Goal: Task Accomplishment & Management: Complete application form

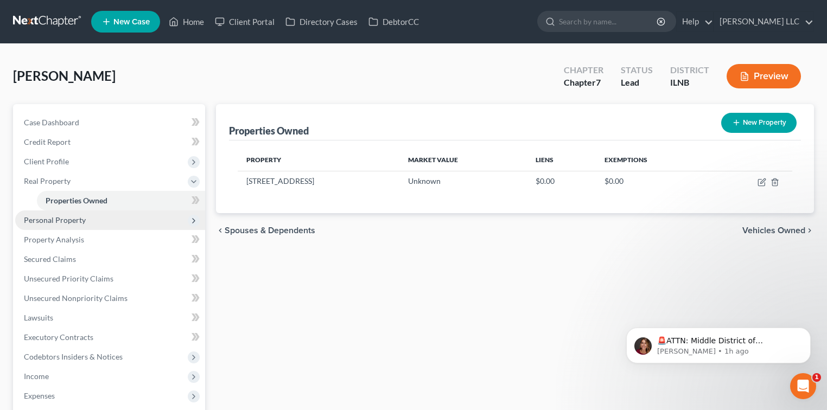
click at [80, 216] on span "Personal Property" at bounding box center [55, 219] width 62 height 9
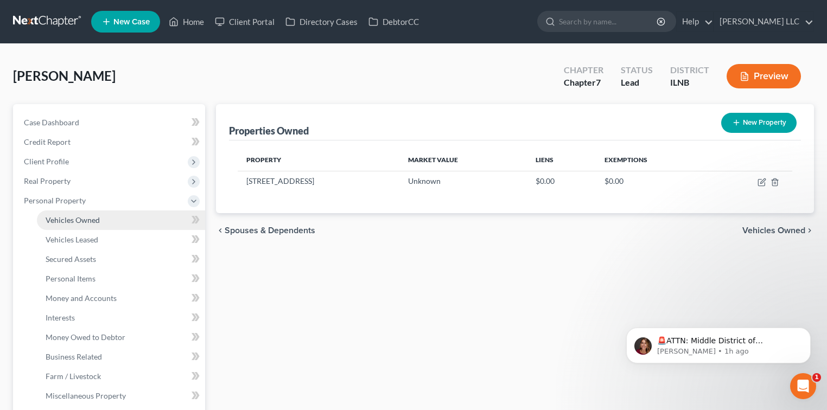
click at [89, 225] on link "Vehicles Owned" at bounding box center [121, 221] width 168 height 20
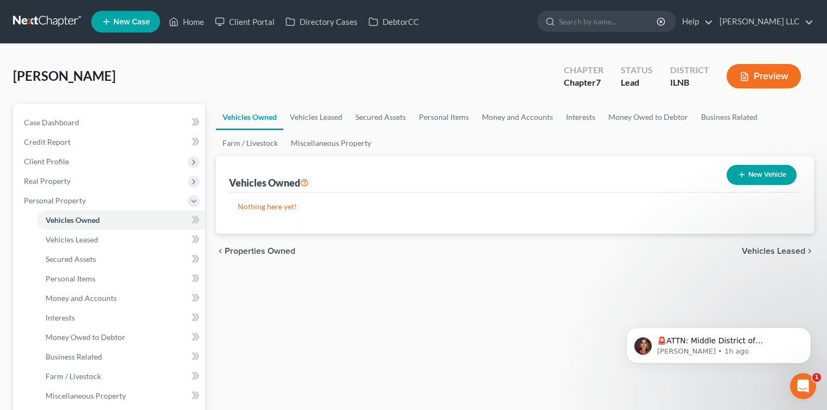
click at [757, 177] on button "New Vehicle" at bounding box center [762, 175] width 70 height 20
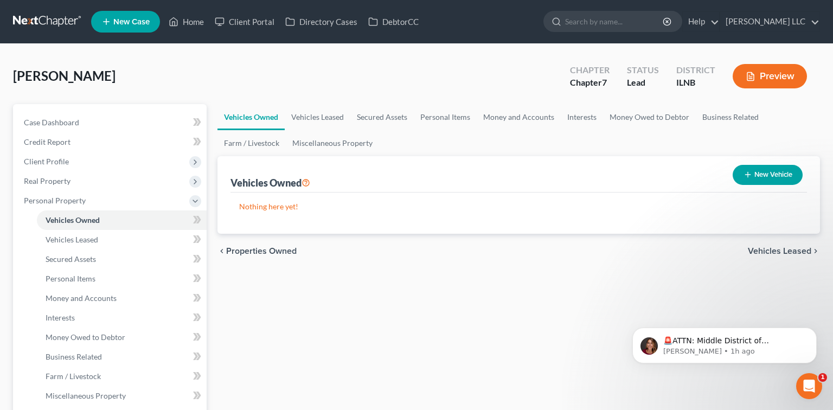
select select "0"
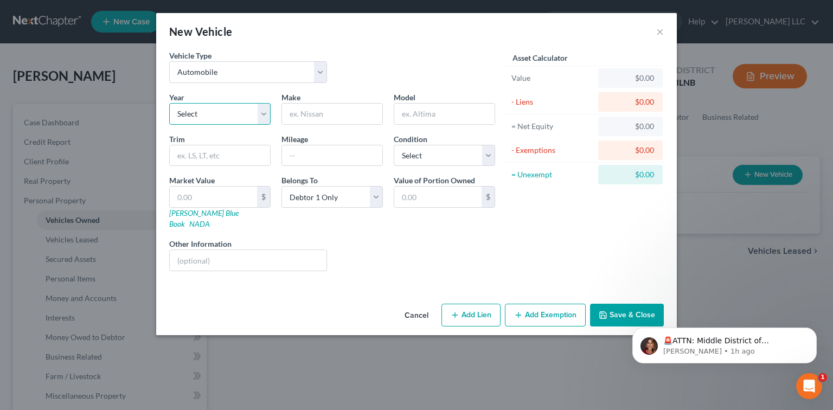
click at [260, 109] on select "Select 2026 2025 2024 2023 2022 2021 2020 2019 2018 2017 2016 2015 2014 2013 20…" at bounding box center [219, 114] width 101 height 22
select select "5"
click at [169, 103] on select "Select 2026 2025 2024 2023 2022 2021 2020 2019 2018 2017 2016 2015 2014 2013 20…" at bounding box center [219, 114] width 101 height 22
click at [326, 108] on input "text" at bounding box center [332, 114] width 100 height 21
type input "Kia"
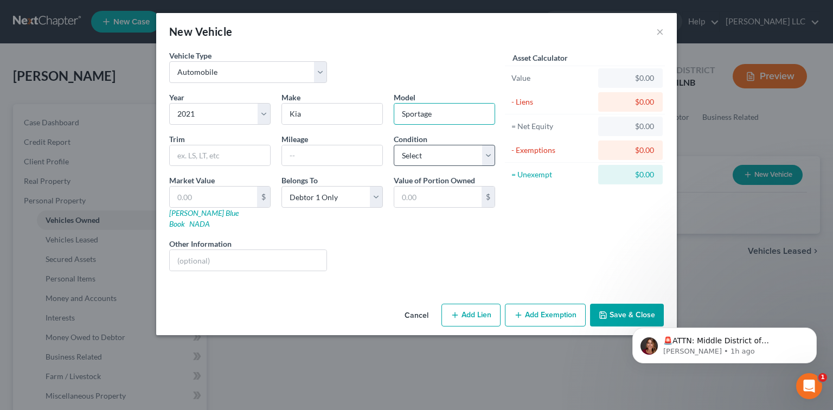
type input "Sportage"
click at [488, 160] on select "Select Excellent Very Good Good Fair Poor" at bounding box center [444, 156] width 101 height 22
select select "2"
click at [394, 145] on select "Select Excellent Very Good Good Fair Poor" at bounding box center [444, 156] width 101 height 22
click at [227, 194] on input "text" at bounding box center [213, 197] width 87 height 21
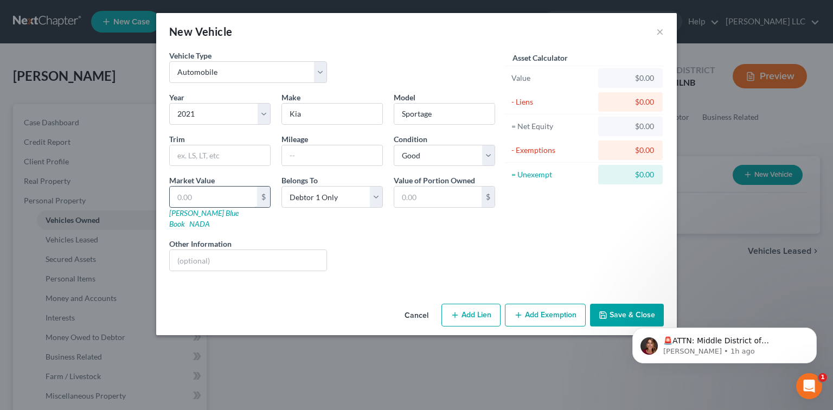
type input "1"
type input "1.00"
type input "11"
type input "11.00"
type input "115"
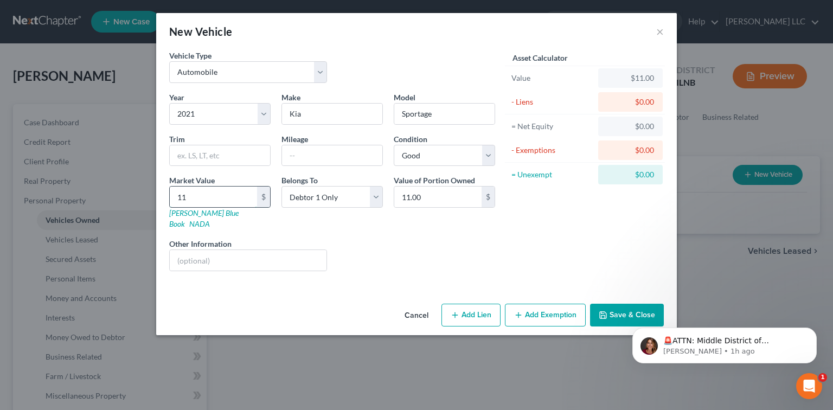
type input "115.00"
type input "1150"
type input "1,150.00"
type input "1,1500"
type input "11,500.00"
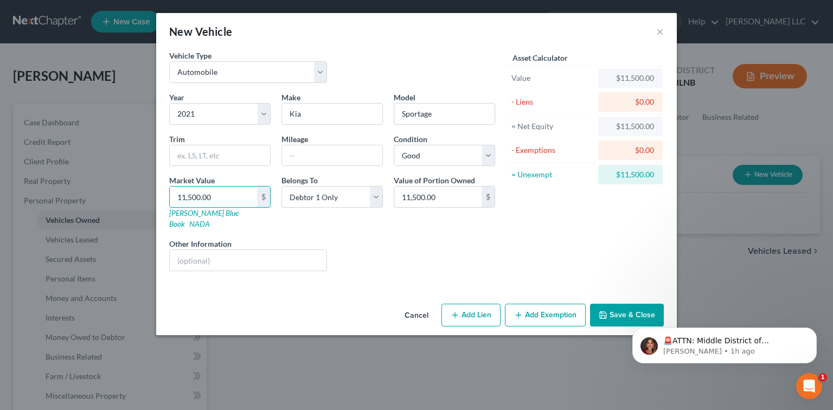
type input "11,500.00"
click at [528, 304] on button "Add Exemption" at bounding box center [545, 315] width 81 height 23
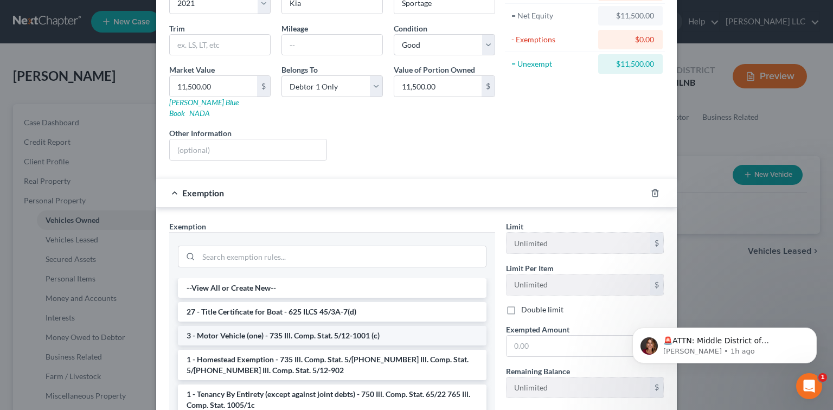
scroll to position [120, 0]
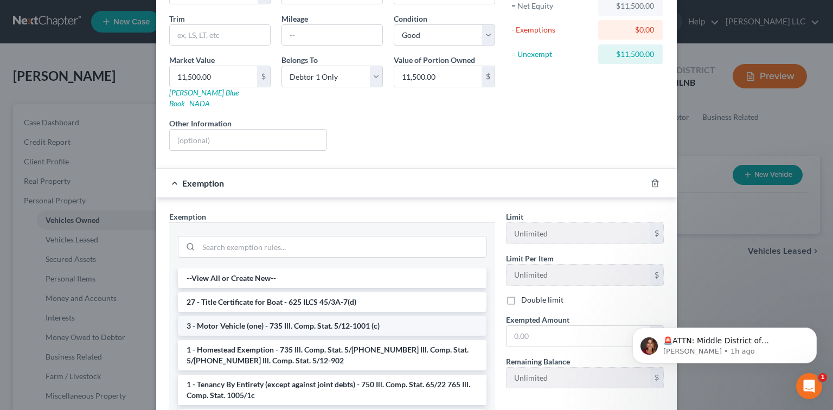
click at [281, 316] on li "3 - Motor Vehicle (one) - 735 Ill. Comp. Stat. 5/12-1001 (c)" at bounding box center [332, 326] width 309 height 20
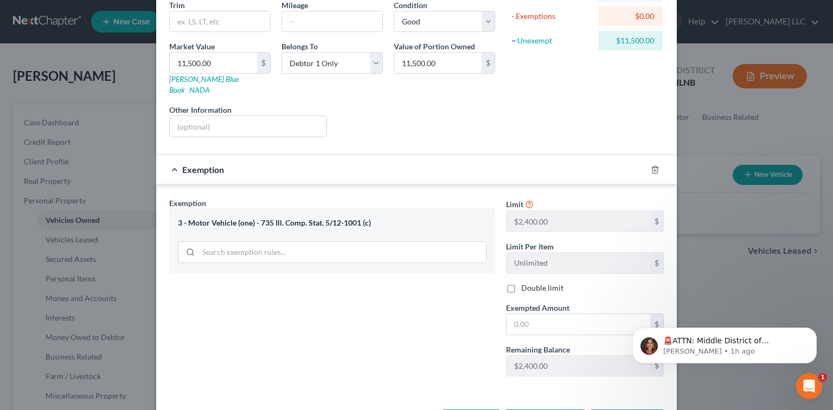
scroll to position [144, 0]
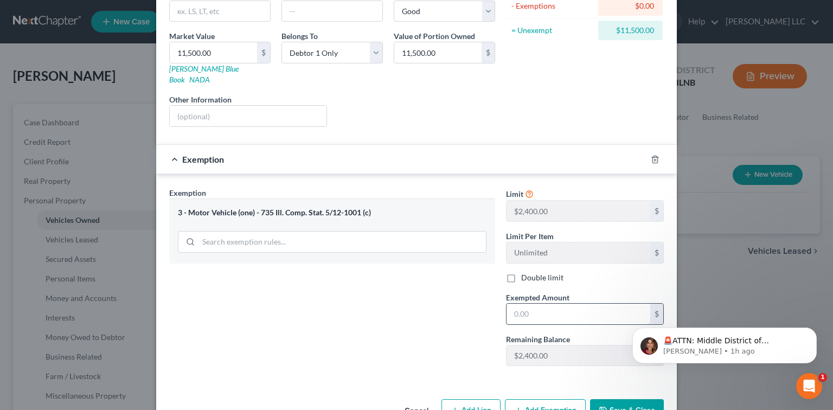
click at [570, 304] on input "text" at bounding box center [579, 314] width 144 height 21
type input "2,400.00"
click at [334, 337] on div "Exemption Set must be selected for CA. Exemption * 3 - Motor Vehicle (one) - 73…" at bounding box center [332, 281] width 337 height 188
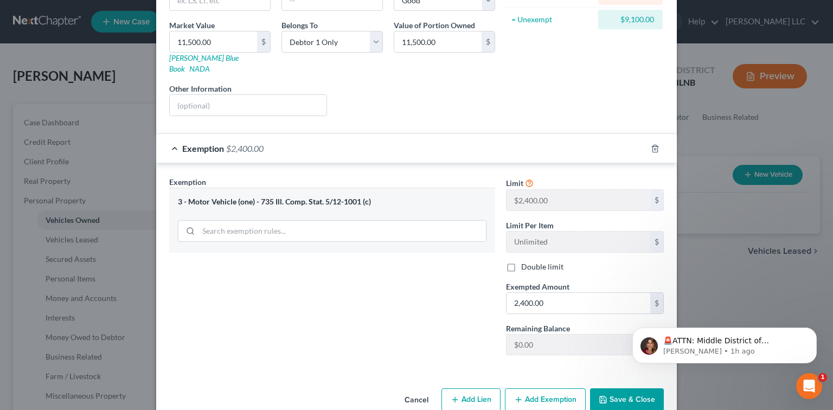
scroll to position [165, 0]
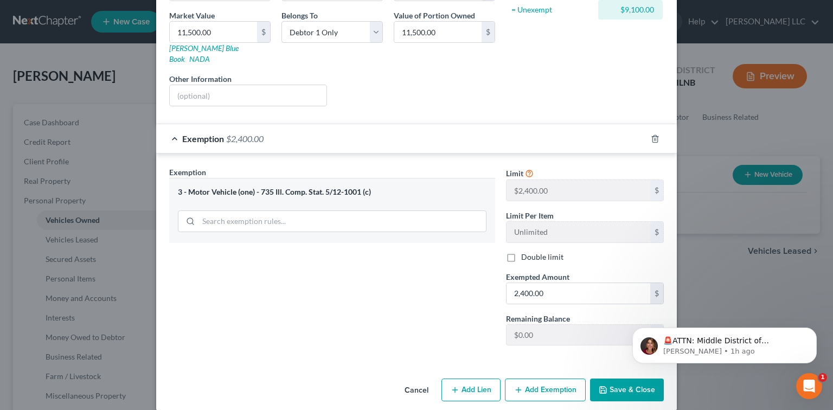
click at [614, 379] on button "Save & Close" at bounding box center [627, 390] width 74 height 23
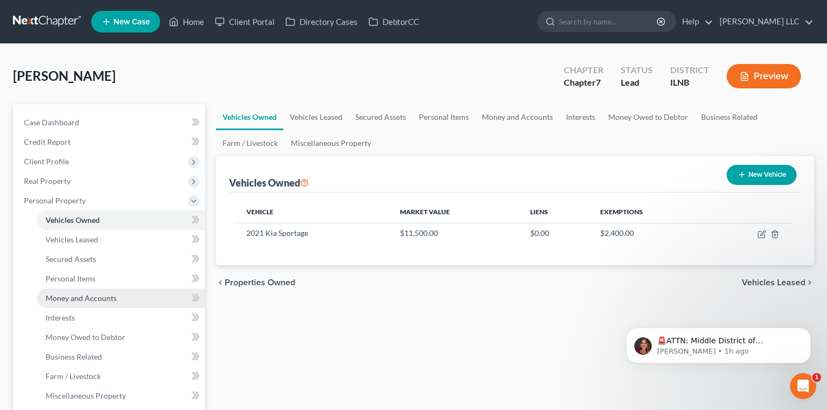
drag, startPoint x: 94, startPoint y: 302, endPoint x: 107, endPoint y: 300, distance: 13.2
click at [94, 302] on span "Money and Accounts" at bounding box center [81, 298] width 71 height 9
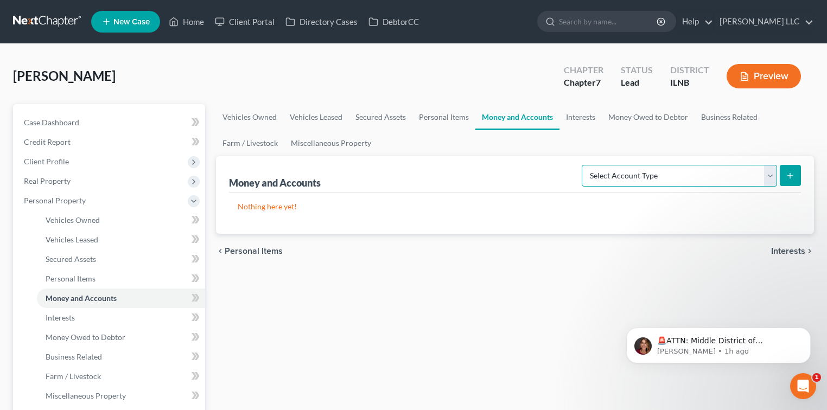
click at [766, 171] on select "Select Account Type Brokerage Cash on Hand Certificates of Deposit Checking Acc…" at bounding box center [679, 176] width 195 height 22
select select "checking"
click at [584, 165] on select "Select Account Type Brokerage Cash on Hand Certificates of Deposit Checking Acc…" at bounding box center [679, 176] width 195 height 22
click at [794, 178] on icon "submit" at bounding box center [790, 175] width 9 height 9
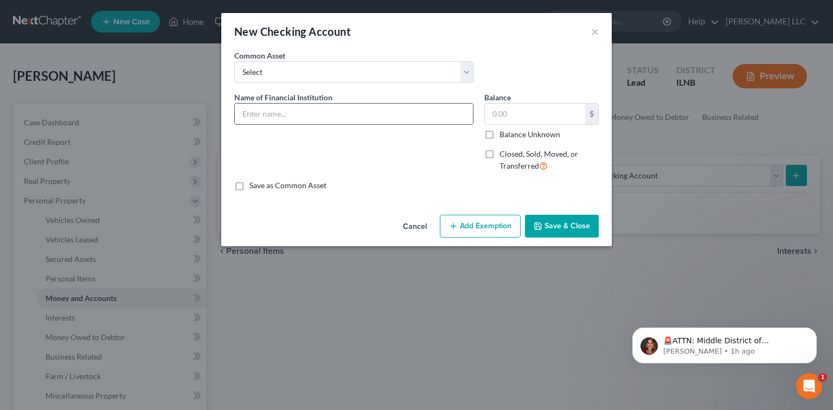
click at [393, 108] on input "text" at bounding box center [354, 114] width 238 height 21
type input "Old National Bank"
click at [500, 113] on input "text" at bounding box center [535, 114] width 100 height 21
type input "600.00"
click at [560, 225] on button "Save & Close" at bounding box center [562, 226] width 74 height 23
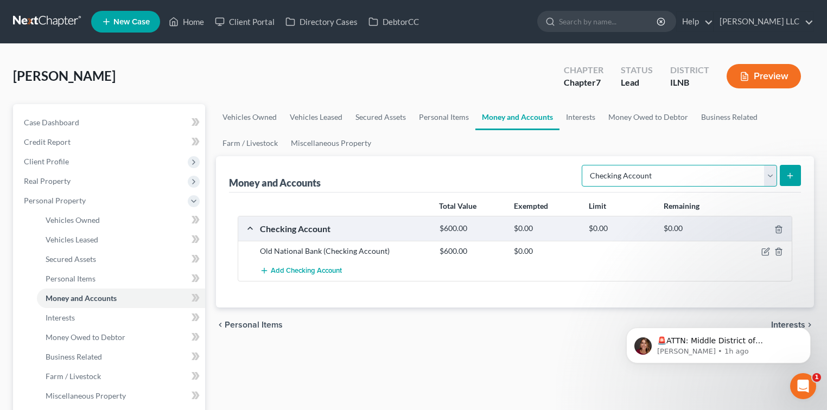
click at [770, 182] on select "Select Account Type Brokerage Cash on Hand Certificates of Deposit Checking Acc…" at bounding box center [679, 176] width 195 height 22
select select "savings"
click at [584, 165] on select "Select Account Type Brokerage Cash on Hand Certificates of Deposit Checking Acc…" at bounding box center [679, 176] width 195 height 22
click at [265, 269] on icon "button" at bounding box center [264, 270] width 9 height 9
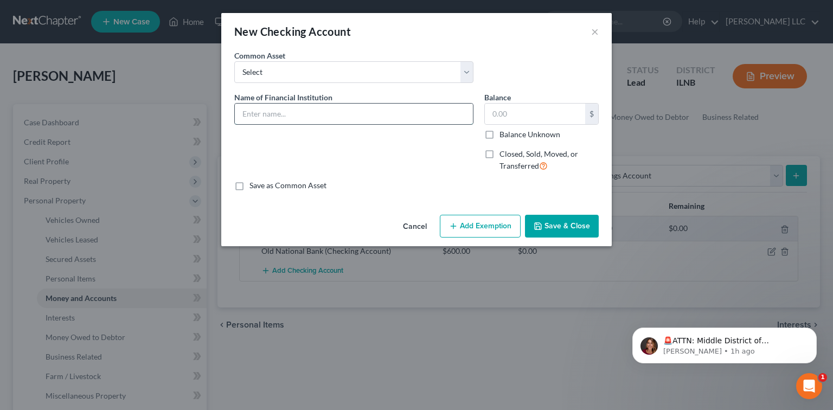
click at [323, 116] on input "text" at bounding box center [354, 114] width 238 height 21
type input "Old National Bank"
click at [536, 113] on input "text" at bounding box center [535, 114] width 100 height 21
type input "11,000.00"
click at [542, 229] on icon "button" at bounding box center [538, 226] width 7 height 7
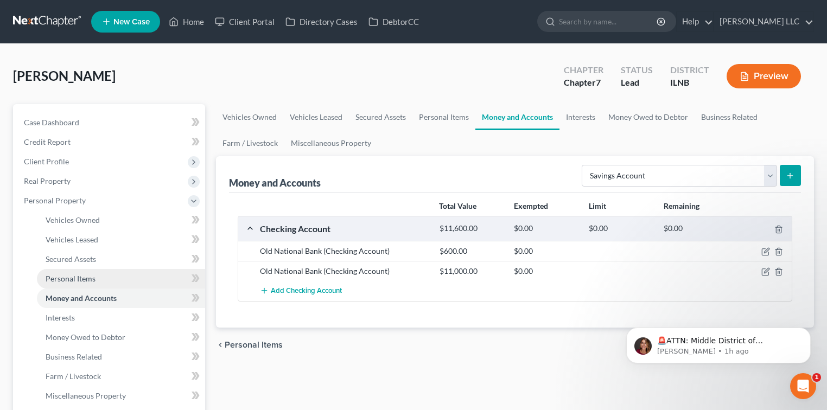
click at [80, 280] on span "Personal Items" at bounding box center [71, 278] width 50 height 9
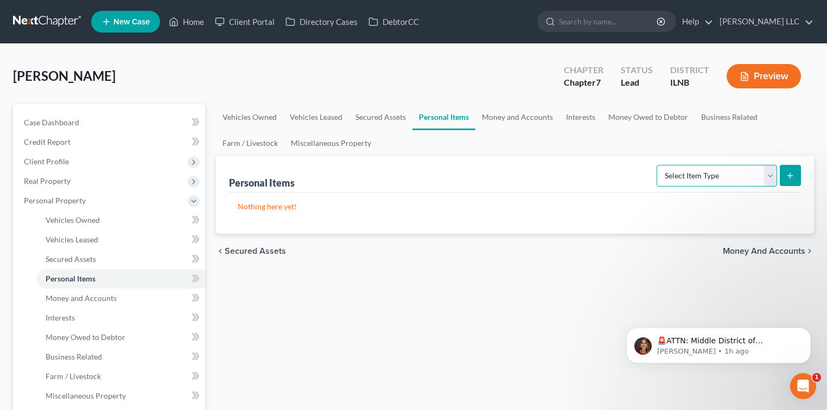
click at [773, 178] on select "Select Item Type Clothing Collectibles Of Value Electronics Firearms Household …" at bounding box center [717, 176] width 120 height 22
select select "clothing"
click at [658, 165] on select "Select Item Type Clothing Collectibles Of Value Electronics Firearms Household …" at bounding box center [717, 176] width 120 height 22
click at [791, 176] on icon "submit" at bounding box center [790, 175] width 9 height 9
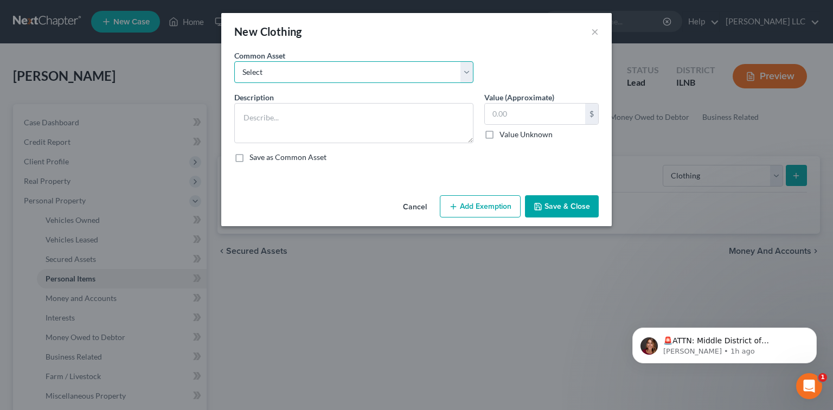
click at [470, 72] on select "Select Personal clothing for family size of 1 Personal clothing for family size…" at bounding box center [353, 72] width 239 height 22
select select "0"
click at [234, 61] on select "Select Personal clothing for family size of 1 Personal clothing for family size…" at bounding box center [353, 72] width 239 height 22
type textarea "Personal clothing for family size of 1"
type input "100.00"
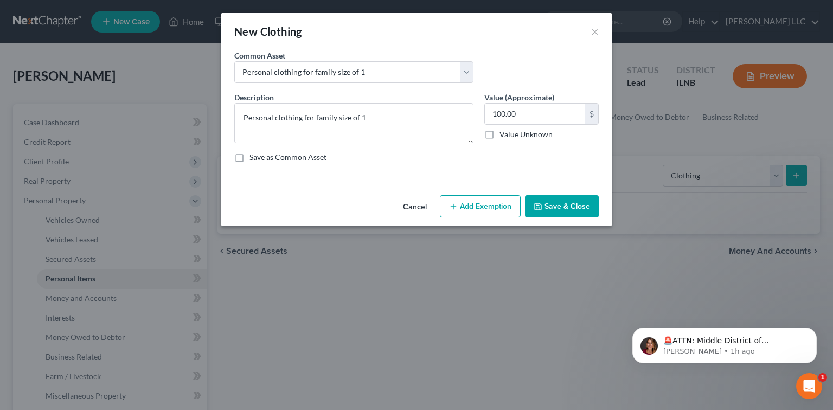
click at [477, 202] on button "Add Exemption" at bounding box center [480, 206] width 81 height 23
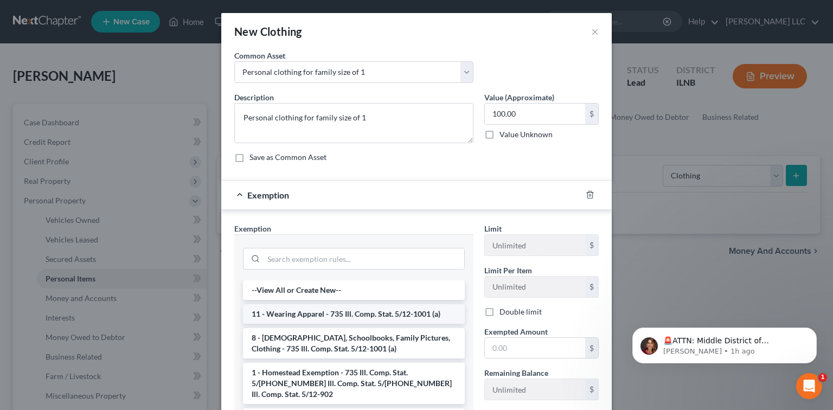
click at [311, 315] on li "11 - Wearing Apparel - 735 Ill. Comp. Stat. 5/12-1001 (a)" at bounding box center [354, 314] width 222 height 20
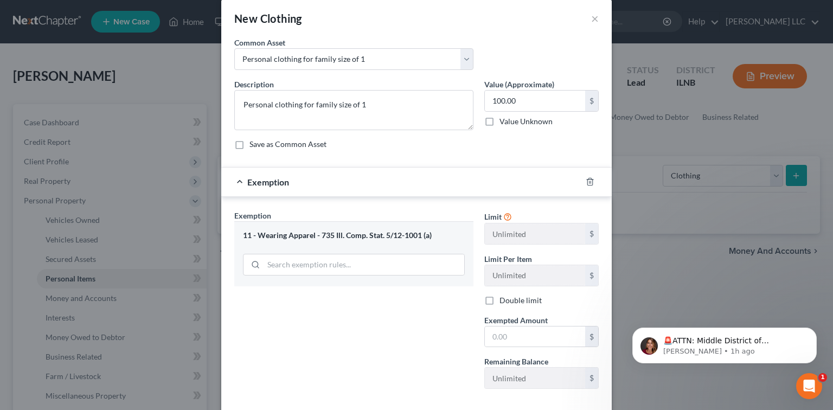
scroll to position [48, 0]
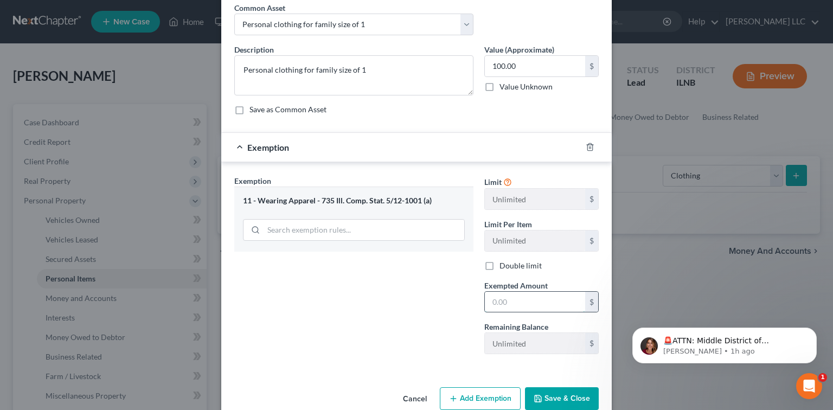
click at [506, 301] on input "text" at bounding box center [535, 302] width 100 height 21
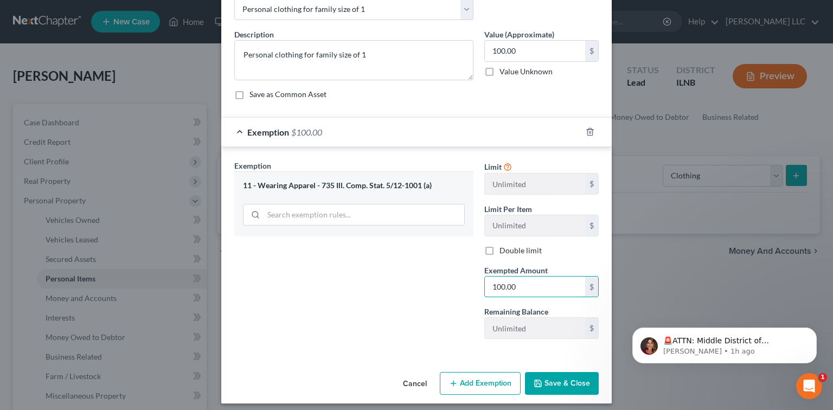
scroll to position [68, 0]
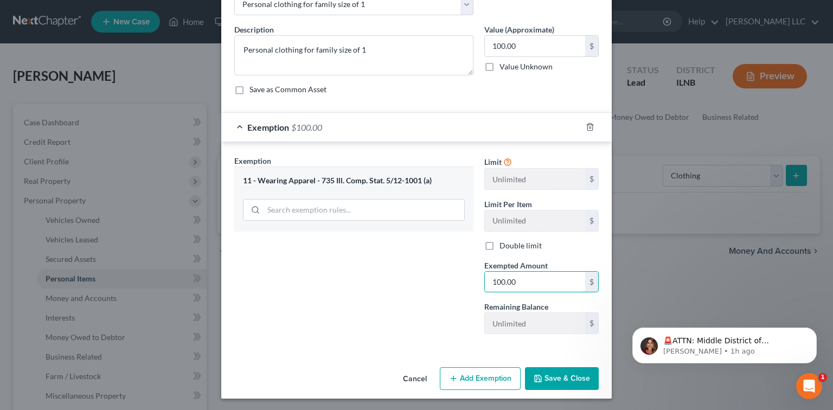
type input "100.00"
click at [562, 371] on button "Save & Close" at bounding box center [562, 378] width 74 height 23
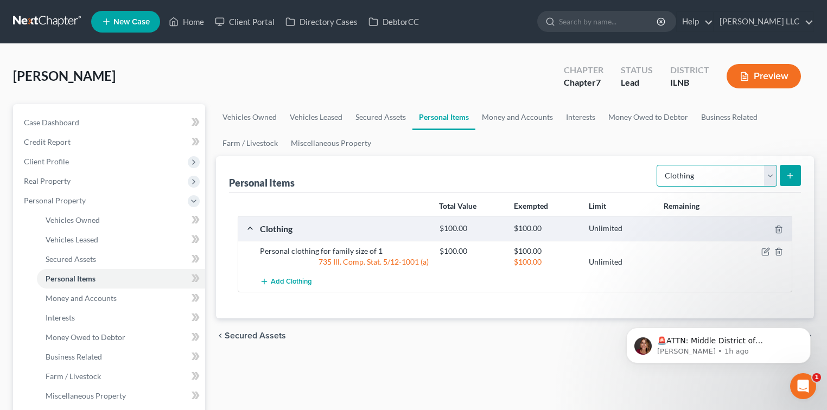
click at [769, 182] on select "Select Item Type Clothing Collectibles Of Value Electronics Firearms Household …" at bounding box center [717, 176] width 120 height 22
select select "household_goods"
click at [658, 165] on select "Select Item Type Clothing Collectibles Of Value Electronics Firearms Household …" at bounding box center [717, 176] width 120 height 22
click at [797, 181] on button "submit" at bounding box center [790, 175] width 21 height 21
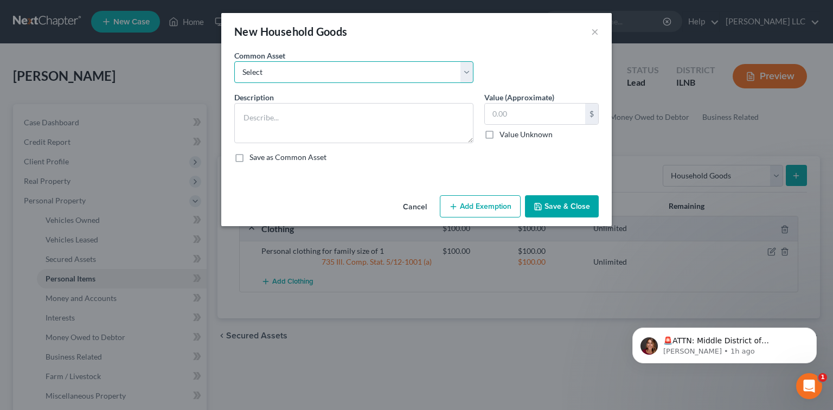
click at [467, 74] on select "Select Personal Household Goods for a family size of 1 Personal Household Goods…" at bounding box center [353, 72] width 239 height 22
select select "0"
click at [234, 61] on select "Select Personal Household Goods for a family size of 1 Personal Household Goods…" at bounding box center [353, 72] width 239 height 22
type textarea "Personal Household Goods for a family size of 1"
type input "1,000.00"
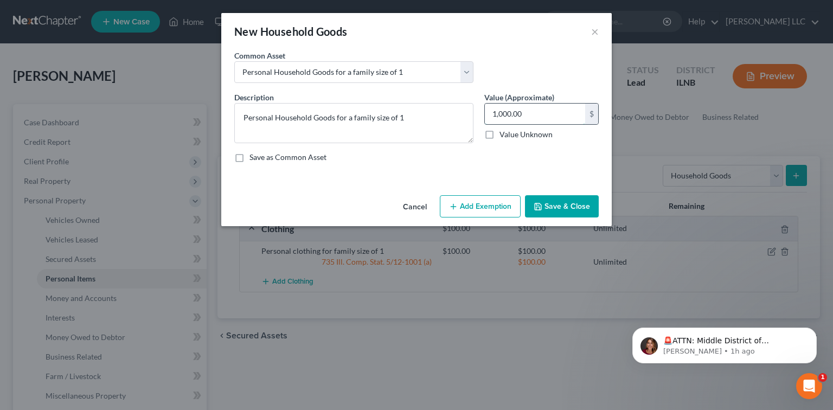
click at [508, 121] on input "1,000.00" at bounding box center [535, 114] width 100 height 21
type input "500.00"
click at [497, 203] on button "Add Exemption" at bounding box center [480, 206] width 81 height 23
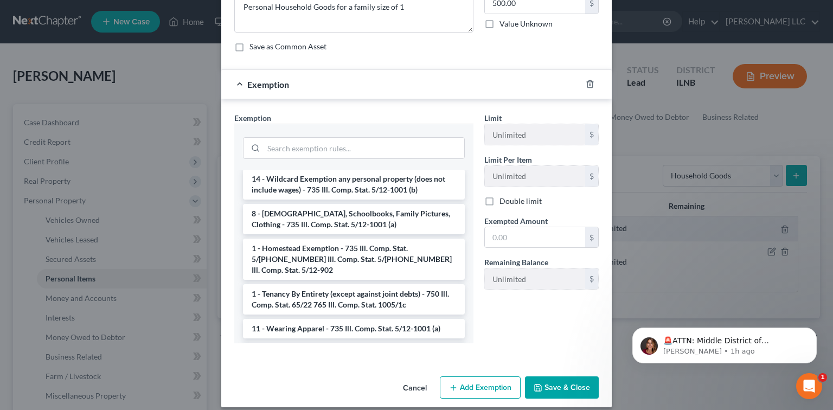
scroll to position [120, 0]
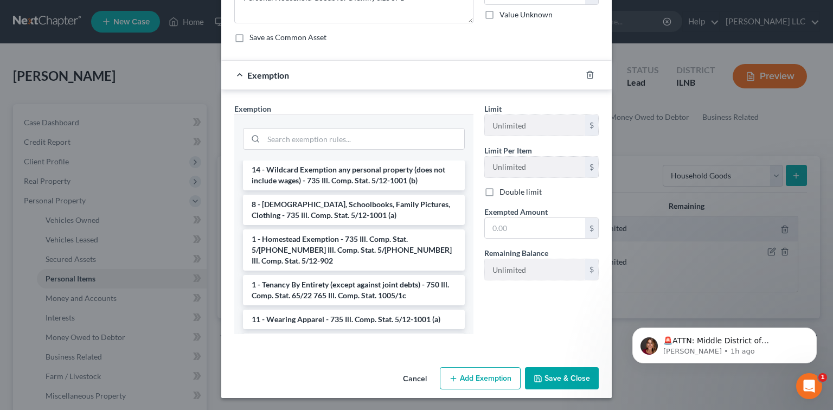
click at [546, 375] on button "Save & Close" at bounding box center [562, 378] width 74 height 23
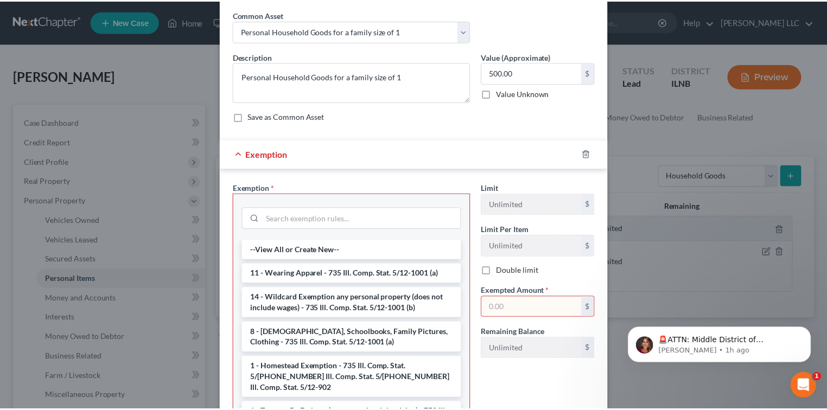
scroll to position [121, 0]
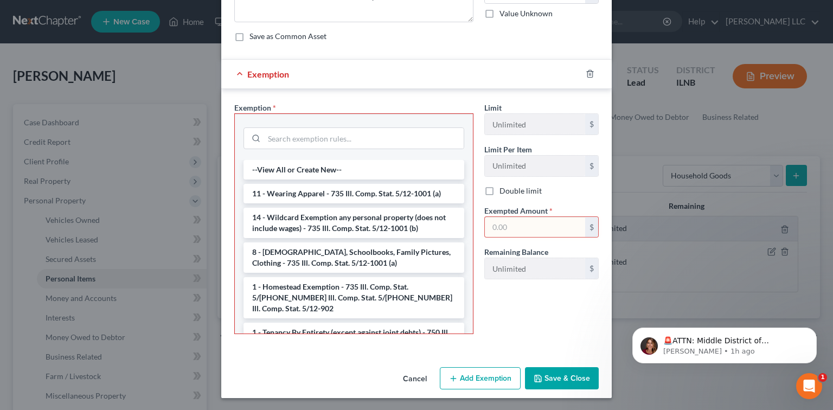
click at [415, 378] on button "Cancel" at bounding box center [414, 379] width 41 height 22
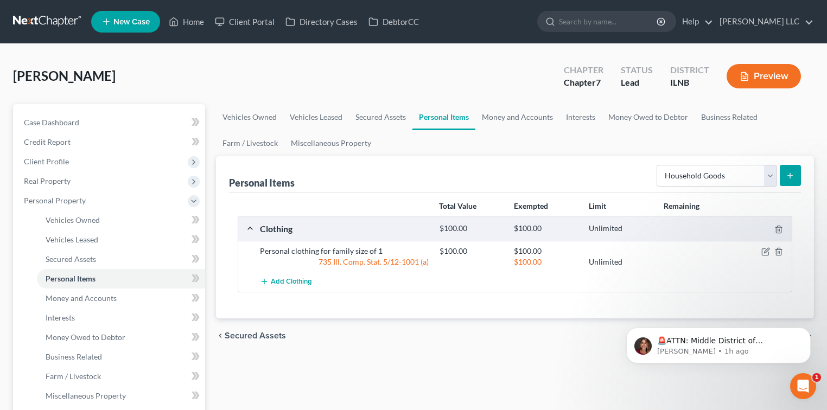
drag, startPoint x: 787, startPoint y: 152, endPoint x: 788, endPoint y: 170, distance: 18.5
click at [787, 161] on ui-view "Vehicles Owned Vehicles Leased Secured Assets Personal Items Money and Accounts…" at bounding box center [515, 228] width 598 height 249
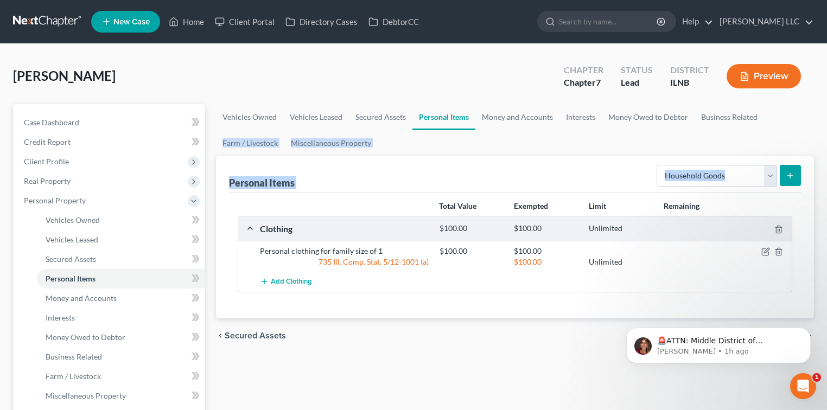
click at [788, 171] on icon "submit" at bounding box center [790, 175] width 9 height 9
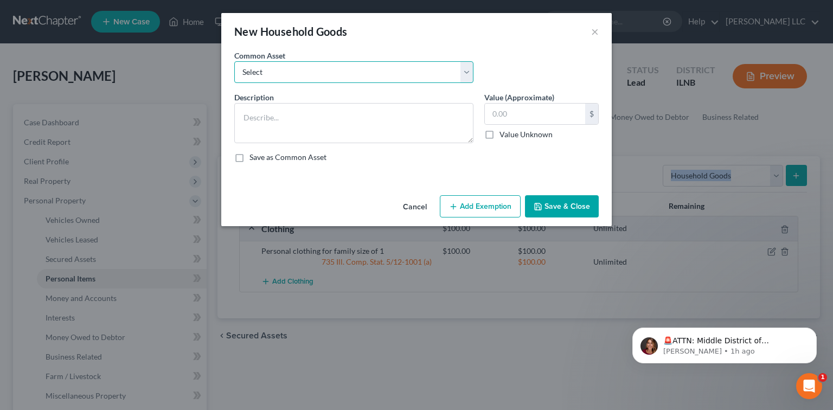
click at [469, 75] on select "Select Personal Household Goods for a family size of 1 Personal Household Goods…" at bounding box center [353, 72] width 239 height 22
select select "0"
click at [234, 61] on select "Select Personal Household Goods for a family size of 1 Personal Household Goods…" at bounding box center [353, 72] width 239 height 22
type textarea "Personal Household Goods for a family size of 1"
type input "1,000.00"
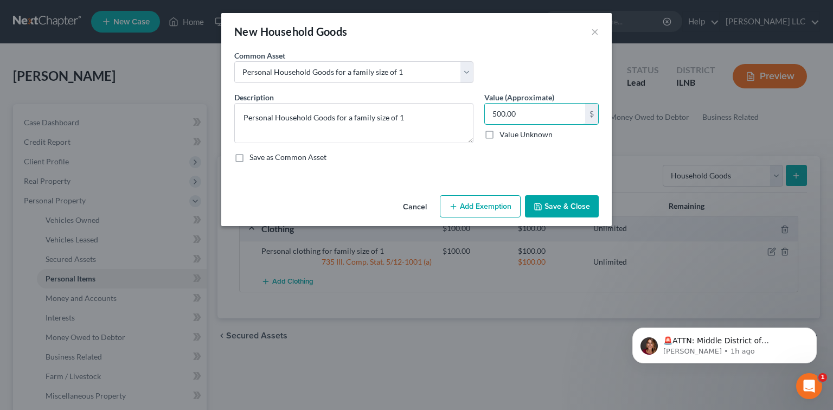
type input "500.00"
click at [559, 203] on button "Save & Close" at bounding box center [562, 206] width 74 height 23
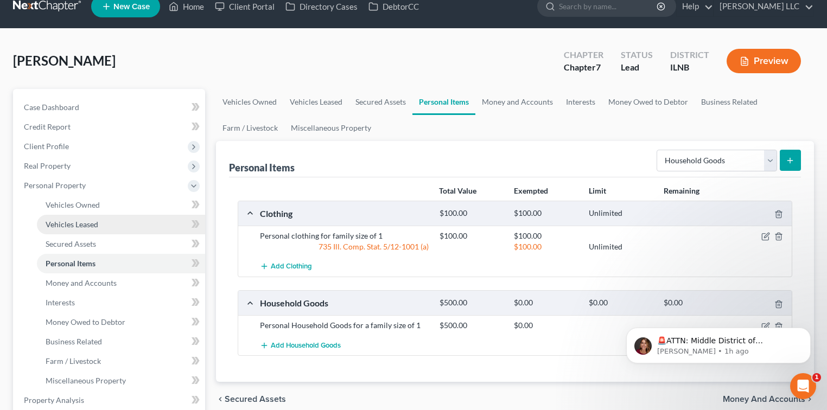
scroll to position [24, 0]
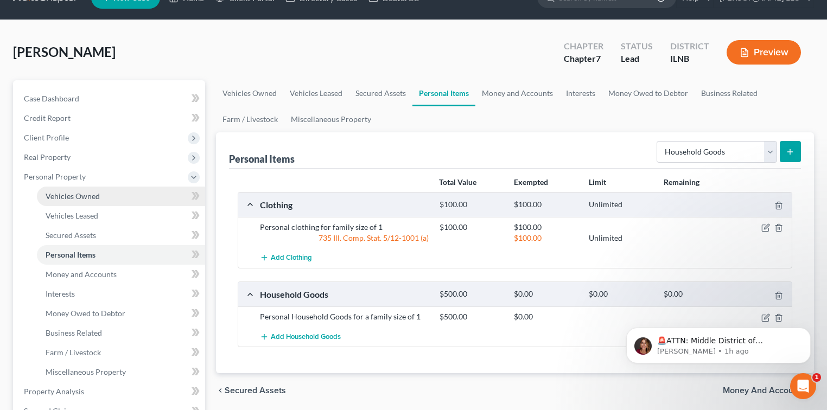
click at [86, 195] on span "Vehicles Owned" at bounding box center [73, 196] width 54 height 9
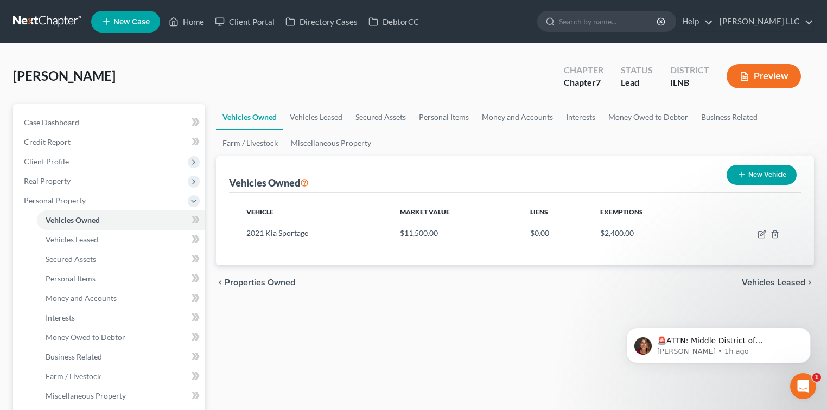
click at [769, 170] on button "New Vehicle" at bounding box center [762, 175] width 70 height 20
select select "0"
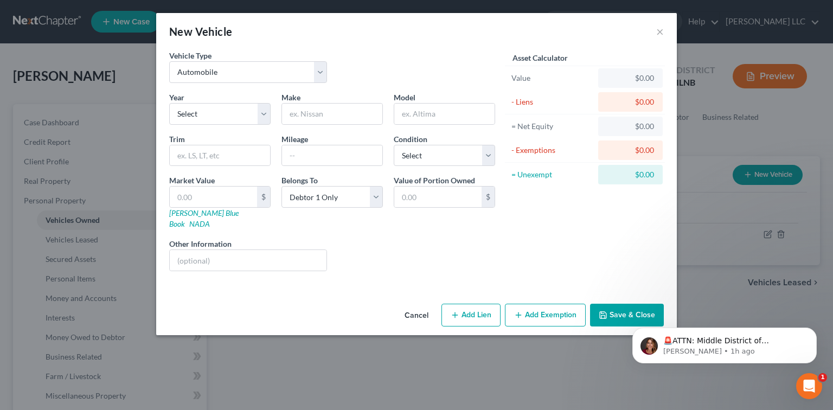
click at [328, 72] on div "Vehicle Type Select Automobile Truck Trailer Watercraft Aircraft Motor Home Atv…" at bounding box center [248, 66] width 169 height 33
drag, startPoint x: 326, startPoint y: 72, endPoint x: 319, endPoint y: 72, distance: 6.5
click at [326, 72] on select "Select Automobile Truck Trailer Watercraft Aircraft Motor Home Atv Other Vehicle" at bounding box center [248, 72] width 158 height 22
select select "7"
click at [169, 61] on select "Select Automobile Truck Trailer Watercraft Aircraft Motor Home Atv Other Vehicle" at bounding box center [248, 72] width 158 height 22
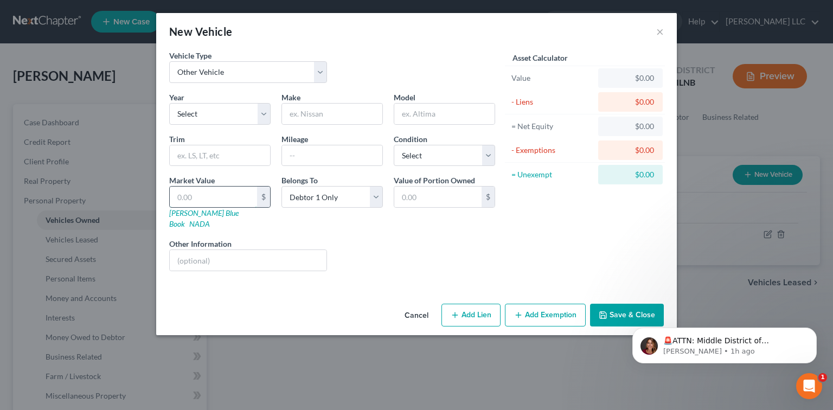
click at [194, 190] on input "text" at bounding box center [213, 197] width 87 height 21
click at [415, 195] on input "text" at bounding box center [437, 197] width 87 height 21
type input "78,000.00"
click at [488, 158] on select "Select Excellent Very Good Good Fair Poor" at bounding box center [444, 156] width 101 height 22
select select "2"
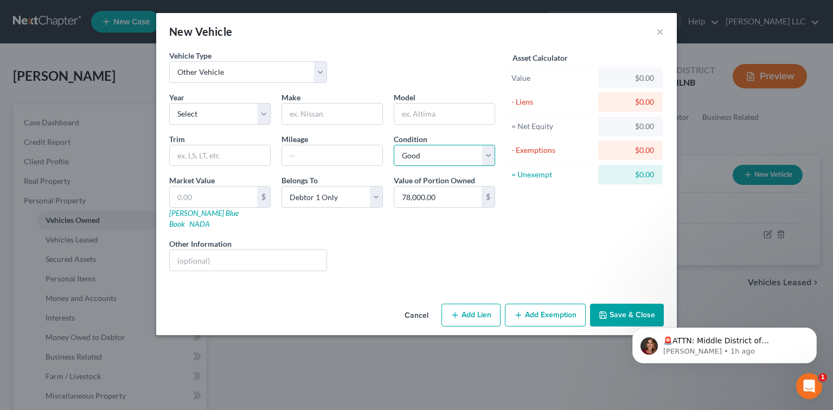
click at [394, 145] on select "Select Excellent Very Good Good Fair Poor" at bounding box center [444, 156] width 101 height 22
click at [611, 304] on button "Save & Close" at bounding box center [627, 315] width 74 height 23
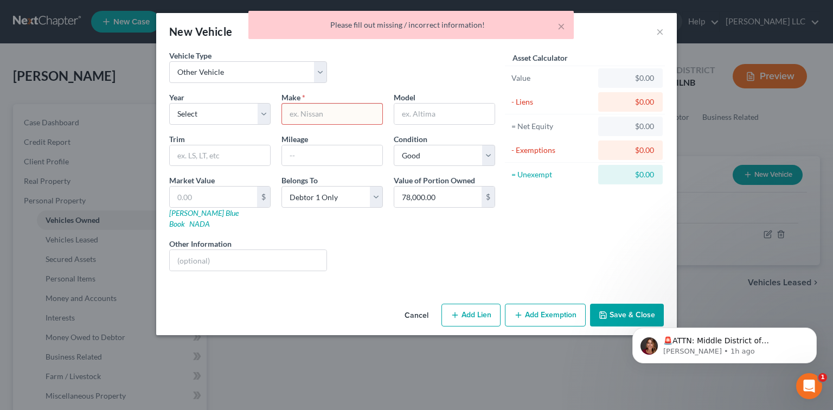
click at [661, 30] on div "× Please fill out missing / incorrect information!" at bounding box center [411, 28] width 833 height 34
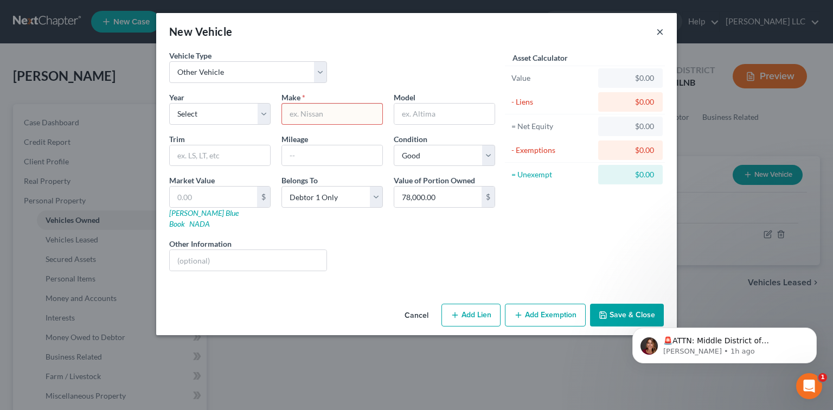
click at [664, 31] on button "×" at bounding box center [661, 31] width 8 height 13
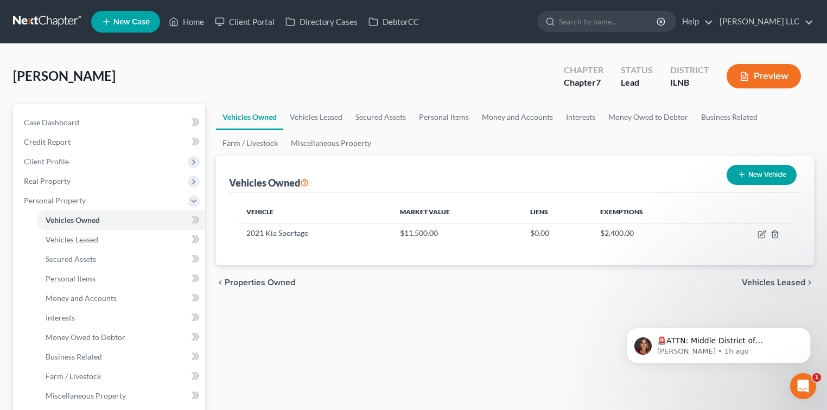
click at [747, 176] on button "New Vehicle" at bounding box center [762, 175] width 70 height 20
select select "0"
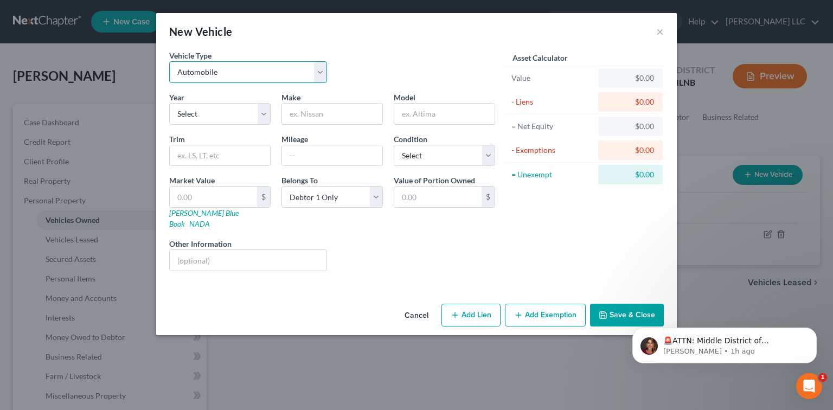
click at [320, 75] on select "Select Automobile Truck Trailer Watercraft Aircraft Motor Home Atv Other Vehicle" at bounding box center [248, 72] width 158 height 22
select select "5"
click at [169, 61] on select "Select Automobile Truck Trailer Watercraft Aircraft Motor Home Atv Other Vehicle" at bounding box center [248, 72] width 158 height 22
click at [269, 114] on select "Select 2026 2025 2024 2023 2022 2021 2020 2019 2018 2017 2016 2015 2014 2013 20…" at bounding box center [219, 114] width 101 height 22
select select "3"
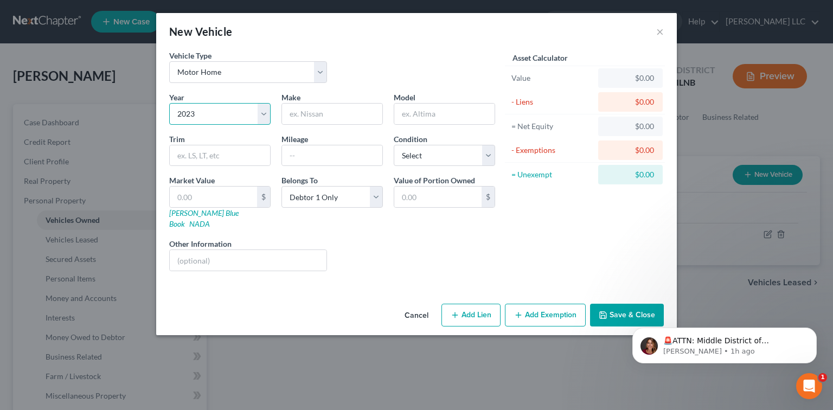
click at [169, 103] on select "Select 2026 2025 2024 2023 2022 2021 2020 2019 2018 2017 2016 2015 2014 2013 20…" at bounding box center [219, 114] width 101 height 22
click at [326, 118] on input "text" at bounding box center [332, 114] width 100 height 21
type input "R"
type input "Forest River"
type input "Sabre"
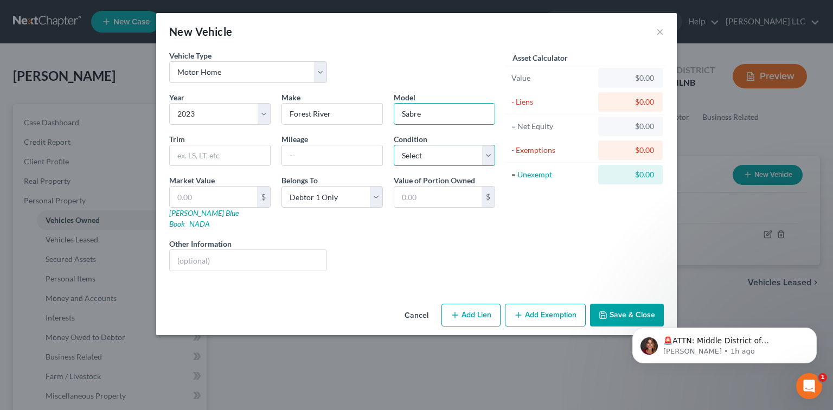
click at [493, 154] on select "Select Excellent Very Good Good Fair Poor" at bounding box center [444, 156] width 101 height 22
select select "2"
click at [394, 145] on select "Select Excellent Very Good Good Fair Poor" at bounding box center [444, 156] width 101 height 22
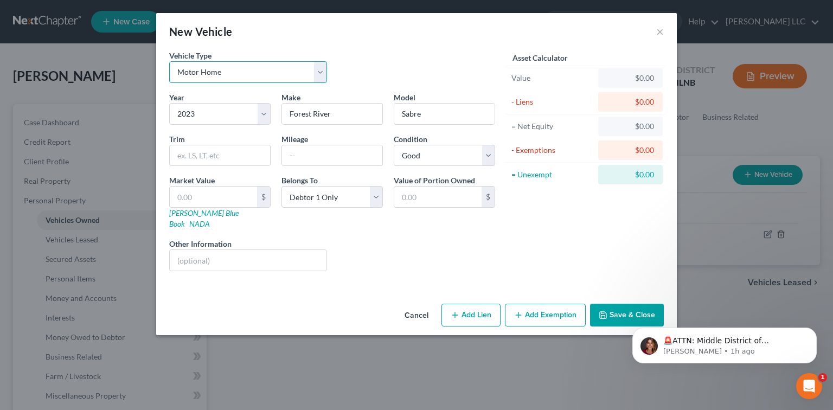
click at [324, 75] on select "Select Automobile Truck Trailer Watercraft Aircraft Motor Home Atv Other Vehicle" at bounding box center [248, 72] width 158 height 22
select select "7"
click at [169, 61] on select "Select Automobile Truck Trailer Watercraft Aircraft Motor Home Atv Other Vehicle" at bounding box center [248, 72] width 158 height 22
click at [470, 304] on button "Add Lien" at bounding box center [471, 315] width 59 height 23
select select "0"
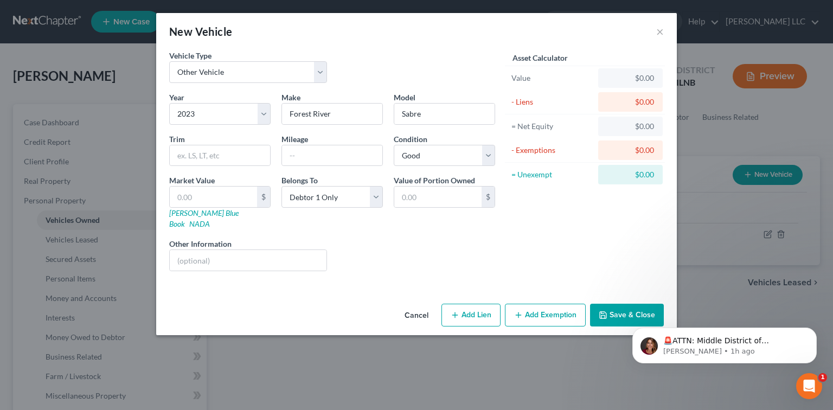
select select "0"
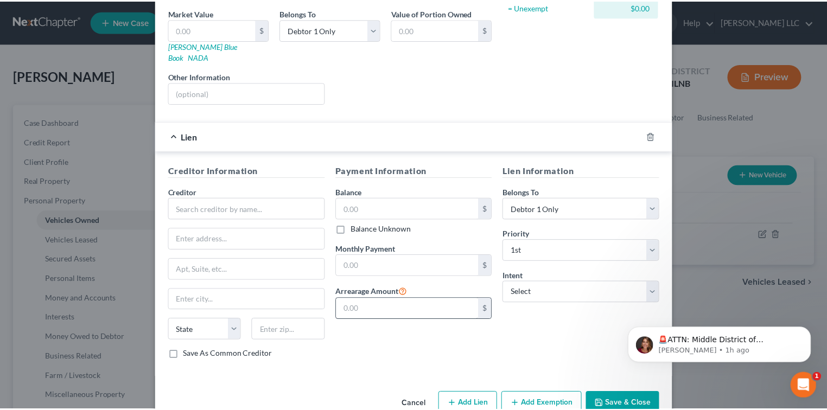
scroll to position [168, 0]
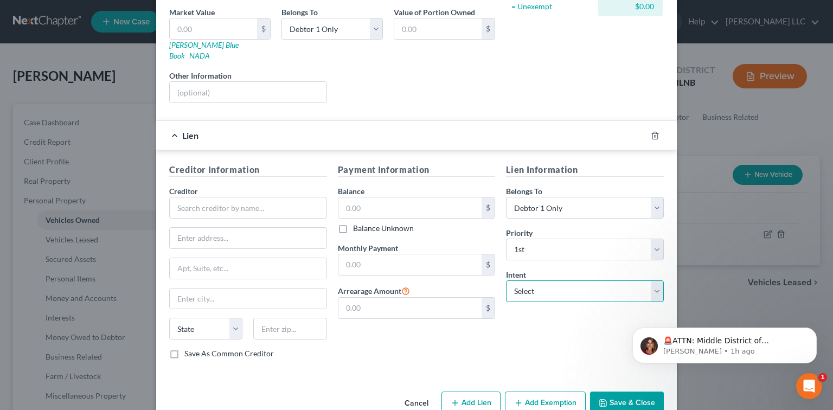
click at [655, 281] on select "Select Surrender Redeem Reaffirm Avoid Other" at bounding box center [585, 292] width 158 height 22
select select "0"
click at [506, 281] on select "Select Surrender Redeem Reaffirm Avoid Other" at bounding box center [585, 292] width 158 height 22
click at [268, 200] on input "text" at bounding box center [248, 208] width 158 height 22
type input "Alliant Credit Union"
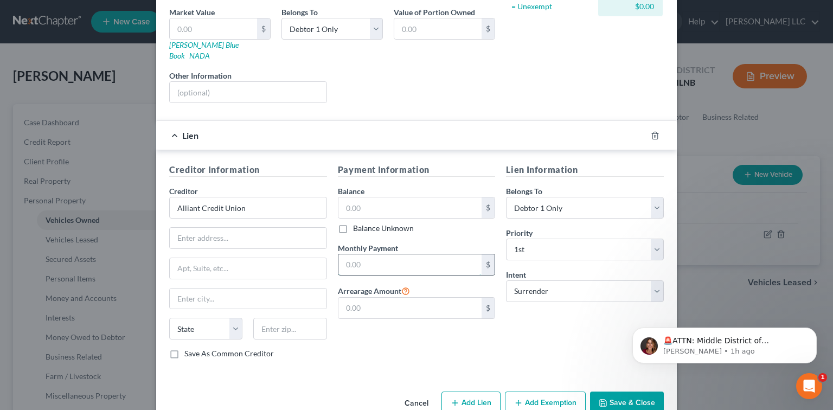
click at [394, 254] on input "text" at bounding box center [411, 264] width 144 height 21
type input "730.00"
click at [366, 198] on input "text" at bounding box center [411, 208] width 144 height 21
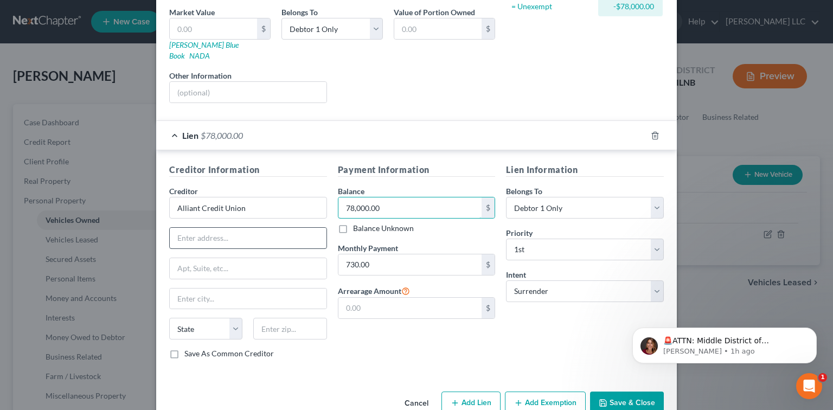
type input "78,000.00"
click at [260, 228] on input "text" at bounding box center [248, 238] width 157 height 21
type input "P.O. Box 1666"
click at [272, 289] on input "text" at bounding box center [248, 299] width 157 height 21
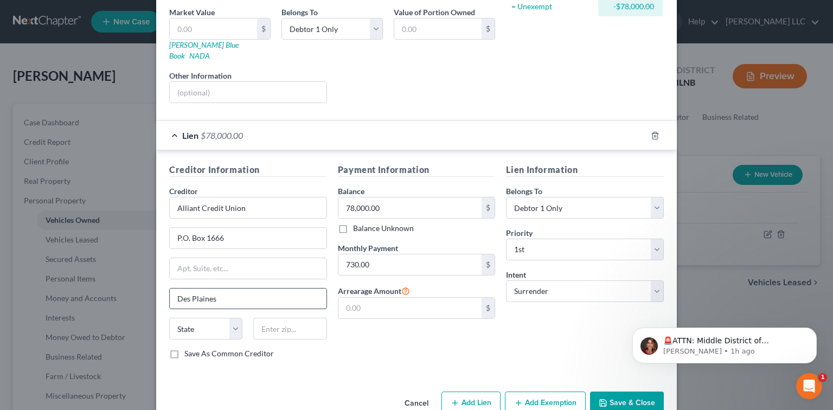
type input "Des Plaines"
select select "14"
type input "60017"
click at [629, 392] on button "Save & Close" at bounding box center [627, 403] width 74 height 23
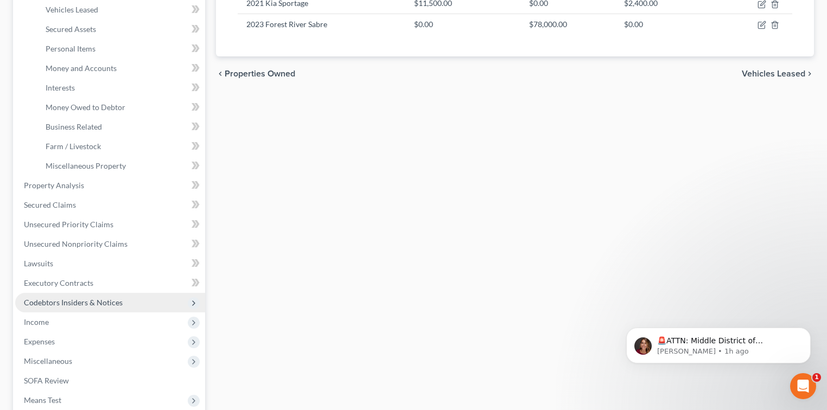
scroll to position [241, 0]
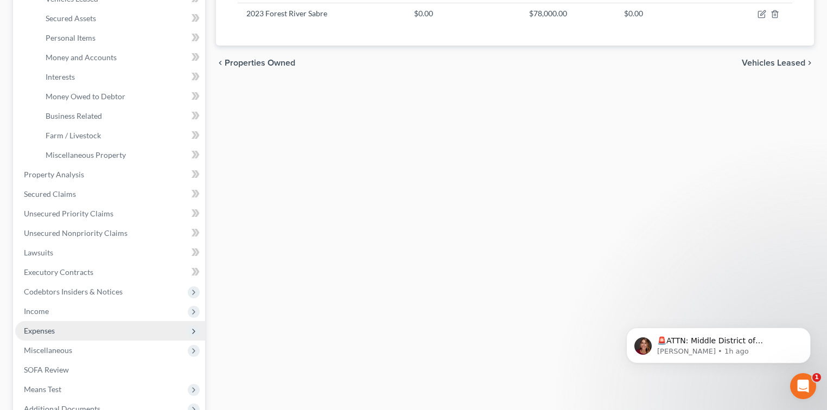
click at [52, 329] on span "Expenses" at bounding box center [39, 330] width 31 height 9
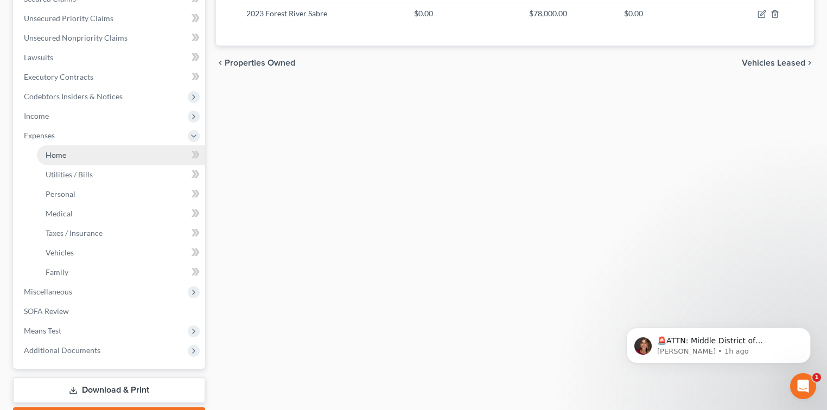
click at [76, 158] on link "Home" at bounding box center [121, 155] width 168 height 20
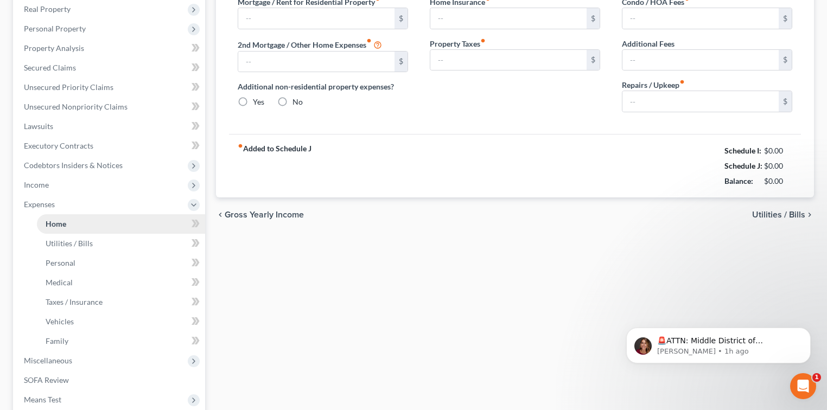
type input "0.00"
radio input "true"
type input "0.00"
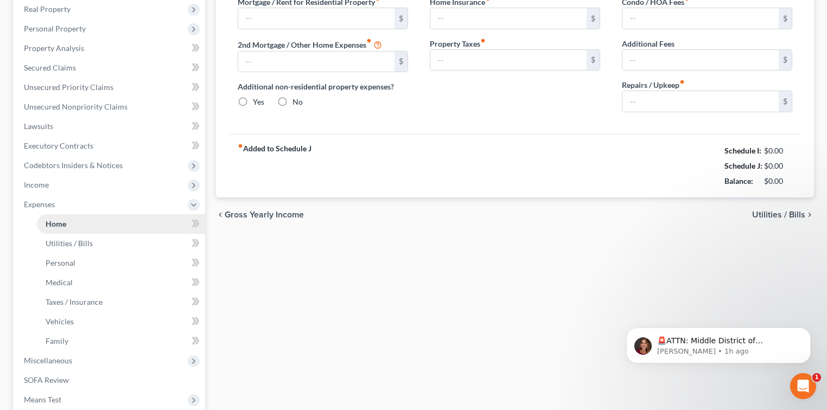
type input "0.00"
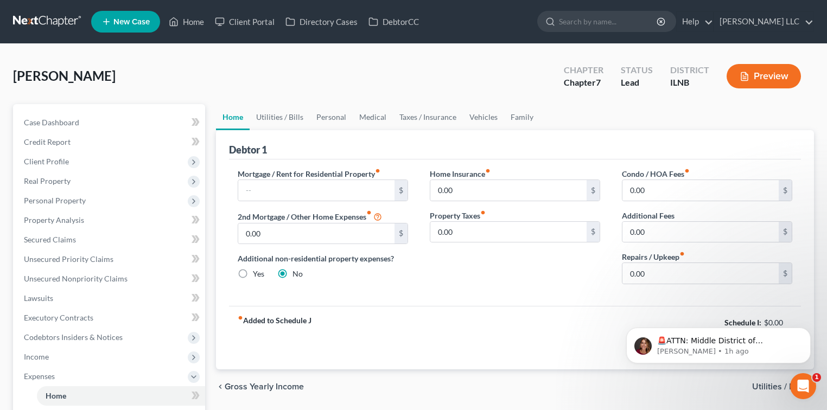
scroll to position [24, 0]
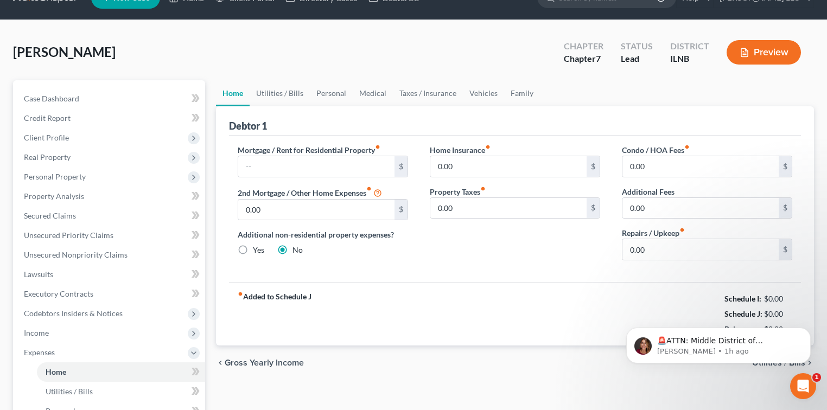
click at [253, 247] on label "Yes" at bounding box center [258, 250] width 11 height 11
click at [257, 247] on input "Yes" at bounding box center [260, 248] width 7 height 7
radio input "true"
click at [292, 250] on label "No" at bounding box center [297, 250] width 10 height 11
click at [297, 250] on input "No" at bounding box center [300, 248] width 7 height 7
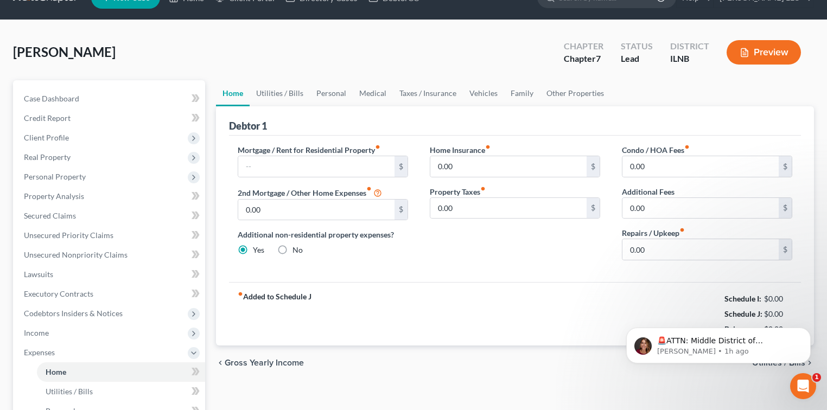
radio input "true"
radio input "false"
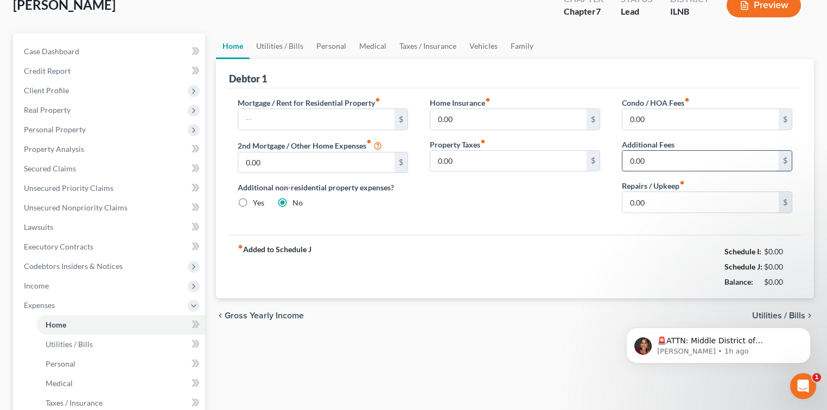
scroll to position [96, 0]
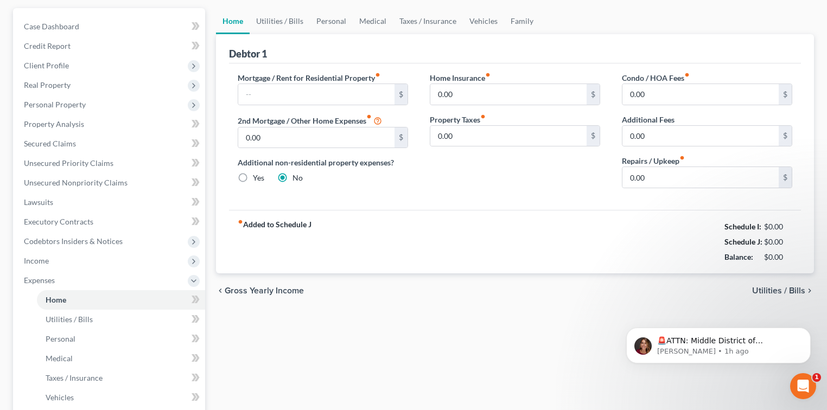
click at [798, 288] on span "Utilities / Bills" at bounding box center [778, 290] width 53 height 9
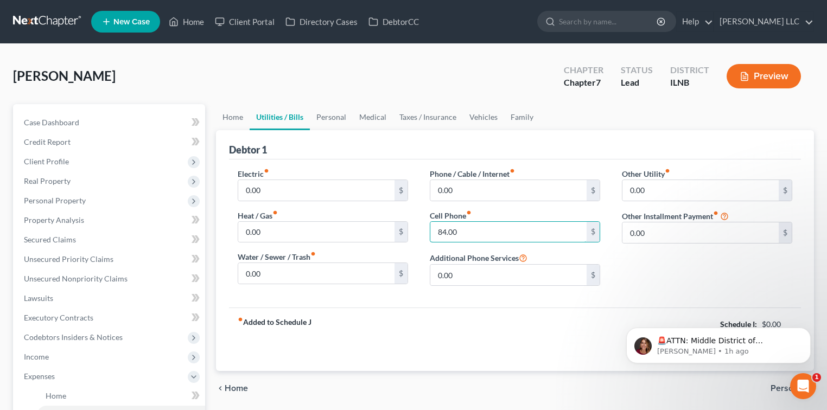
type input "84.00"
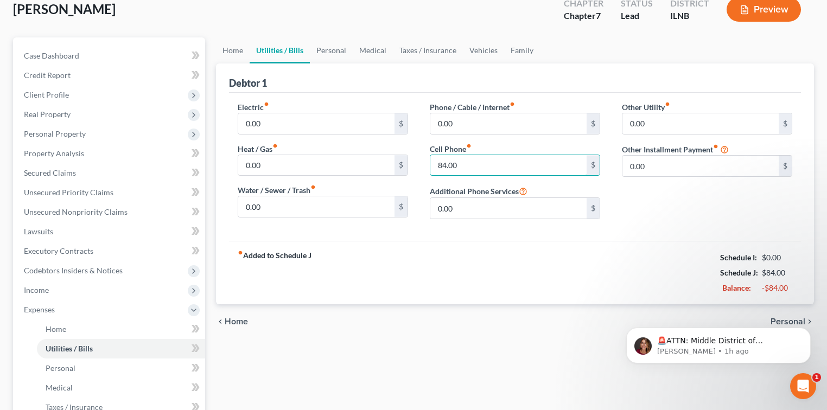
scroll to position [72, 0]
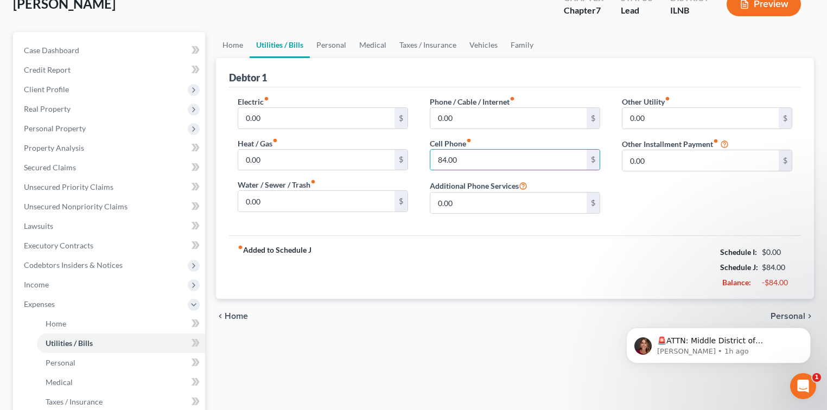
click at [776, 315] on body "🚨ATTN: Middle District of [US_STATE] The court has added a new Credit Counselin…" at bounding box center [718, 342] width 208 height 67
click at [782, 315] on body "🚨ATTN: Middle District of [US_STATE] The court has added a new Credit Counselin…" at bounding box center [718, 342] width 208 height 67
click at [809, 334] on button "Dismiss notification" at bounding box center [807, 331] width 14 height 14
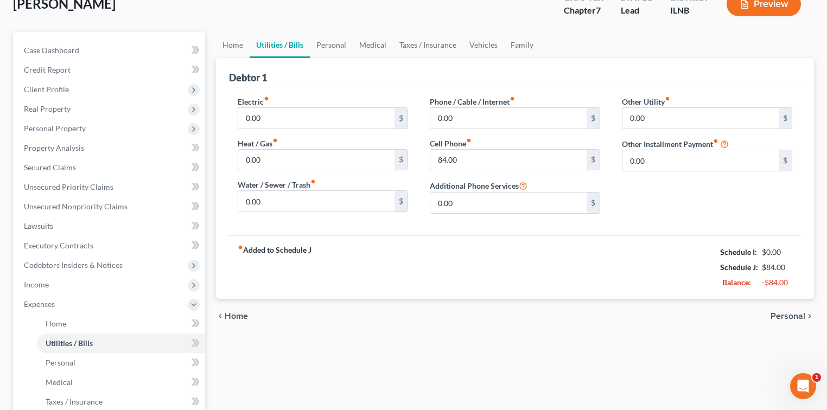
click at [782, 315] on span "Personal" at bounding box center [787, 316] width 35 height 9
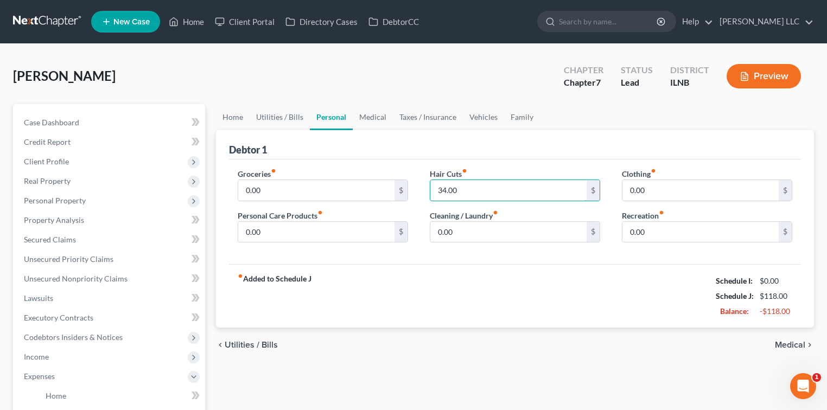
type input "34.00"
type input "400.00"
click at [665, 193] on input "0.00" at bounding box center [700, 190] width 156 height 21
type input "84.00"
click at [352, 237] on input "0.00" at bounding box center [316, 232] width 156 height 21
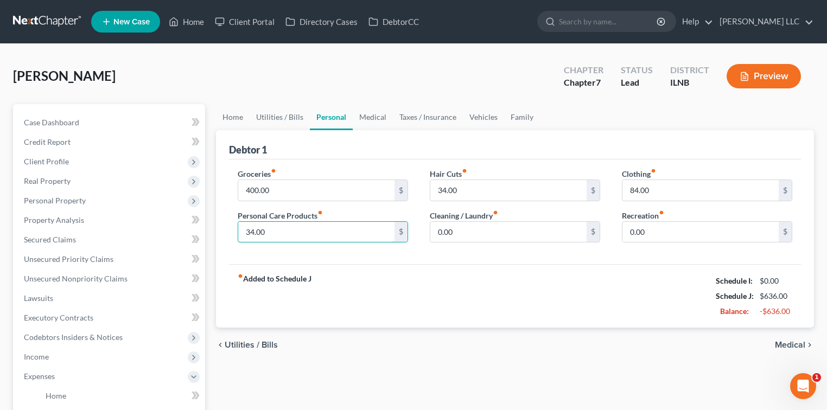
type input "34.00"
click at [470, 228] on input "0.00" at bounding box center [508, 232] width 156 height 21
type input "5.00"
click at [783, 342] on span "Medical" at bounding box center [790, 345] width 30 height 9
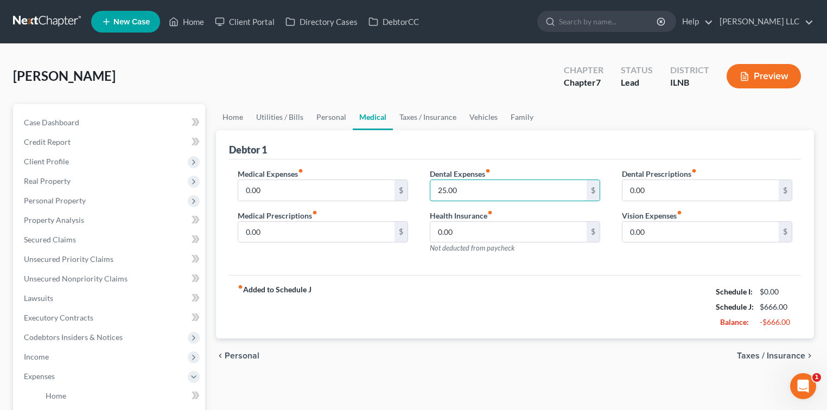
type input "25.00"
click at [746, 358] on span "Taxes / Insurance" at bounding box center [771, 356] width 68 height 9
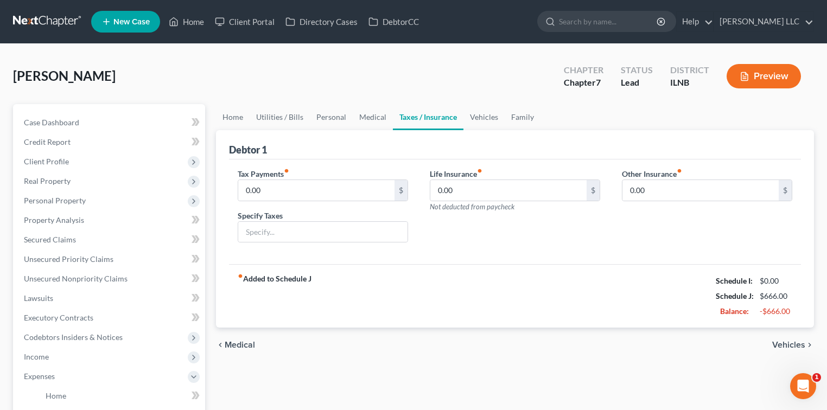
click at [786, 347] on span "Vehicles" at bounding box center [788, 345] width 33 height 9
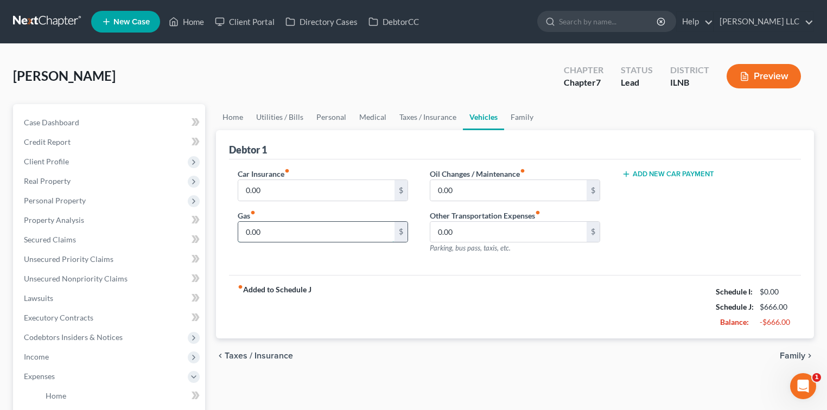
click at [278, 225] on input "0.00" at bounding box center [316, 232] width 156 height 21
type input "130.00"
type input "34.00"
click at [295, 190] on input "0.00" at bounding box center [316, 190] width 156 height 21
type input "300.00"
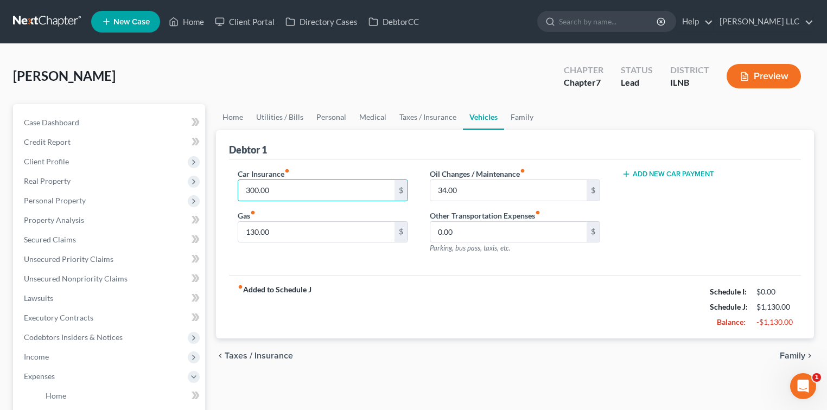
click at [609, 358] on div "chevron_left Taxes / Insurance Family chevron_right" at bounding box center [515, 356] width 598 height 35
click at [792, 356] on span "Family" at bounding box center [793, 356] width 26 height 9
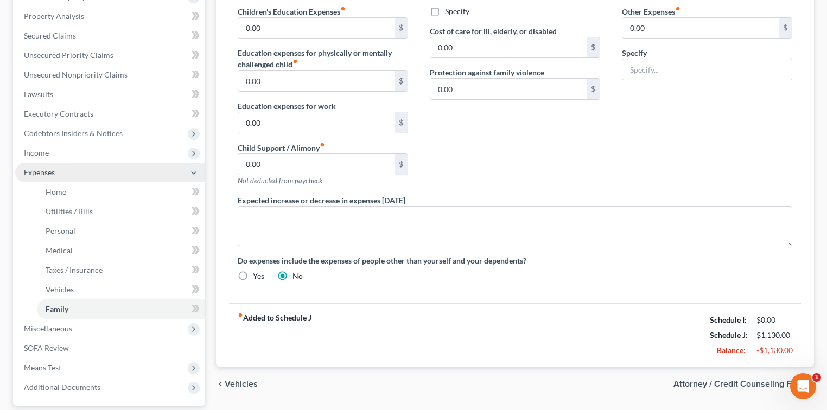
scroll to position [169, 0]
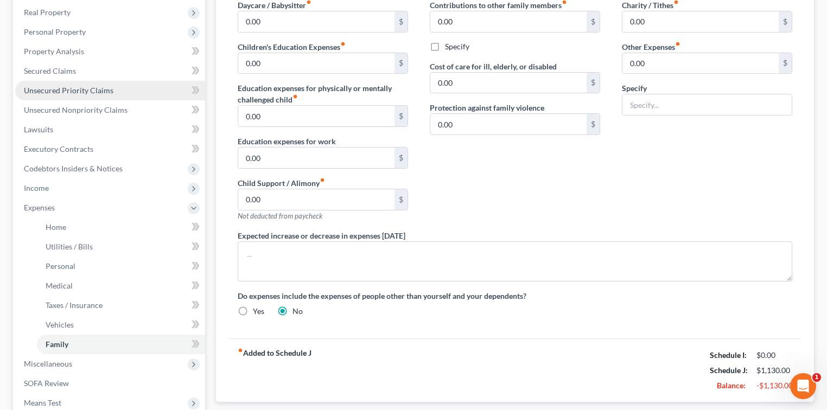
click at [84, 90] on span "Unsecured Priority Claims" at bounding box center [69, 90] width 90 height 9
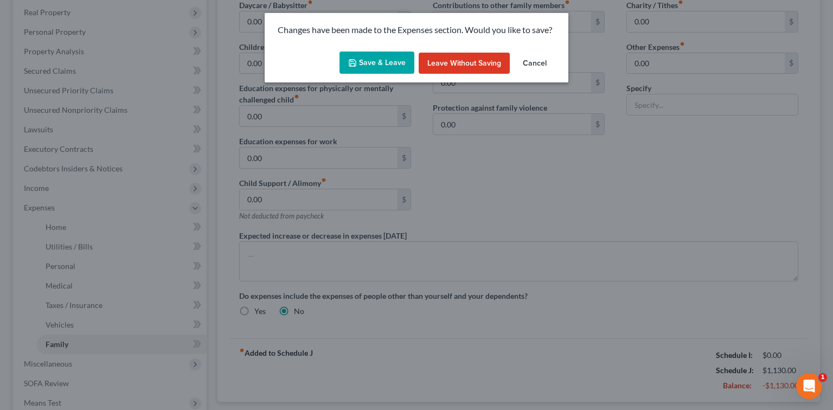
click at [402, 66] on button "Save & Leave" at bounding box center [377, 63] width 75 height 23
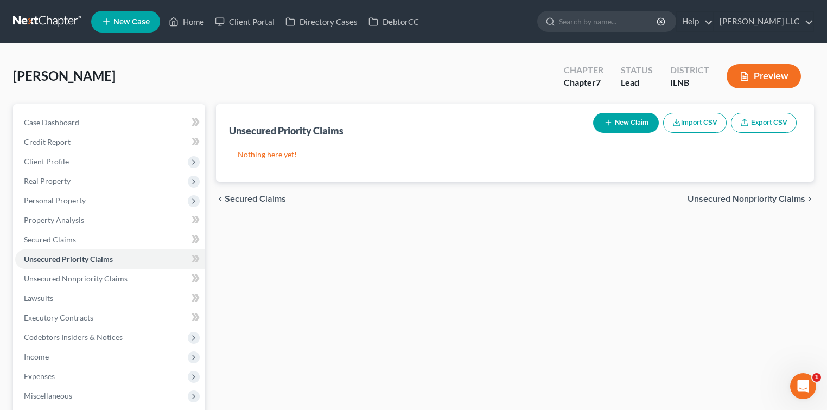
click at [610, 119] on icon "button" at bounding box center [608, 122] width 9 height 9
select select "0"
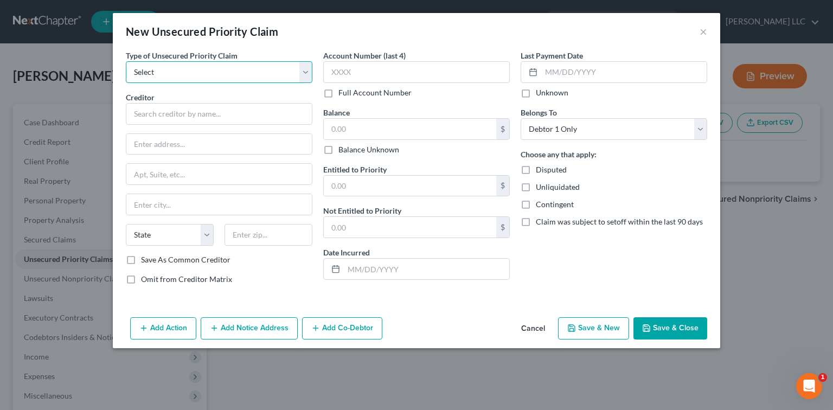
click at [307, 74] on select "Select Taxes & Other Government Units Domestic Support Obligations Extensions o…" at bounding box center [219, 72] width 187 height 22
select select "0"
click at [126, 61] on select "Select Taxes & Other Government Units Domestic Support Obligations Extensions o…" at bounding box center [219, 72] width 187 height 22
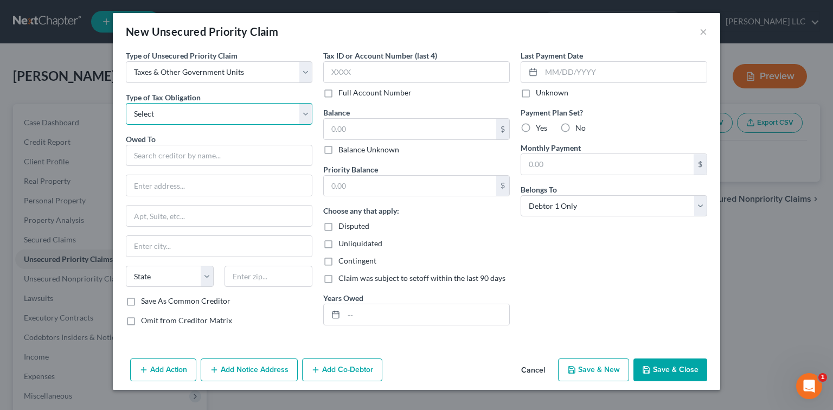
click at [301, 113] on select "Select Federal City State Franchise Tax Board Other" at bounding box center [219, 114] width 187 height 22
select select "0"
click at [126, 103] on select "Select Federal City State Franchise Tax Board Other" at bounding box center [219, 114] width 187 height 22
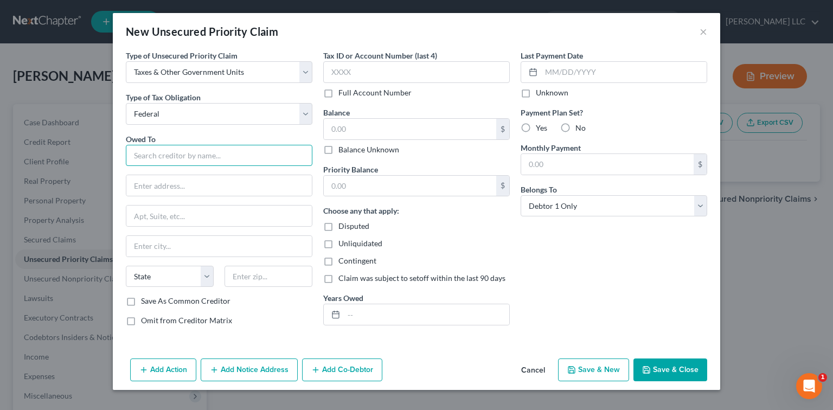
click at [208, 157] on input "text" at bounding box center [219, 156] width 187 height 22
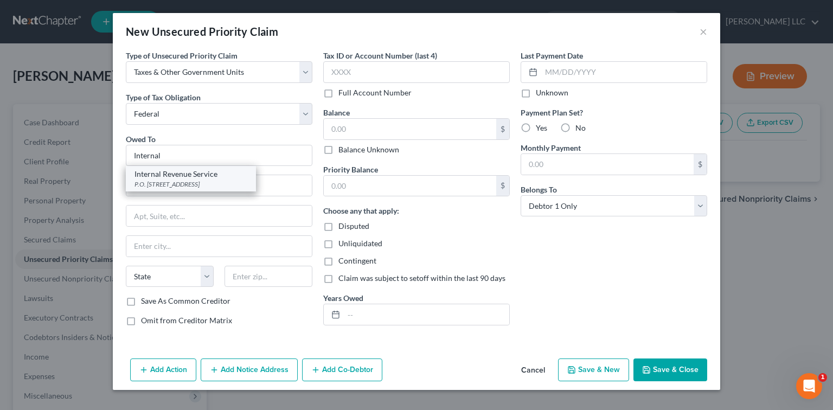
click at [202, 180] on div "P.O. [STREET_ADDRESS]" at bounding box center [191, 184] width 113 height 9
type input "Internal Revenue Service"
type input "P.O. Box 7346"
type input "[GEOGRAPHIC_DATA]"
select select "39"
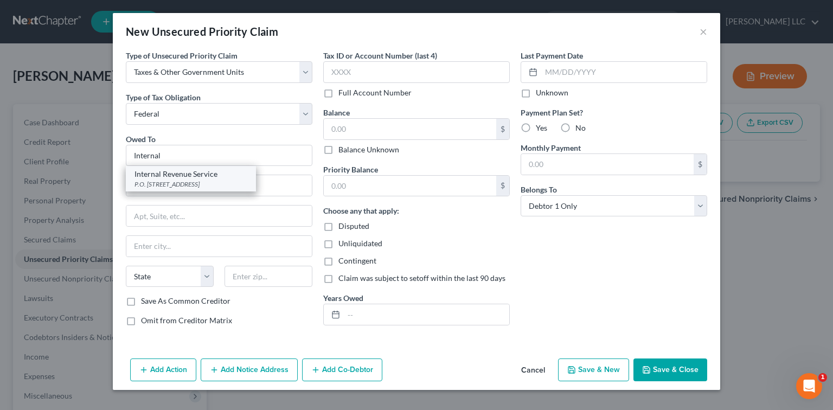
type input "19101"
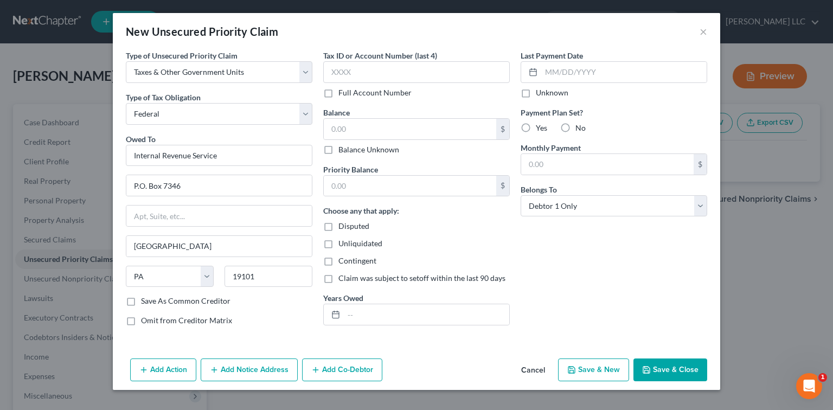
click at [339, 147] on label "Balance Unknown" at bounding box center [369, 149] width 61 height 11
click at [343, 147] on input "Balance Unknown" at bounding box center [346, 147] width 7 height 7
checkbox input "true"
type input "0.00"
click at [611, 367] on button "Save & New" at bounding box center [593, 370] width 71 height 23
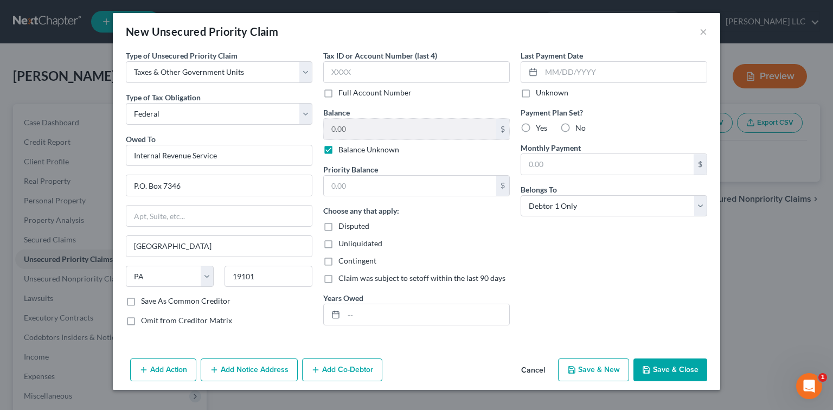
select select "0"
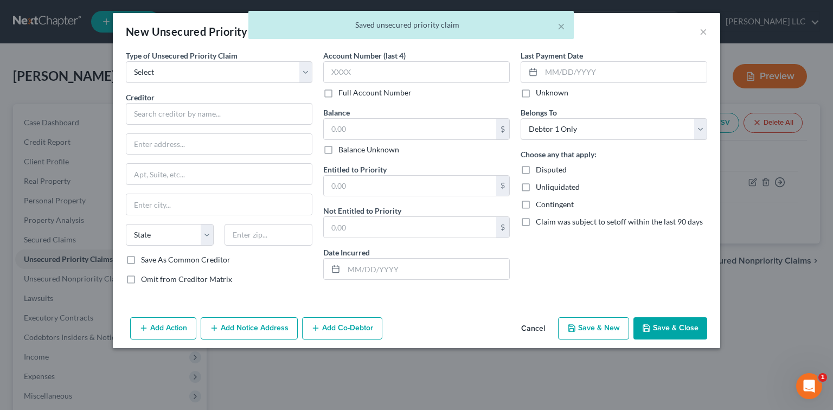
type input "0.00"
click at [302, 75] on select "Select Taxes & Other Government Units Domestic Support Obligations Extensions o…" at bounding box center [219, 72] width 187 height 22
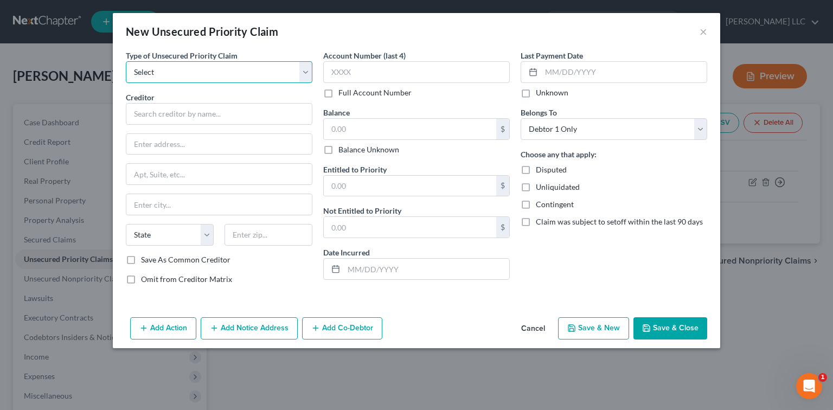
select select "0"
click at [126, 61] on select "Select Taxes & Other Government Units Domestic Support Obligations Extensions o…" at bounding box center [219, 72] width 187 height 22
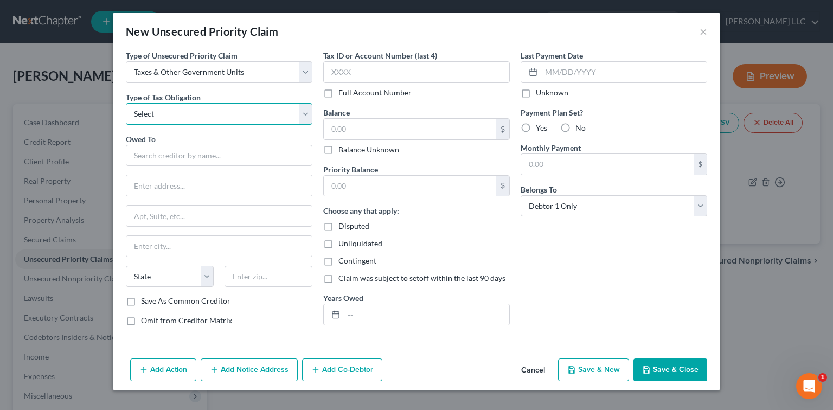
click at [303, 119] on select "Select Federal City State Franchise Tax Board Other" at bounding box center [219, 114] width 187 height 22
select select "2"
click at [126, 103] on select "Select Federal City State Franchise Tax Board Other" at bounding box center [219, 114] width 187 height 22
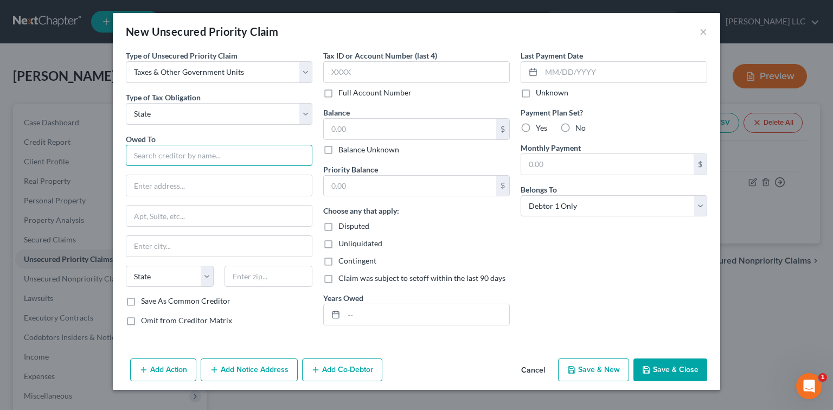
click at [219, 154] on input "text" at bounding box center [219, 156] width 187 height 22
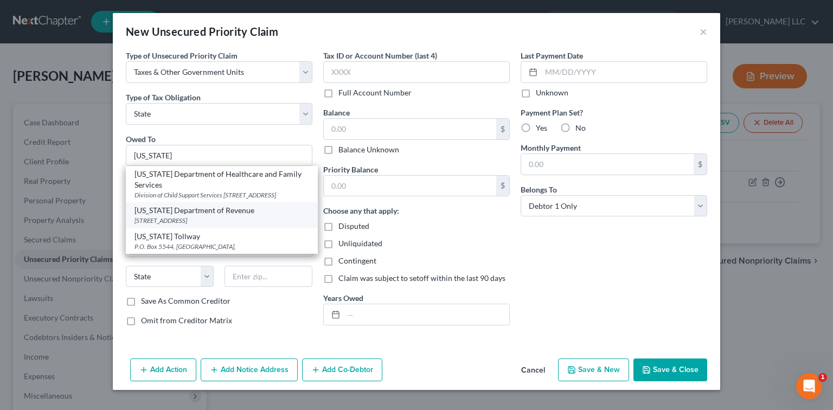
click at [219, 216] on div "[US_STATE] Department of Revenue" at bounding box center [222, 210] width 175 height 11
type input "[US_STATE] Department of Revenue"
type input "PO Box 19035"
type input "[GEOGRAPHIC_DATA]"
select select "14"
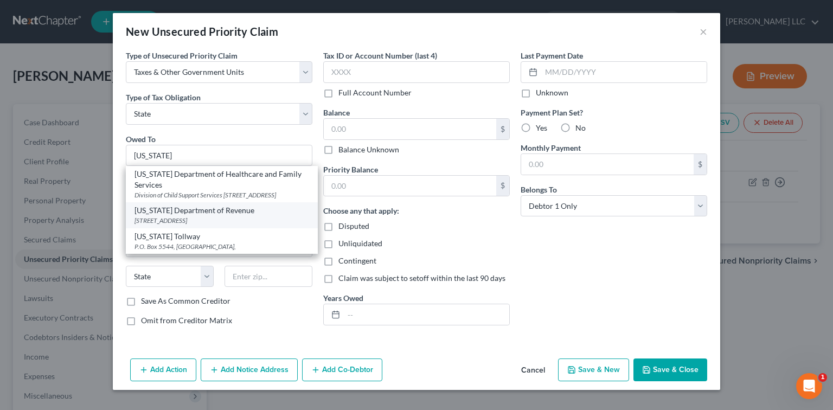
type input "62794-9035"
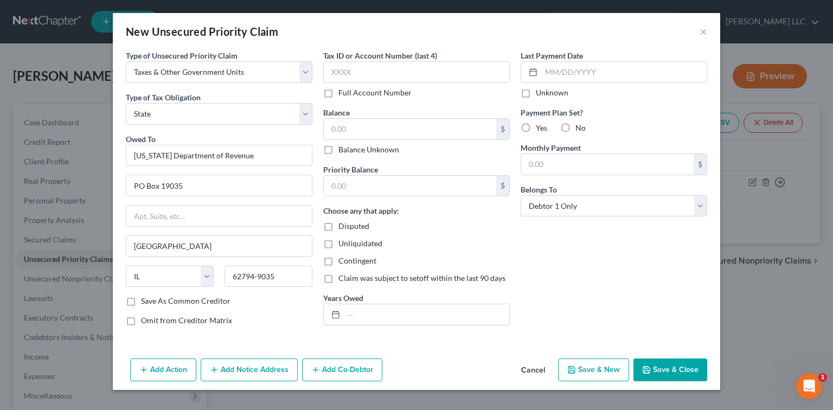
click at [339, 152] on label "Balance Unknown" at bounding box center [369, 149] width 61 height 11
click at [343, 151] on input "Balance Unknown" at bounding box center [346, 147] width 7 height 7
checkbox input "true"
type input "0.00"
click at [668, 366] on button "Save & Close" at bounding box center [671, 370] width 74 height 23
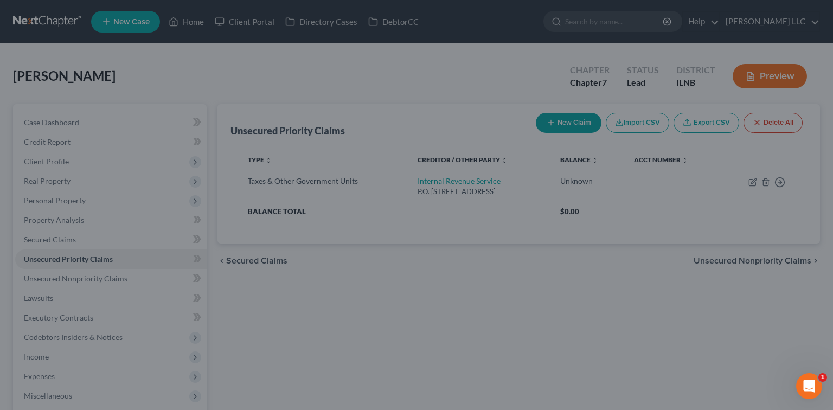
type input "0.00"
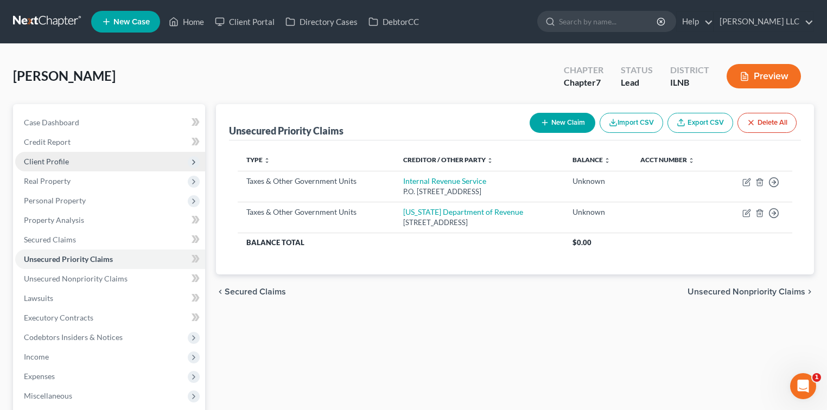
click at [58, 163] on span "Client Profile" at bounding box center [46, 161] width 45 height 9
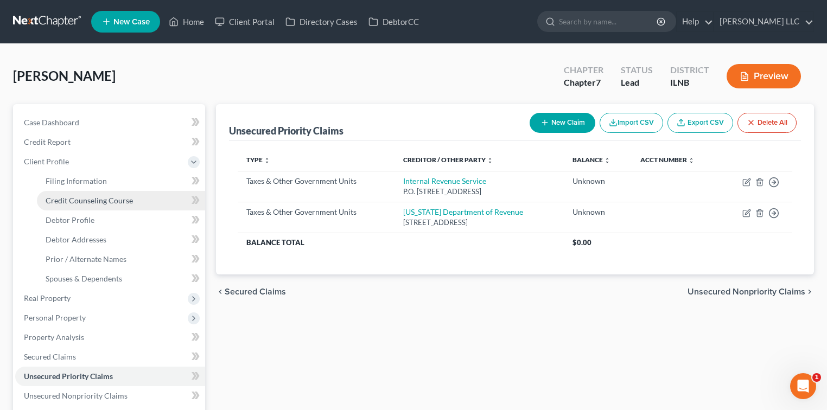
click at [56, 196] on span "Credit Counseling Course" at bounding box center [89, 200] width 87 height 9
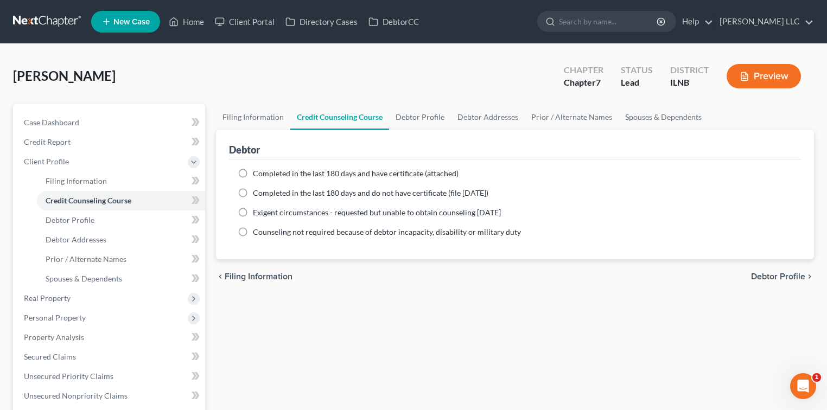
click at [253, 173] on label "Completed in the last 180 days and have certificate (attached)" at bounding box center [356, 173] width 206 height 11
click at [257, 173] on input "Completed in the last 180 days and have certificate (attached)" at bounding box center [260, 171] width 7 height 7
radio input "true"
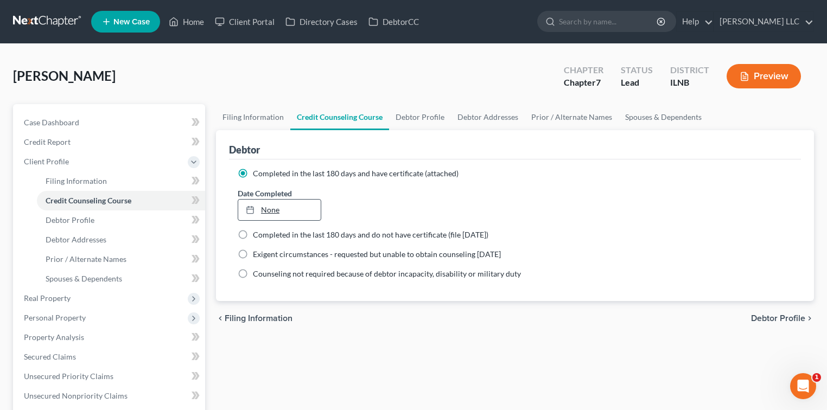
click at [249, 209] on line at bounding box center [250, 209] width 7 height 0
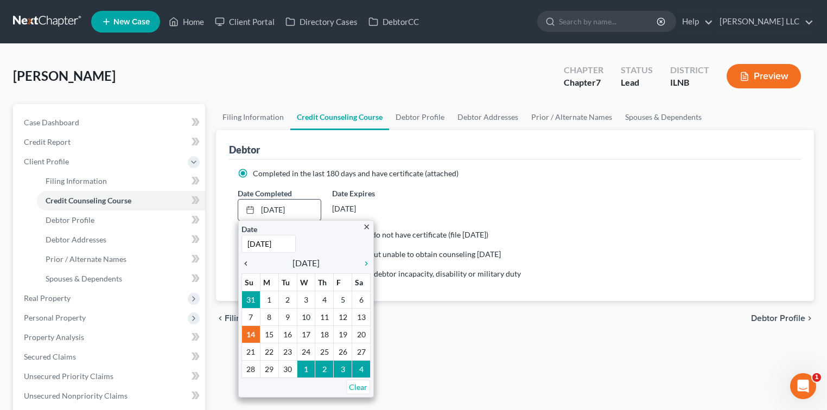
click at [246, 262] on icon "chevron_left" at bounding box center [248, 263] width 14 height 9
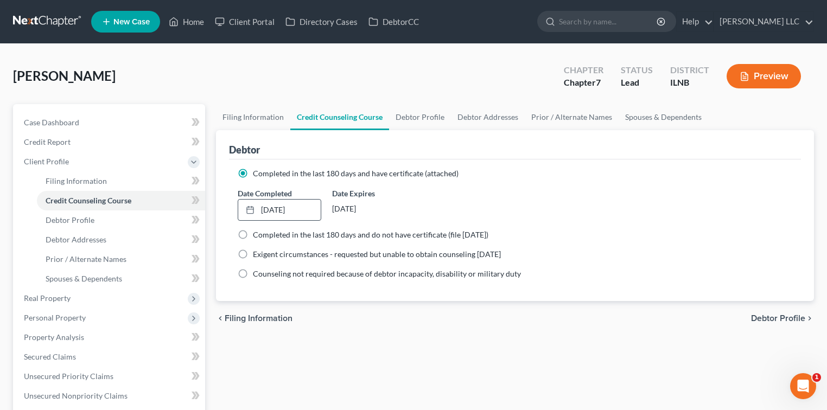
click at [759, 317] on span "Debtor Profile" at bounding box center [778, 318] width 54 height 9
select select "3"
select select "2"
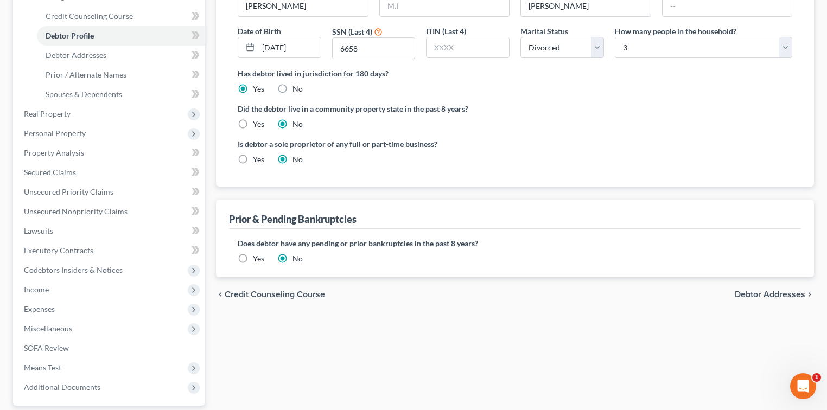
scroll to position [192, 0]
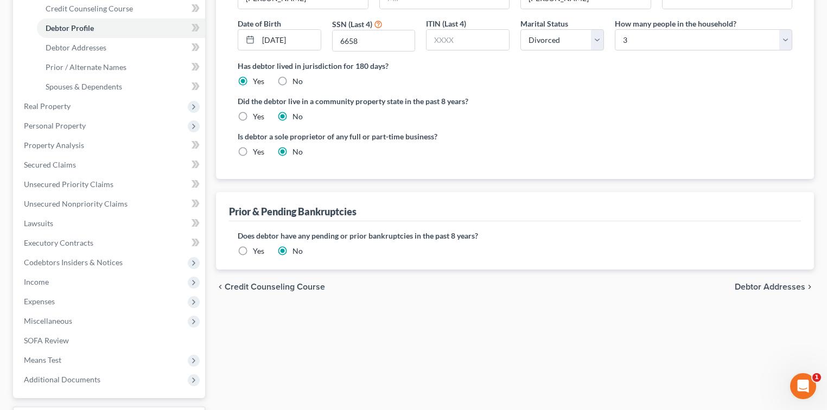
click at [749, 283] on span "Debtor Addresses" at bounding box center [770, 287] width 71 height 9
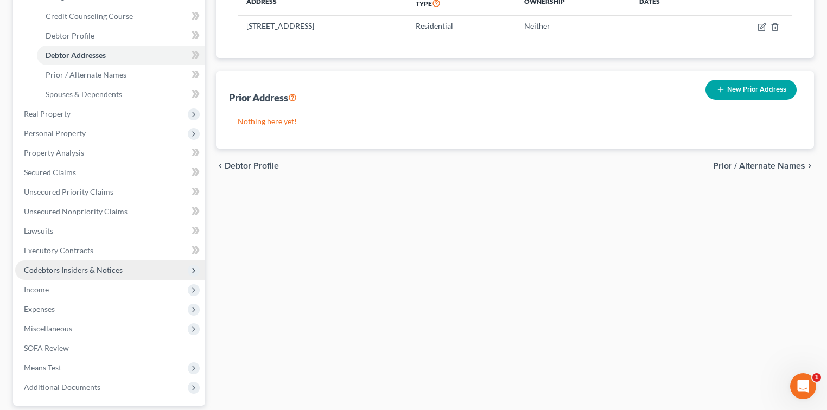
scroll to position [193, 0]
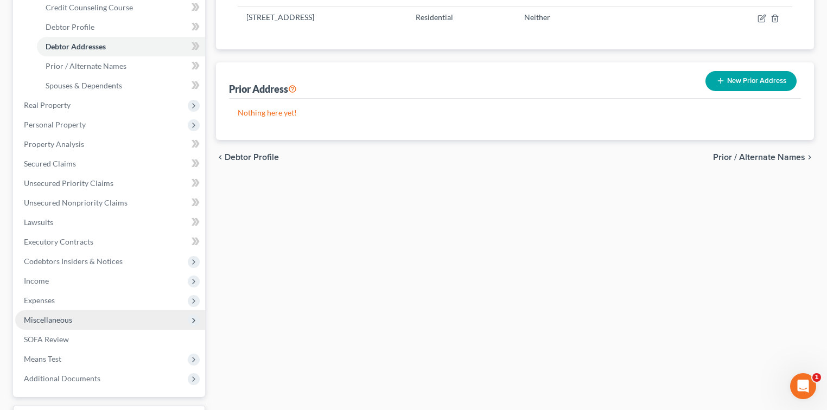
click at [68, 317] on span "Miscellaneous" at bounding box center [48, 319] width 48 height 9
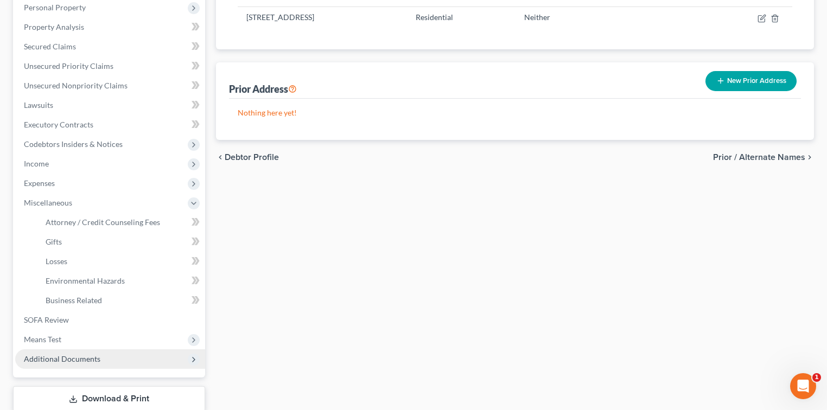
click at [63, 360] on span "Additional Documents" at bounding box center [62, 358] width 77 height 9
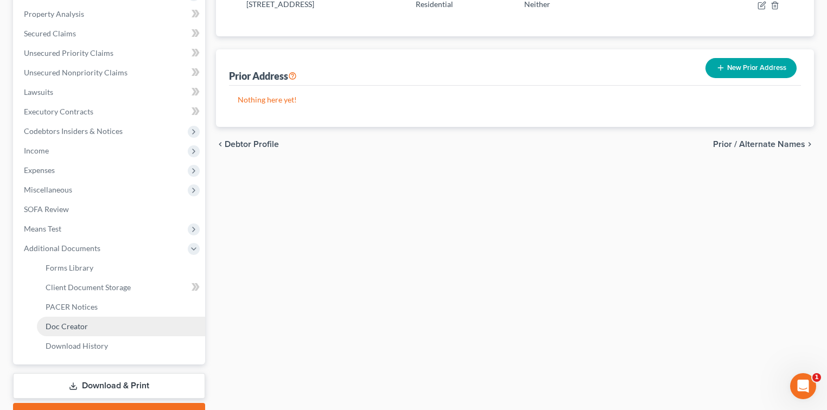
scroll to position [217, 0]
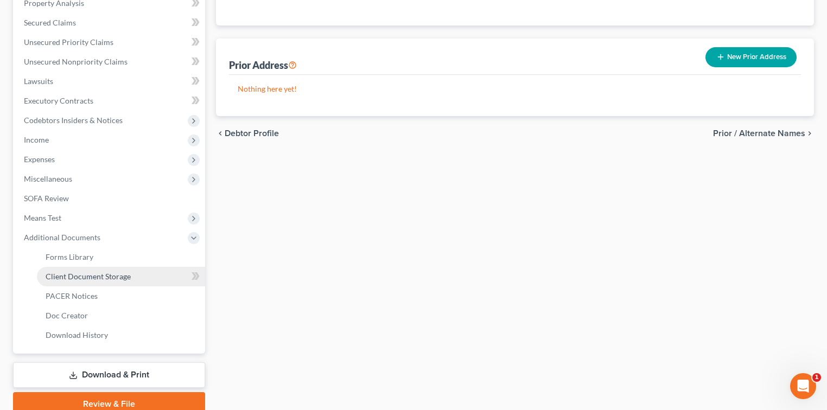
click at [80, 272] on span "Client Document Storage" at bounding box center [88, 276] width 85 height 9
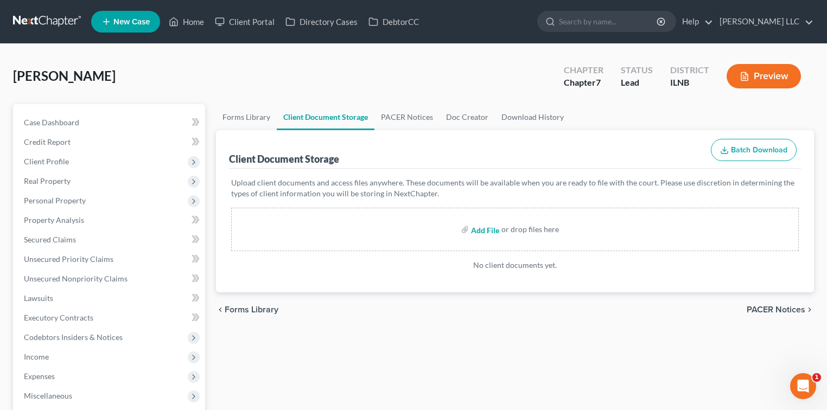
click at [479, 230] on input "file" at bounding box center [484, 230] width 26 height 20
type input "C:\fakepath\[PERSON_NAME] - Certifcate of Counseling.pdf"
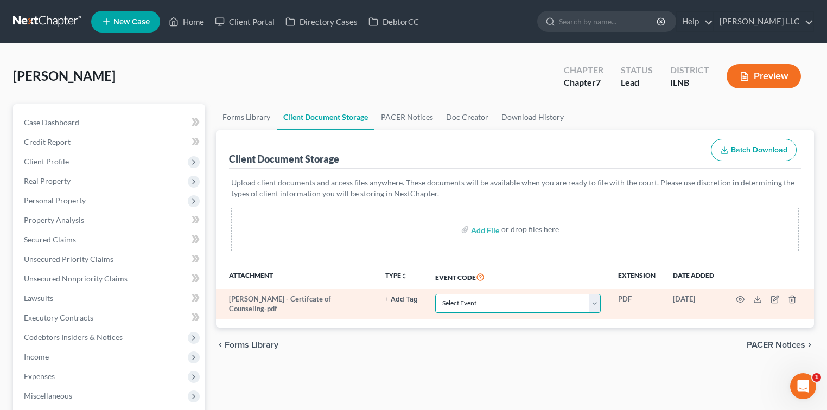
click at [598, 307] on select "Select Event Certificate of Credit Counseling Chapter 13 Calculation of Your Di…" at bounding box center [517, 303] width 165 height 19
select select "0"
click at [435, 294] on select "Select Event Certificate of Credit Counseling Chapter 13 Calculation of Your Di…" at bounding box center [517, 303] width 165 height 19
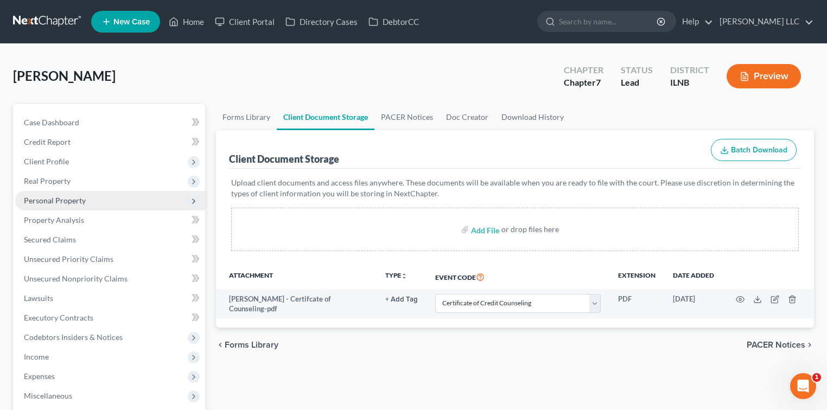
click at [42, 199] on span "Personal Property" at bounding box center [55, 200] width 62 height 9
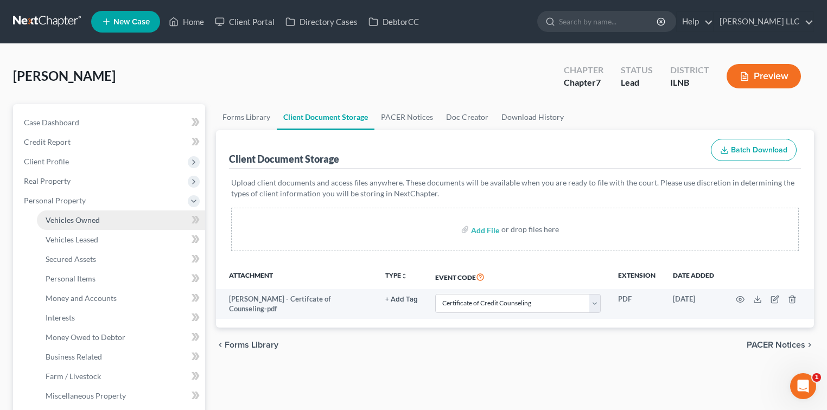
click at [84, 221] on span "Vehicles Owned" at bounding box center [73, 219] width 54 height 9
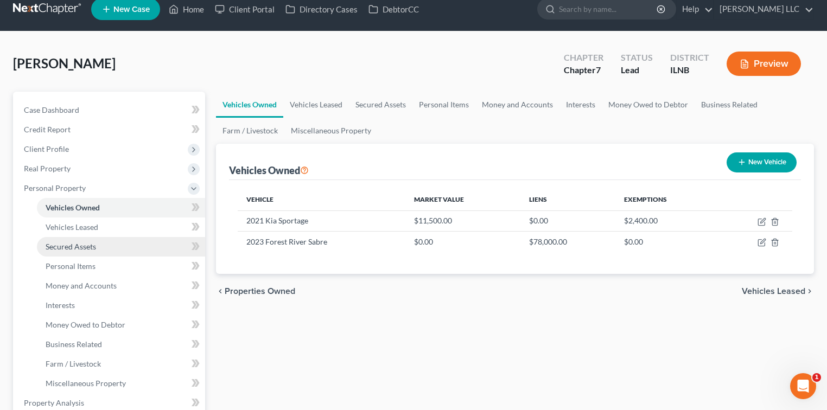
scroll to position [23, 0]
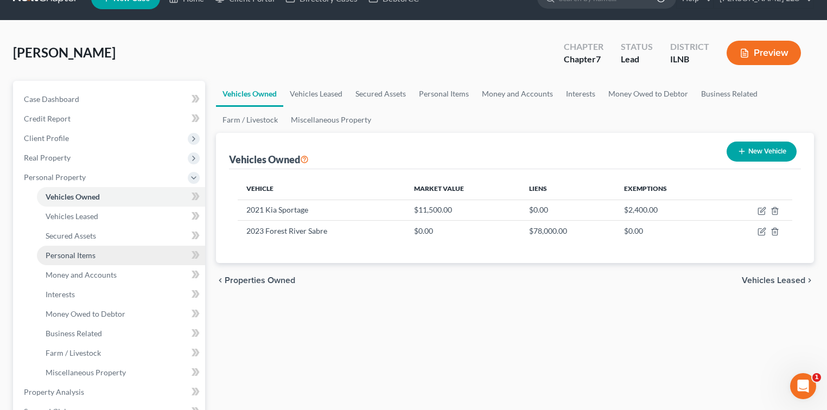
click at [76, 254] on span "Personal Items" at bounding box center [71, 255] width 50 height 9
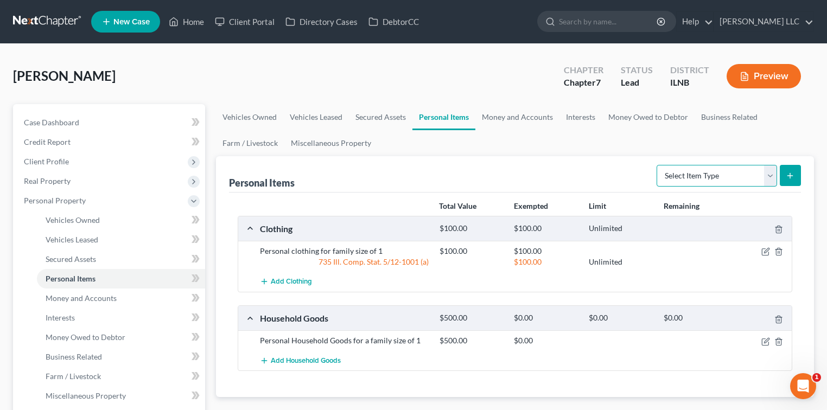
click at [774, 178] on select "Select Item Type Clothing Collectibles Of Value Electronics Firearms Household …" at bounding box center [717, 176] width 120 height 22
click at [73, 259] on span "Secured Assets" at bounding box center [71, 258] width 50 height 9
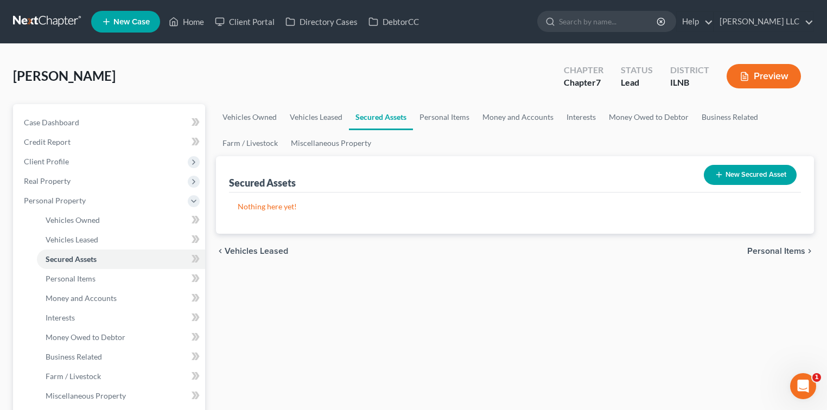
click at [734, 173] on button "New Secured Asset" at bounding box center [750, 175] width 93 height 20
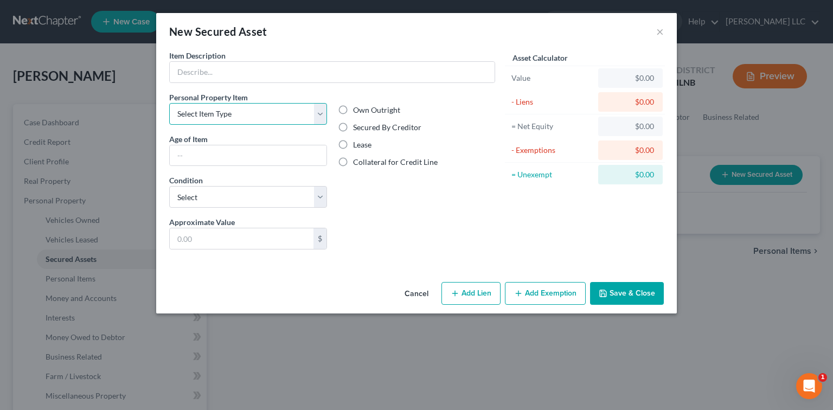
click at [320, 116] on select "Select Item Type Clothing Collectibles Of Value Electronics Firearms Household …" at bounding box center [248, 114] width 158 height 22
click at [661, 34] on button "×" at bounding box center [661, 31] width 8 height 13
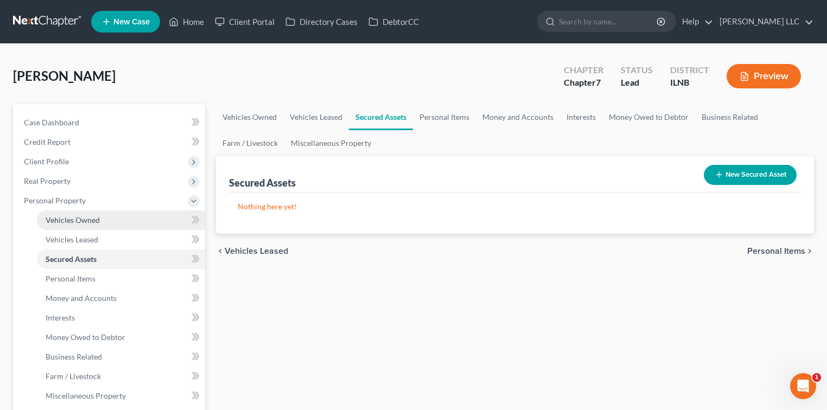
click at [98, 222] on span "Vehicles Owned" at bounding box center [73, 219] width 54 height 9
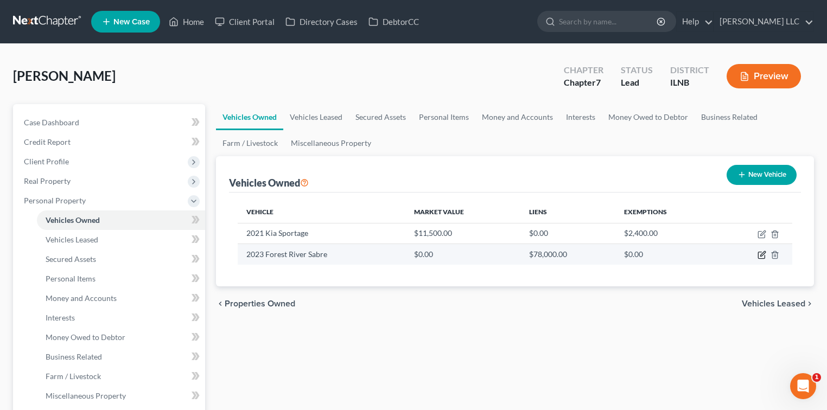
click at [759, 252] on icon "button" at bounding box center [761, 255] width 9 height 9
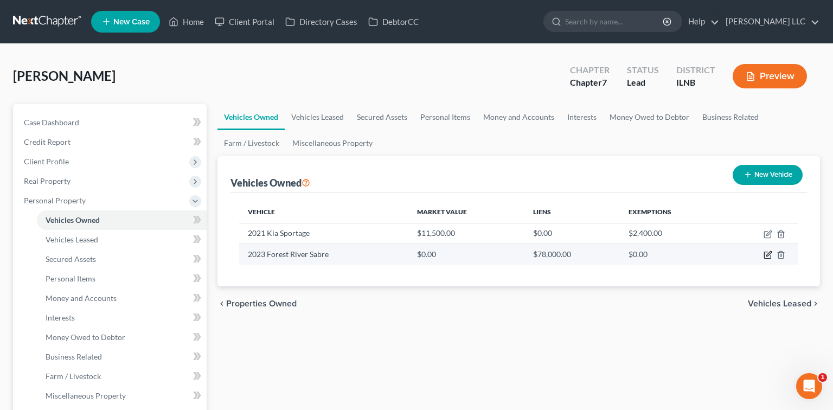
select select "7"
select select "3"
select select "2"
select select "0"
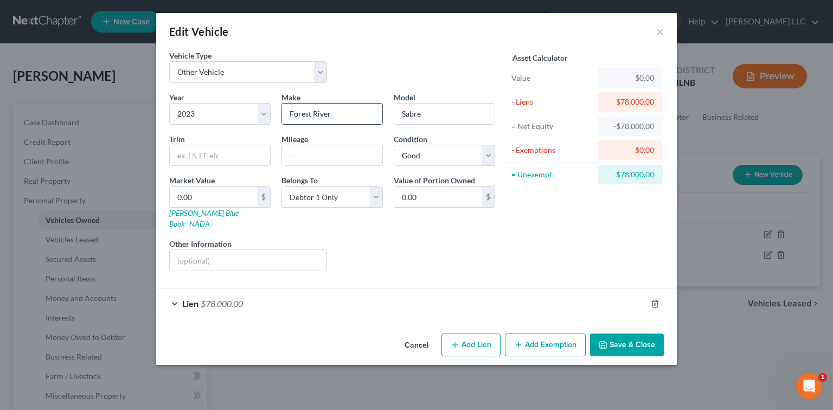
click at [342, 113] on input "Forest River" at bounding box center [332, 114] width 100 height 21
click at [208, 148] on input "text" at bounding box center [220, 155] width 100 height 21
type input "M-36BHQ"
click at [208, 199] on input "0.00" at bounding box center [213, 197] width 87 height 21
click at [175, 293] on div "Lien $78,000.00" at bounding box center [401, 303] width 490 height 29
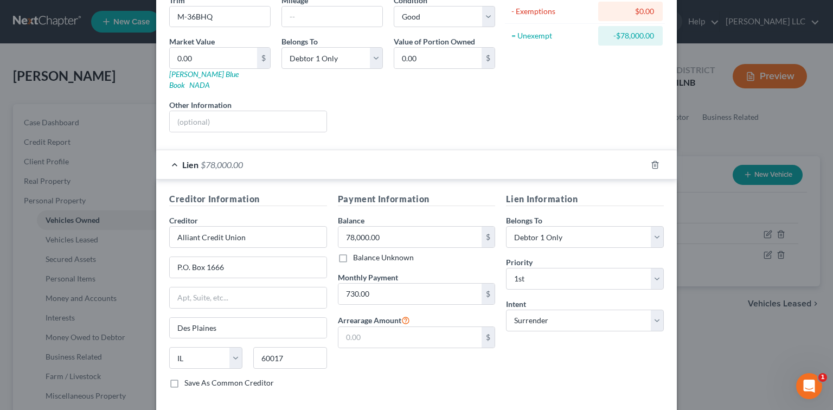
scroll to position [144, 0]
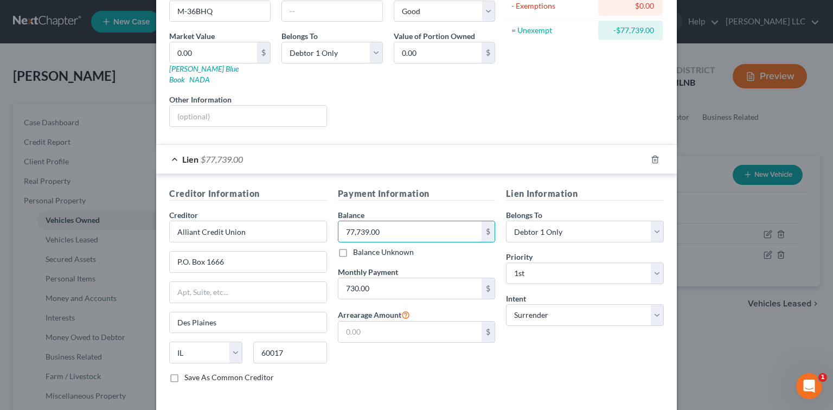
type input "77,739.00"
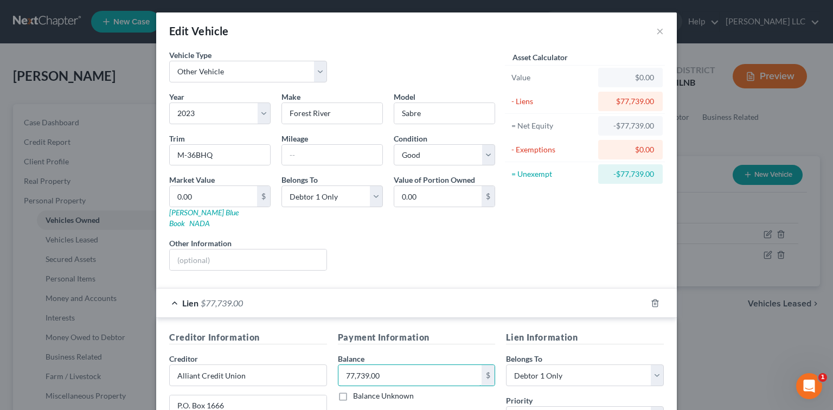
scroll to position [0, 0]
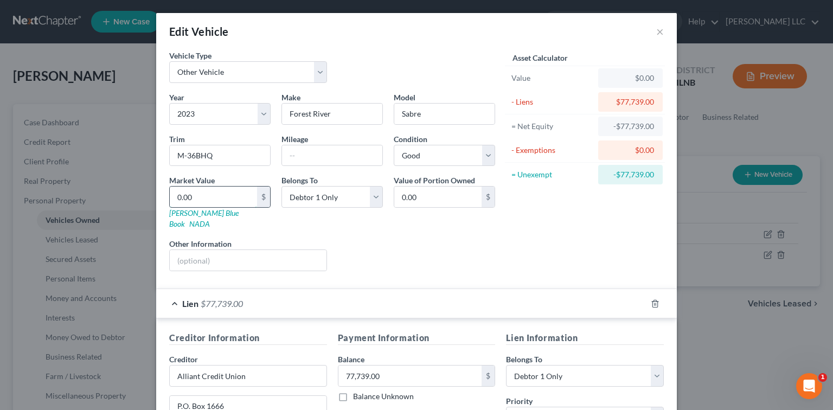
click at [214, 194] on input "0.00" at bounding box center [213, 197] width 87 height 21
type input "5"
type input "5.00"
type input "58"
type input "58.00"
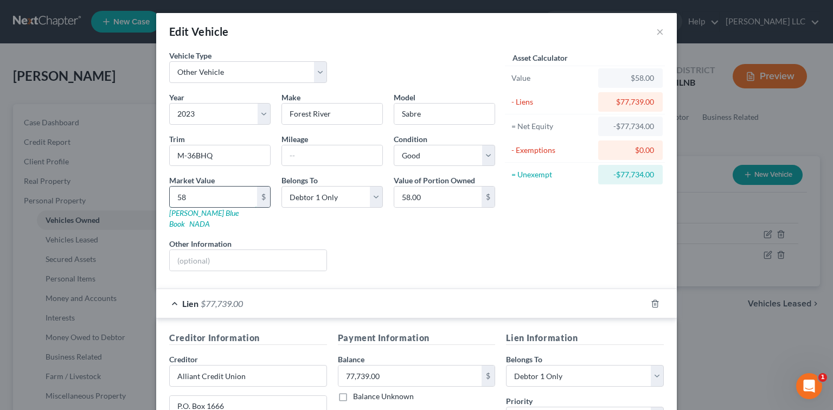
type input "580"
type input "580.00"
type input "5805"
type input "5,805.00"
type input "5,8050"
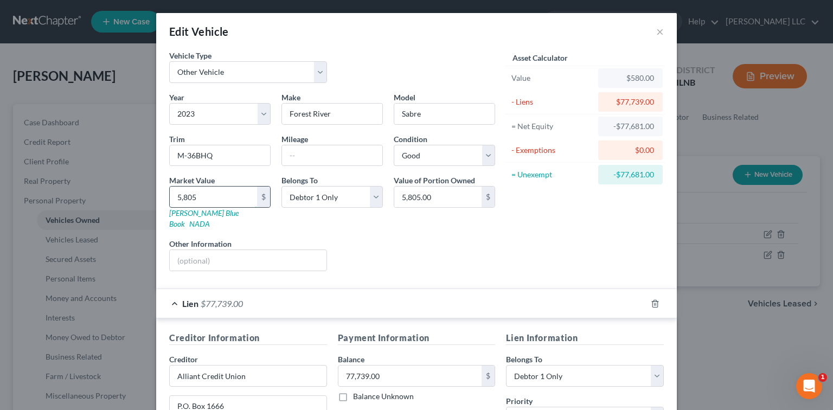
type input "58,050.00"
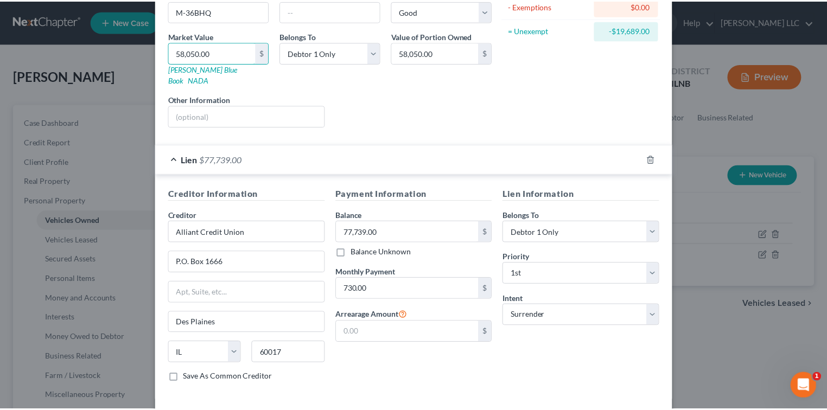
scroll to position [181, 0]
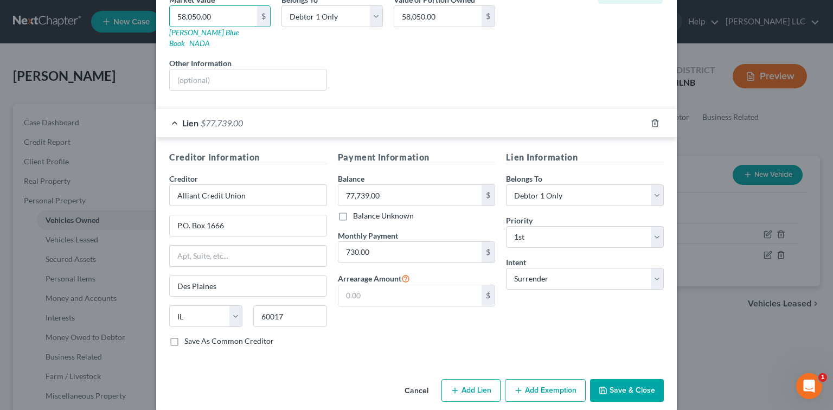
type input "58,050.00"
click at [629, 379] on button "Save & Close" at bounding box center [627, 390] width 74 height 23
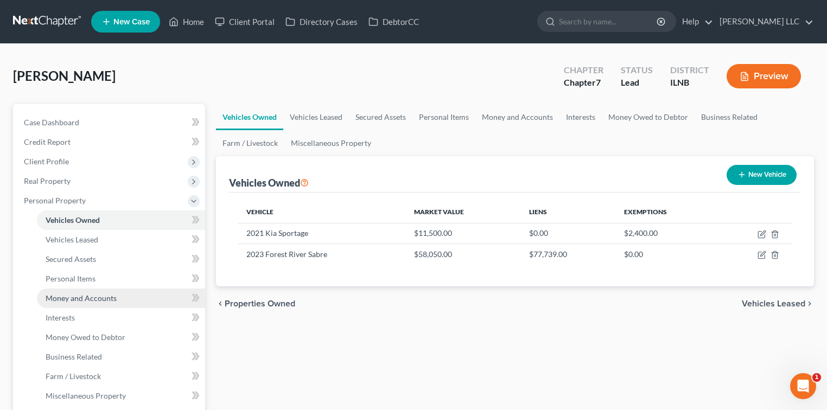
click at [91, 290] on link "Money and Accounts" at bounding box center [121, 299] width 168 height 20
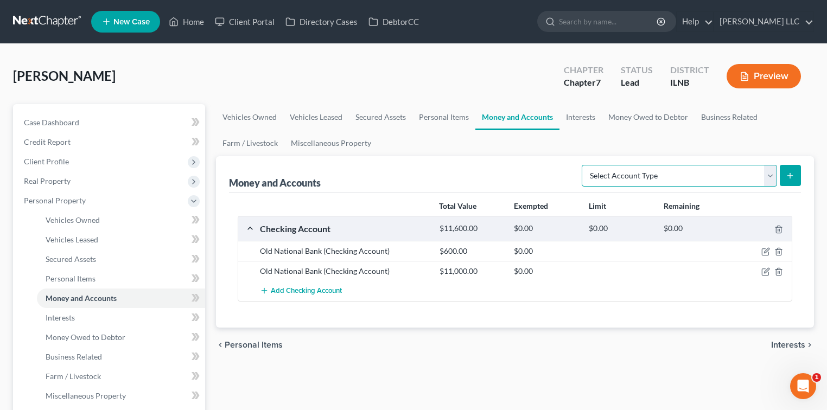
click at [768, 173] on select "Select Account Type Brokerage Cash on Hand Certificates of Deposit Checking Acc…" at bounding box center [679, 176] width 195 height 22
select select "savings"
click at [584, 165] on select "Select Account Type Brokerage Cash on Hand Certificates of Deposit Checking Acc…" at bounding box center [679, 176] width 195 height 22
click at [263, 290] on icon "button" at bounding box center [264, 290] width 9 height 9
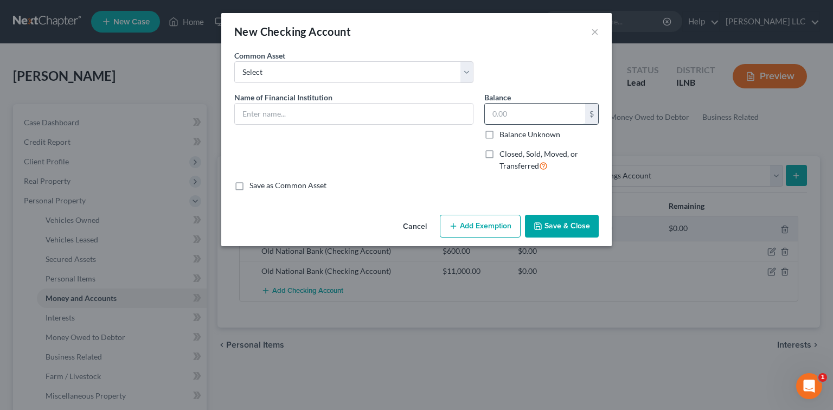
click at [519, 108] on input "text" at bounding box center [535, 114] width 100 height 21
type input "5.00"
click at [297, 114] on input "text" at bounding box center [354, 114] width 238 height 21
type input "Alliant"
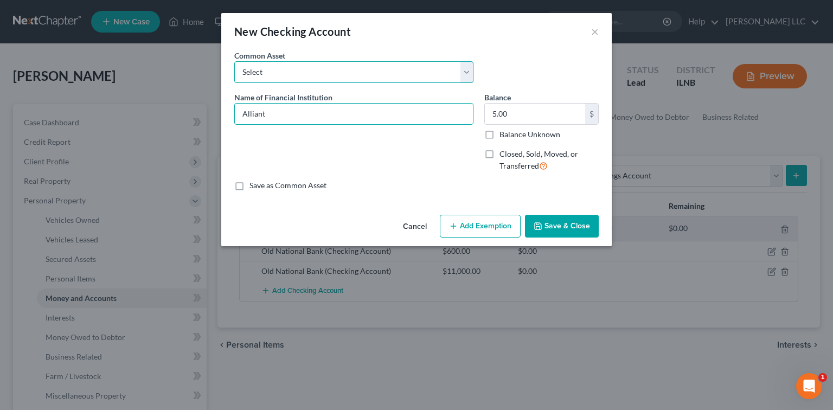
click at [469, 74] on select "Select Busey Bank Financial Plus Credit Union [PERSON_NAME] [PERSON_NAME] Bank …" at bounding box center [353, 72] width 239 height 22
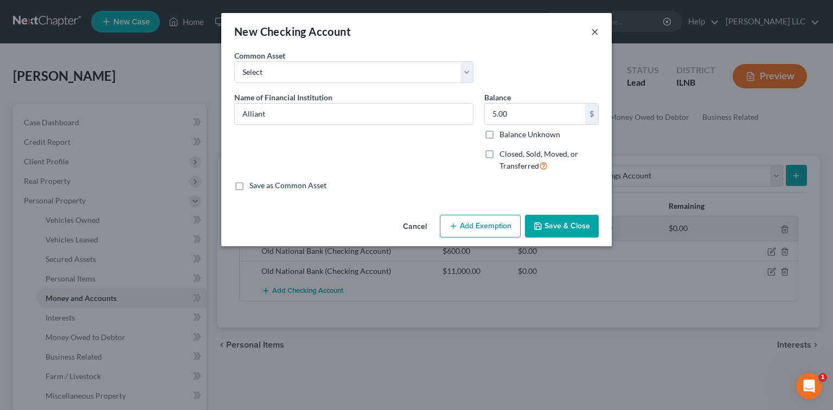
click at [595, 27] on button "×" at bounding box center [595, 31] width 8 height 13
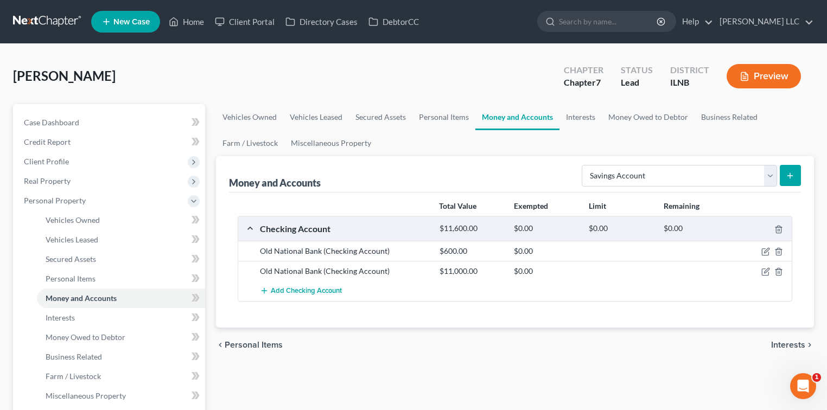
click at [786, 171] on icon "submit" at bounding box center [790, 175] width 9 height 9
click at [792, 171] on icon "submit" at bounding box center [790, 175] width 9 height 9
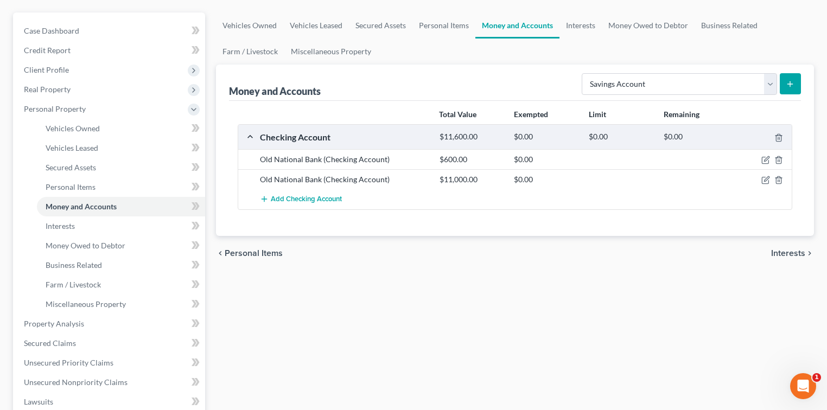
scroll to position [72, 0]
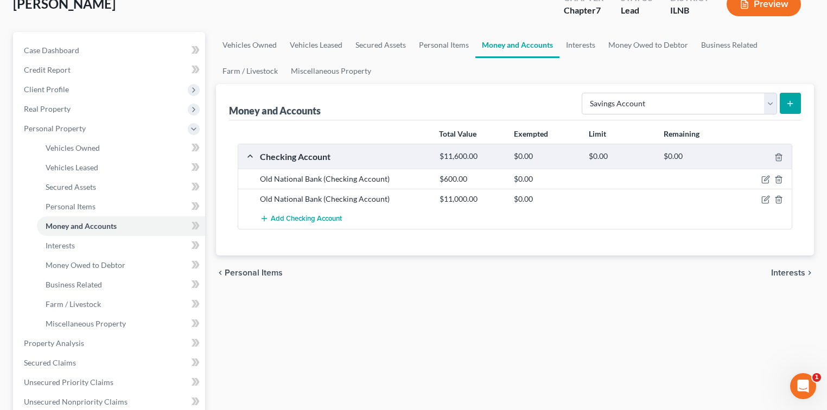
click at [791, 100] on icon "submit" at bounding box center [790, 103] width 9 height 9
click at [790, 99] on icon "submit" at bounding box center [790, 103] width 9 height 9
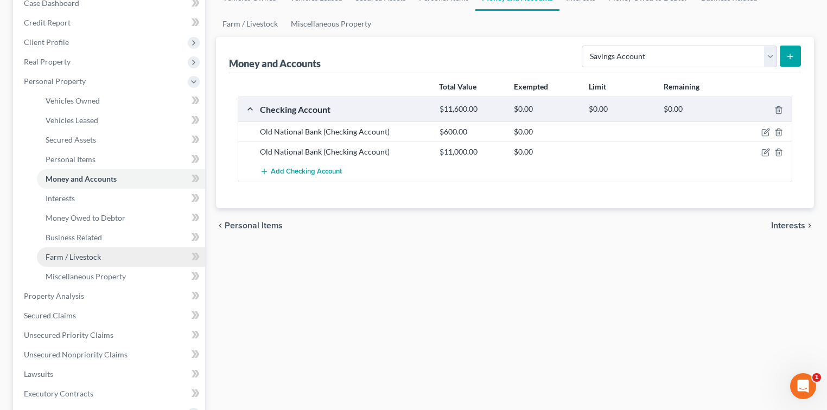
scroll to position [120, 0]
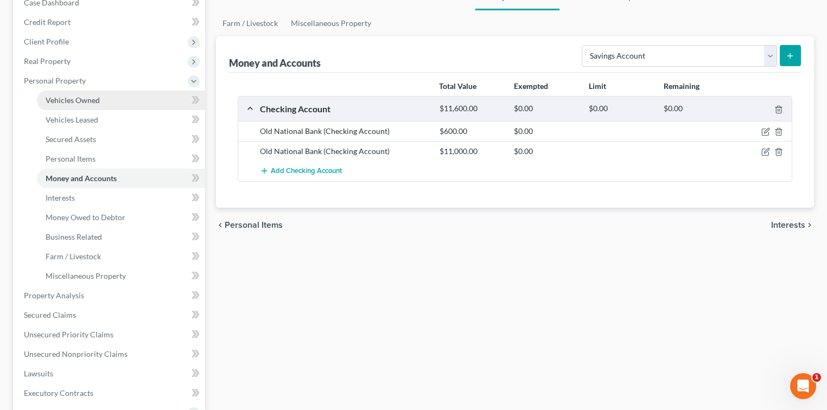
click at [82, 103] on span "Vehicles Owned" at bounding box center [73, 99] width 54 height 9
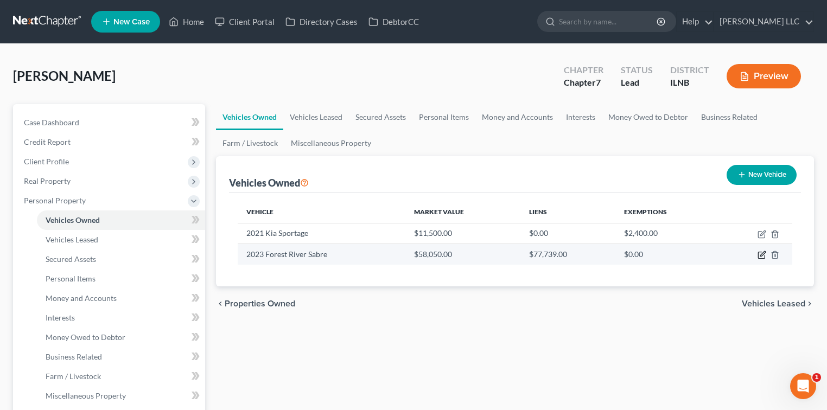
click at [760, 255] on icon "button" at bounding box center [761, 255] width 9 height 9
select select "7"
select select "3"
select select "2"
select select "0"
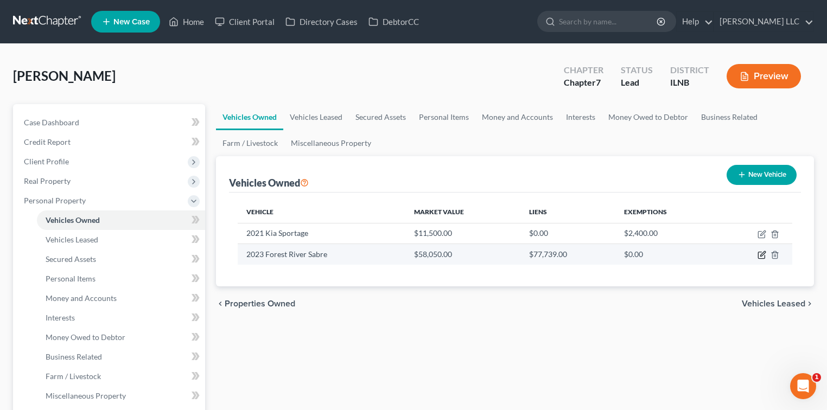
select select "14"
select select "0"
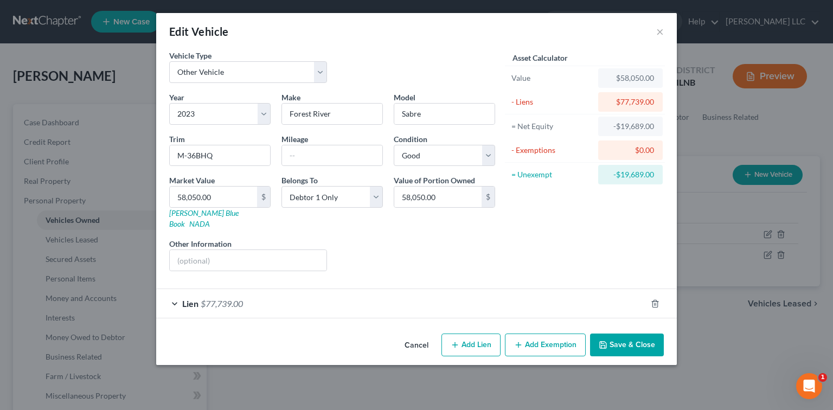
click at [172, 290] on div "Lien $77,739.00" at bounding box center [401, 303] width 490 height 29
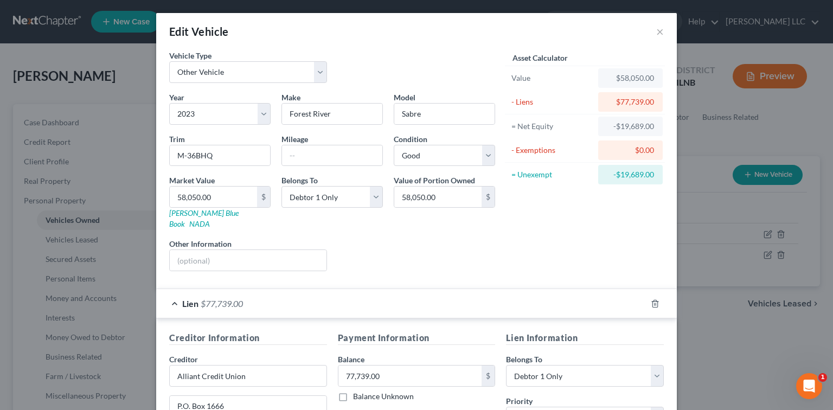
scroll to position [120, 0]
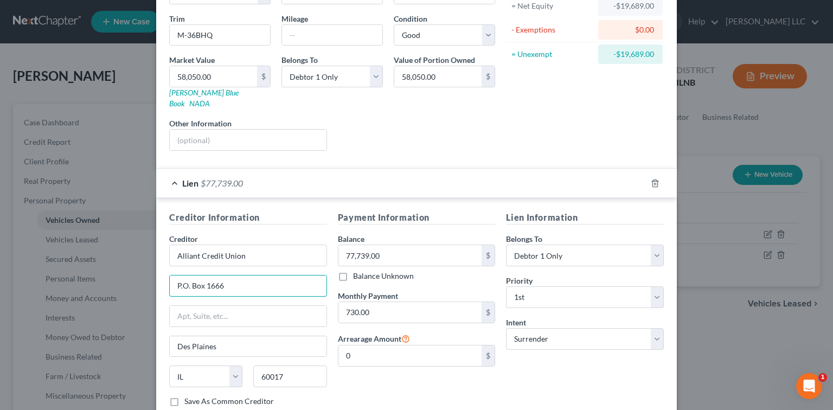
drag, startPoint x: 234, startPoint y: 268, endPoint x: 154, endPoint y: 271, distance: 80.3
click at [156, 271] on div "Creditor Information Creditor * Alliant Credit Union P.O. Box 1666 Des Plaines …" at bounding box center [416, 311] width 521 height 226
drag, startPoint x: 218, startPoint y: 329, endPoint x: 165, endPoint y: 330, distance: 52.1
click at [169, 336] on div "Des Plaines" at bounding box center [248, 347] width 158 height 22
click at [194, 276] on input "text" at bounding box center [248, 286] width 157 height 21
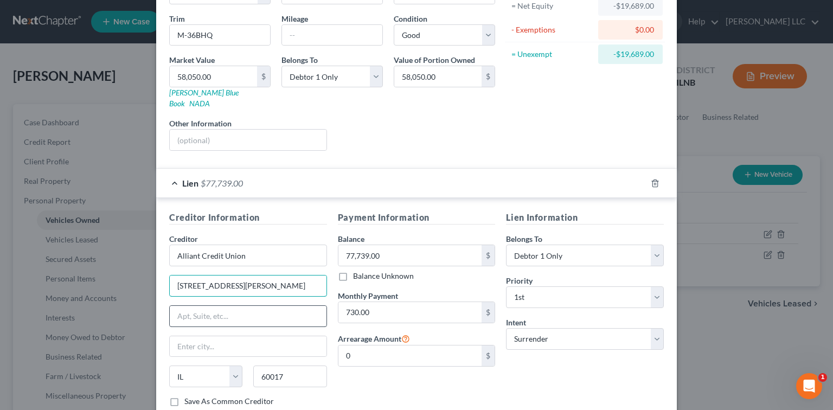
type input "[STREET_ADDRESS][PERSON_NAME]"
click at [181, 307] on input "text" at bounding box center [248, 316] width 157 height 21
type input "P.O. Box 66945"
drag, startPoint x: 211, startPoint y: 334, endPoint x: 210, endPoint y: 328, distance: 6.6
click at [211, 336] on input "text" at bounding box center [248, 346] width 157 height 21
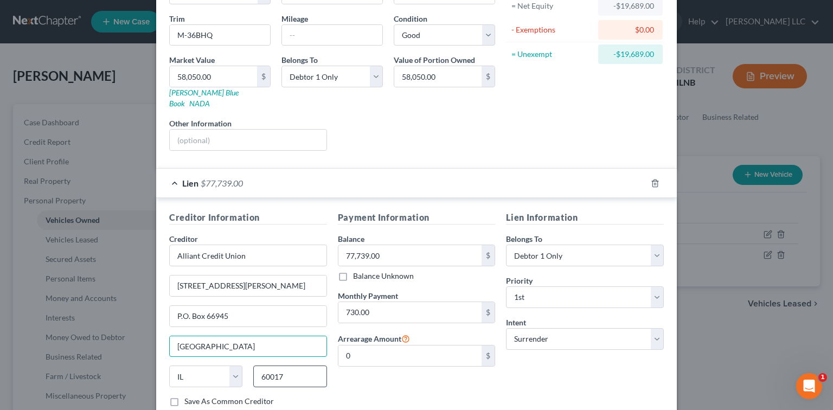
type input "[GEOGRAPHIC_DATA]"
click at [301, 366] on input "60017" at bounding box center [289, 377] width 73 height 22
type input "6"
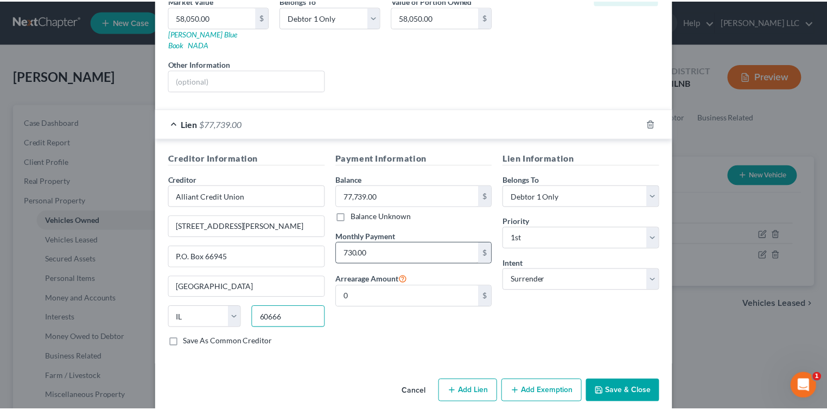
scroll to position [181, 0]
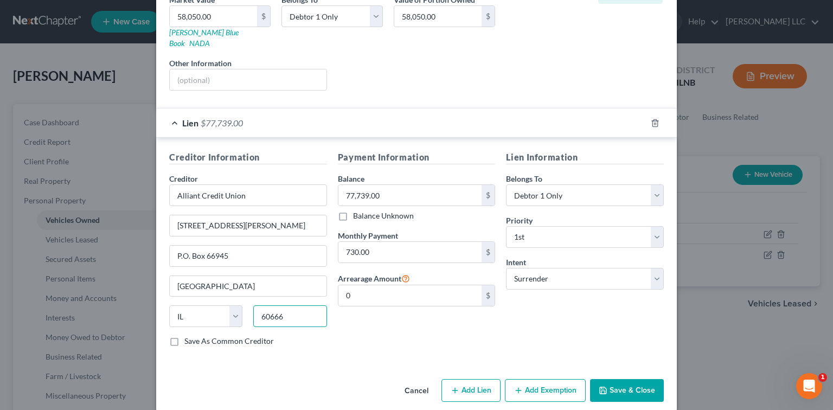
type input "60666"
click at [639, 379] on button "Save & Close" at bounding box center [627, 390] width 74 height 23
type input "Amf [PERSON_NAME]"
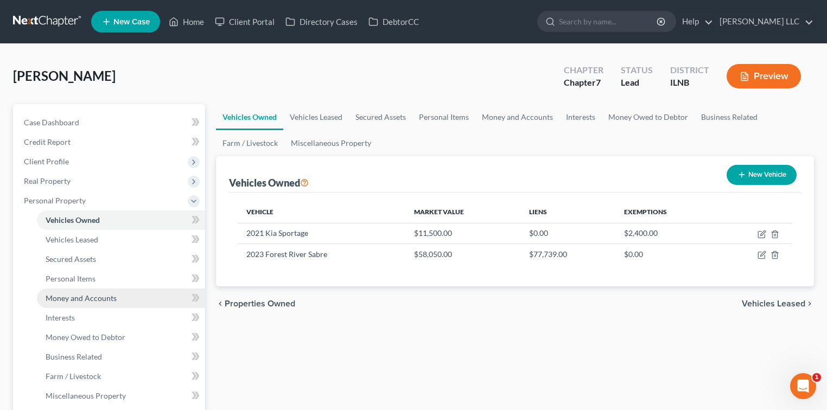
click at [102, 298] on span "Money and Accounts" at bounding box center [81, 298] width 71 height 9
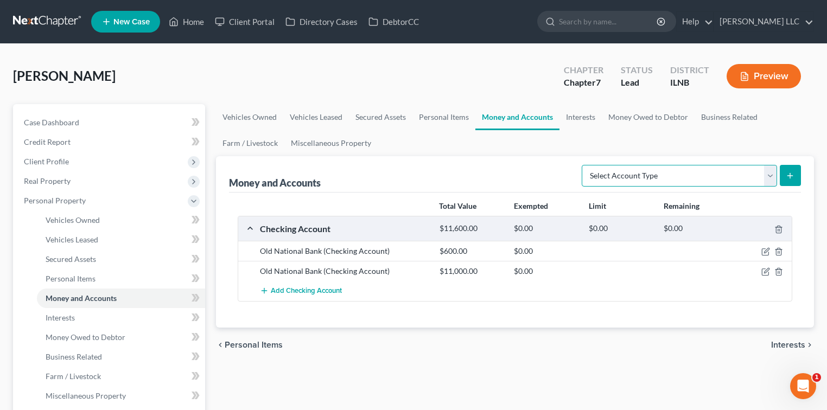
click at [773, 178] on select "Select Account Type Brokerage Cash on Hand Certificates of Deposit Checking Acc…" at bounding box center [679, 176] width 195 height 22
select select "savings"
click at [584, 165] on select "Select Account Type Brokerage Cash on Hand Certificates of Deposit Checking Acc…" at bounding box center [679, 176] width 195 height 22
click at [788, 173] on icon "submit" at bounding box center [790, 175] width 9 height 9
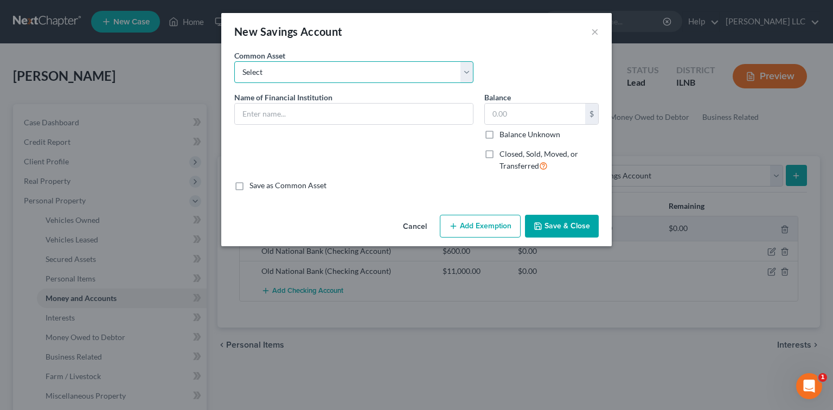
click at [473, 73] on select "Select The Private Bank CHASE BANK Financial Plus Credit Union" at bounding box center [353, 72] width 239 height 22
click at [401, 109] on input "text" at bounding box center [354, 114] width 238 height 21
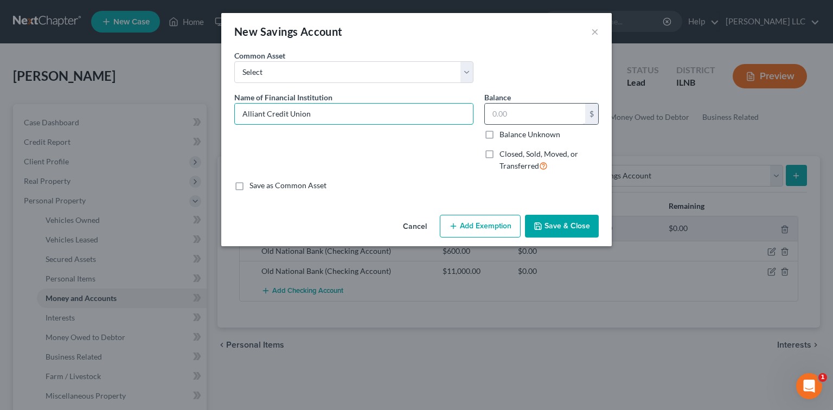
type input "Alliant Credit Union"
click at [551, 113] on input "text" at bounding box center [535, 114] width 100 height 21
type input "5.00"
click at [562, 224] on button "Save & Close" at bounding box center [562, 226] width 74 height 23
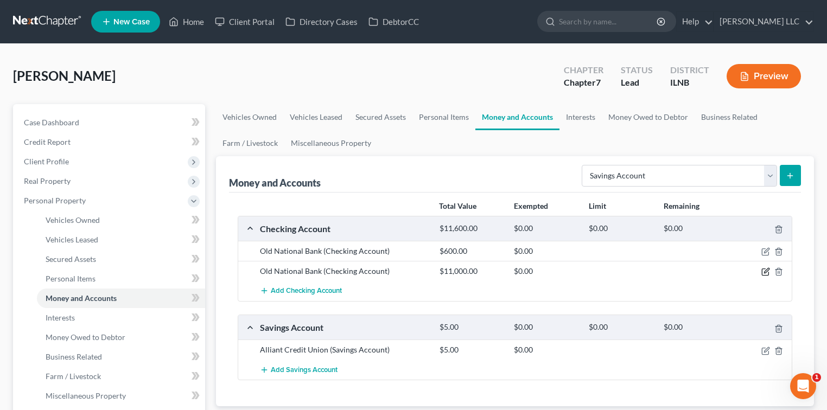
click at [761, 272] on icon "button" at bounding box center [765, 271] width 9 height 9
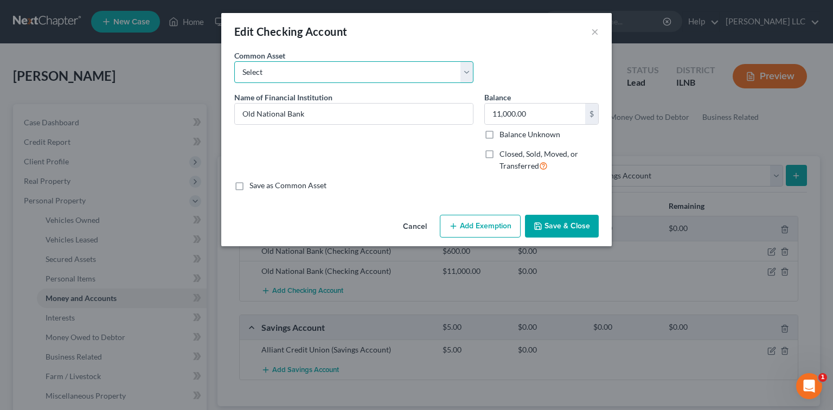
click at [471, 72] on select "Select Busey Bank Financial Plus Credit Union [PERSON_NAME] [PERSON_NAME] Bank …" at bounding box center [353, 72] width 239 height 22
click at [598, 33] on button "×" at bounding box center [595, 31] width 8 height 13
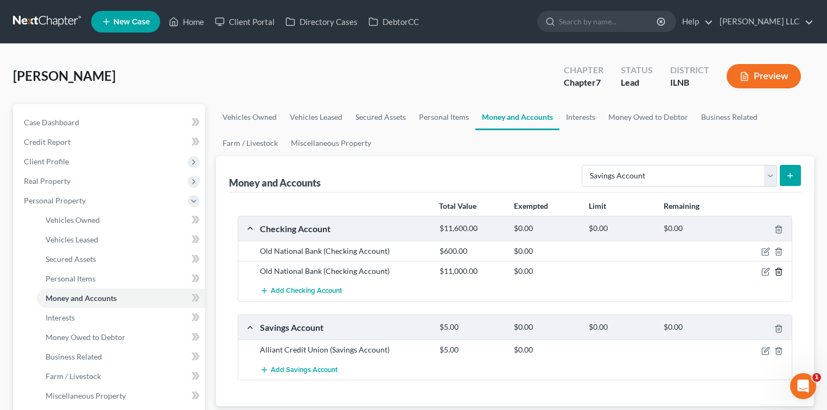
click at [775, 273] on icon "button" at bounding box center [778, 271] width 9 height 9
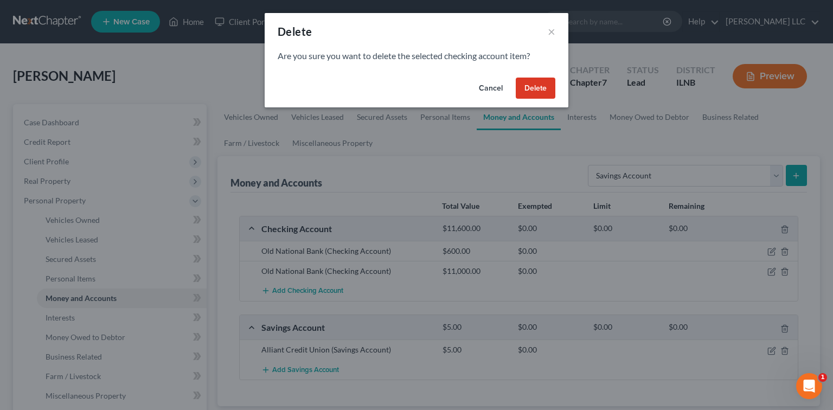
click at [539, 86] on button "Delete" at bounding box center [536, 89] width 40 height 22
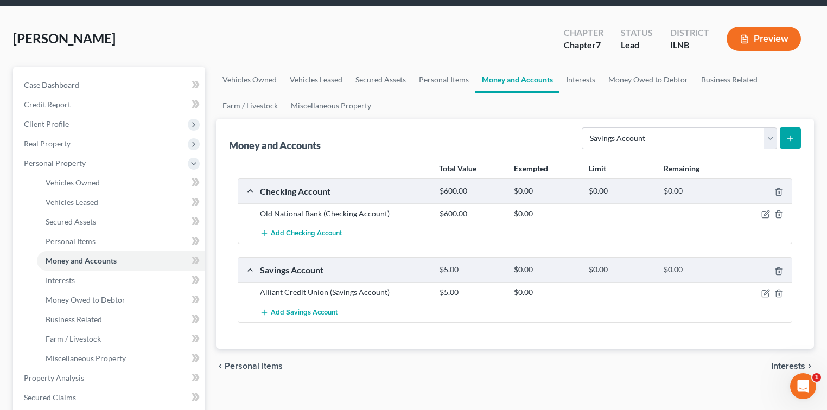
scroll to position [48, 0]
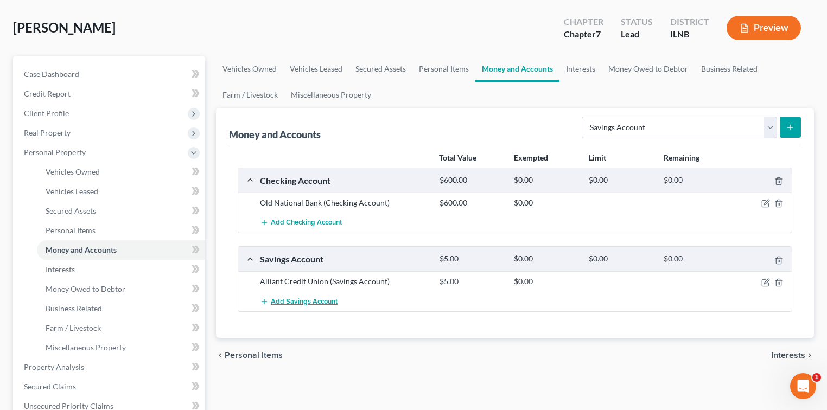
click at [277, 301] on span "Add Savings Account" at bounding box center [304, 301] width 67 height 9
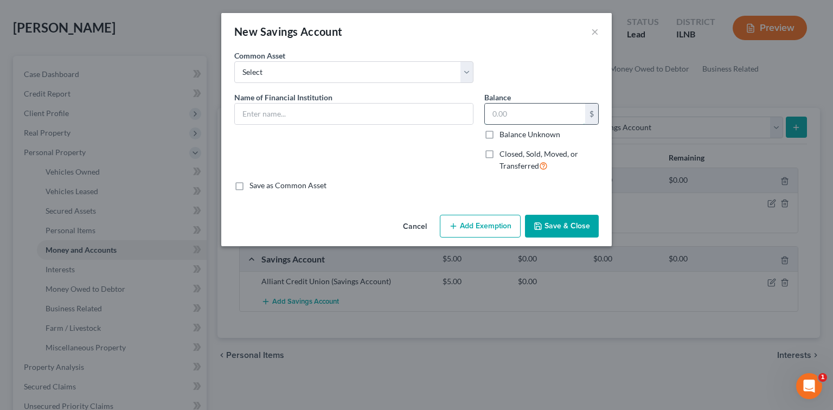
click at [502, 111] on input "text" at bounding box center [535, 114] width 100 height 21
type input "11,000.00"
click at [406, 113] on input "text" at bounding box center [354, 114] width 238 height 21
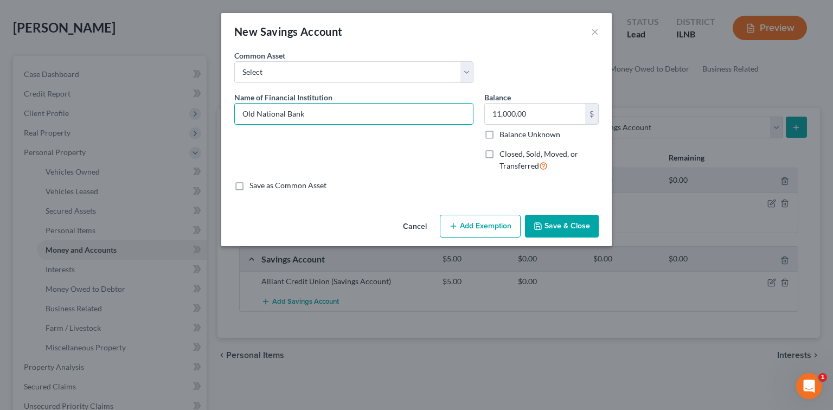
type input "Old National Bank"
click at [558, 222] on button "Save & Close" at bounding box center [562, 226] width 74 height 23
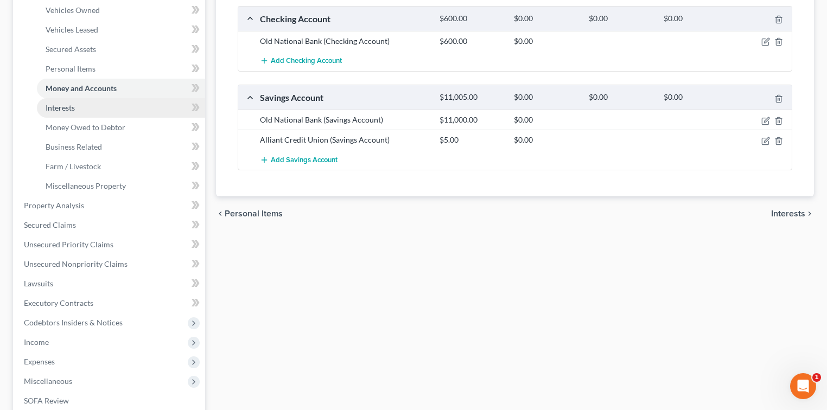
scroll to position [216, 0]
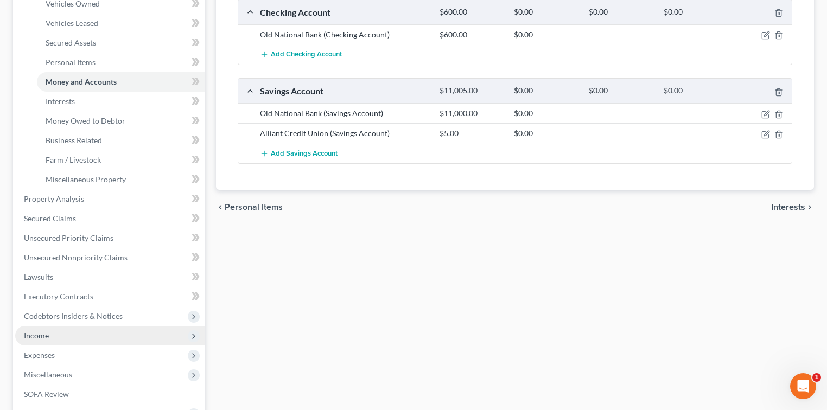
click at [39, 337] on span "Income" at bounding box center [36, 335] width 25 height 9
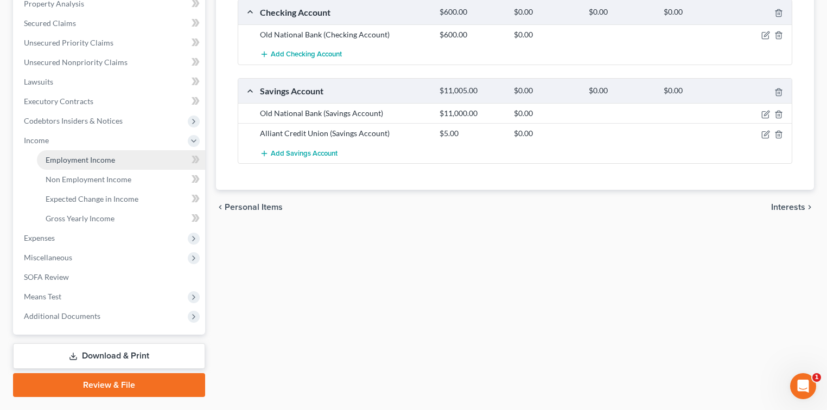
click at [90, 160] on span "Employment Income" at bounding box center [80, 159] width 69 height 9
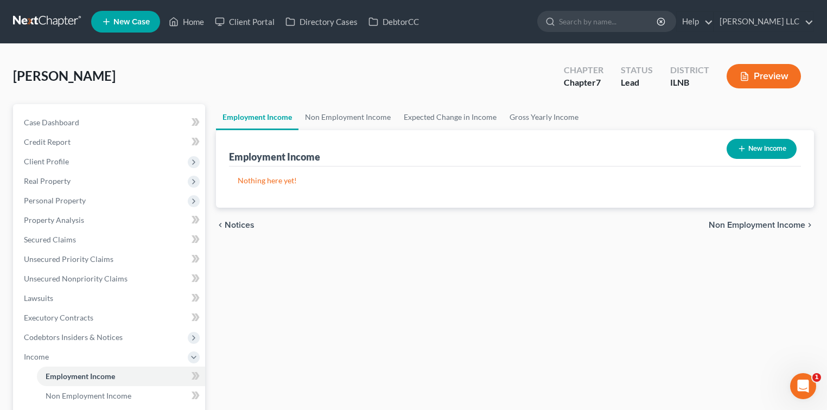
click at [755, 145] on button "New Income" at bounding box center [762, 149] width 70 height 20
select select "0"
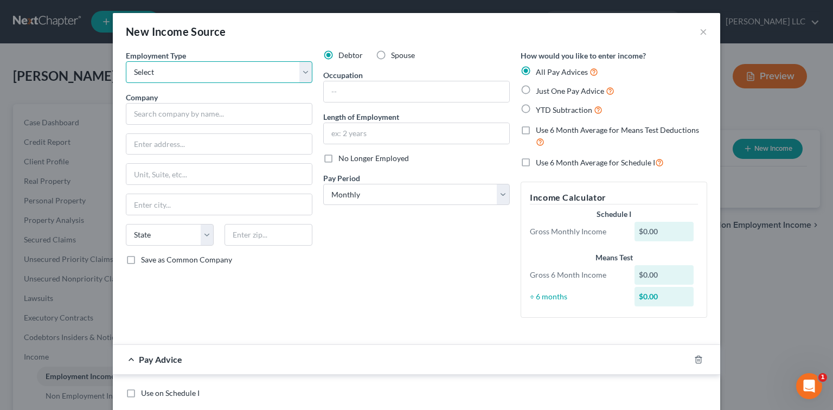
click at [303, 74] on select "Select Full or [DEMOGRAPHIC_DATA] Employment Self Employment" at bounding box center [219, 72] width 187 height 22
select select "0"
click at [126, 61] on select "Select Full or [DEMOGRAPHIC_DATA] Employment Self Employment" at bounding box center [219, 72] width 187 height 22
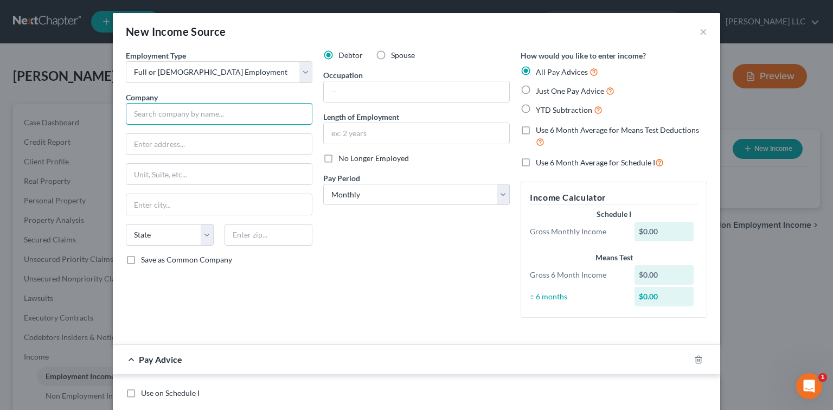
click at [193, 119] on input "text" at bounding box center [219, 114] width 187 height 22
type input "[US_STATE] Farm Business Farm Management"
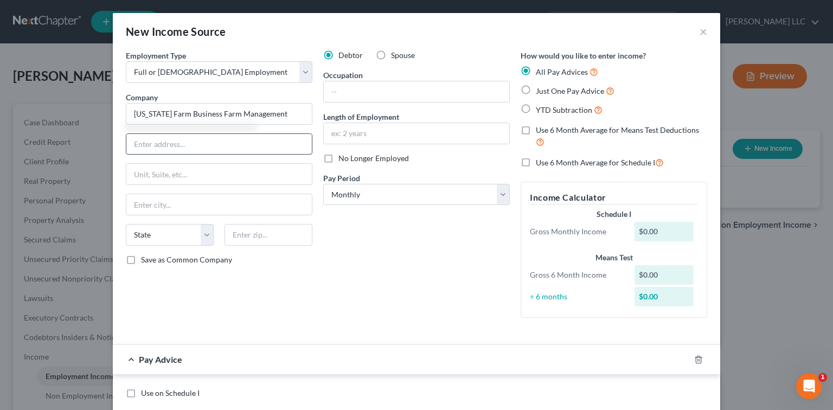
click at [152, 144] on input "text" at bounding box center [219, 144] width 186 height 21
type input "[STREET_ADDRESS]"
click at [143, 208] on input "text" at bounding box center [219, 204] width 186 height 21
type input "Urbana"
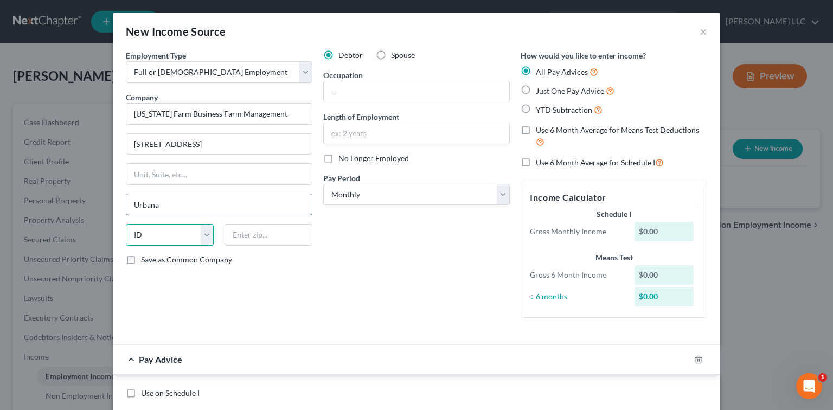
select select "14"
type input "61801"
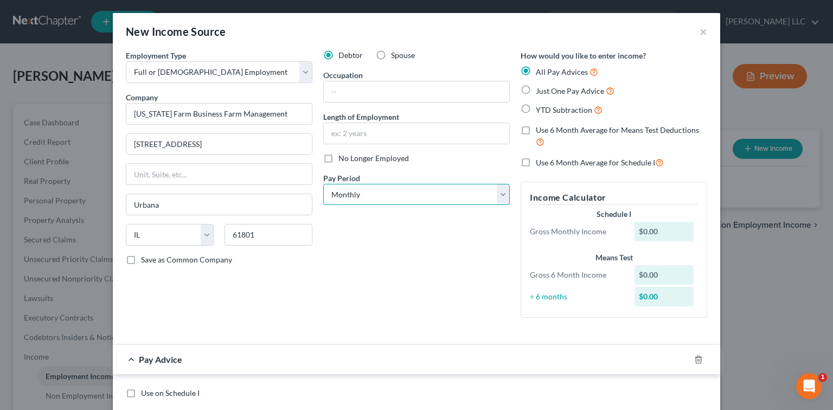
click at [500, 198] on select "Select Monthly Twice Monthly Every Other Week Weekly" at bounding box center [416, 195] width 187 height 22
select select "2"
click at [323, 184] on select "Select Monthly Twice Monthly Every Other Week Weekly" at bounding box center [416, 195] width 187 height 22
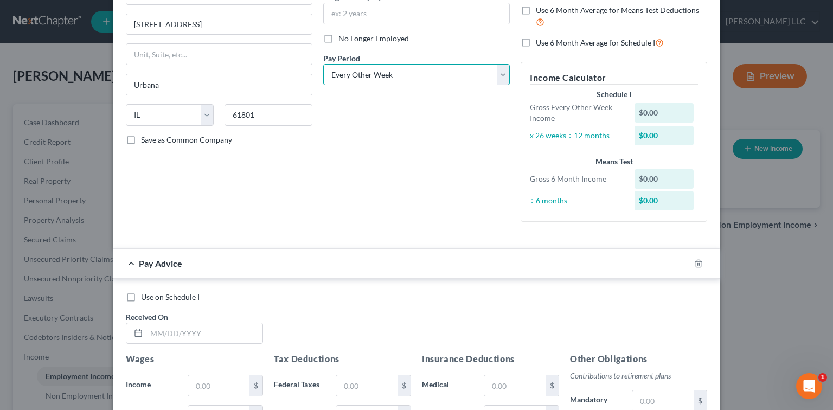
scroll to position [240, 0]
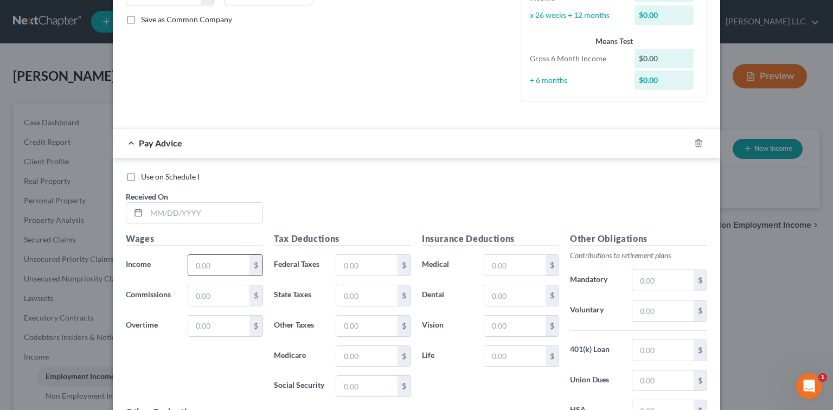
drag, startPoint x: 194, startPoint y: 269, endPoint x: 205, endPoint y: 269, distance: 10.3
click at [194, 269] on input "text" at bounding box center [218, 265] width 61 height 21
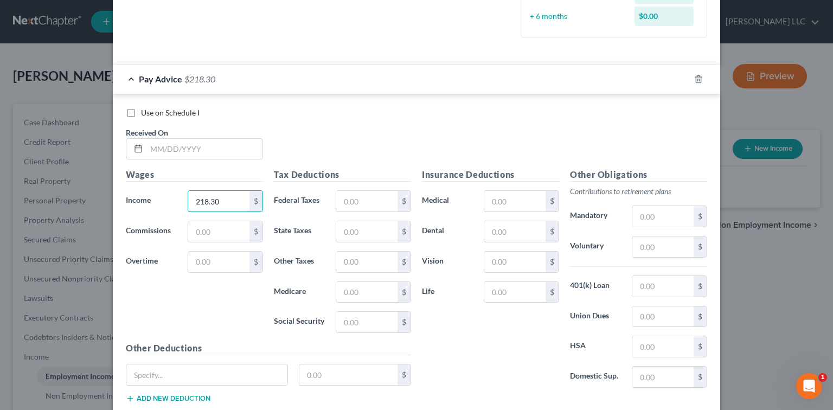
scroll to position [313, 0]
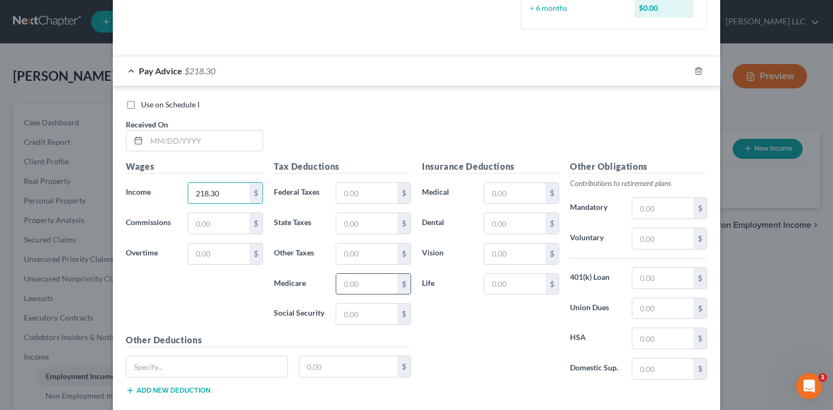
type input "218.30"
click at [367, 284] on input "text" at bounding box center [366, 284] width 61 height 21
type input "3.17"
click at [346, 317] on input "text" at bounding box center [366, 314] width 61 height 21
type input "13.53"
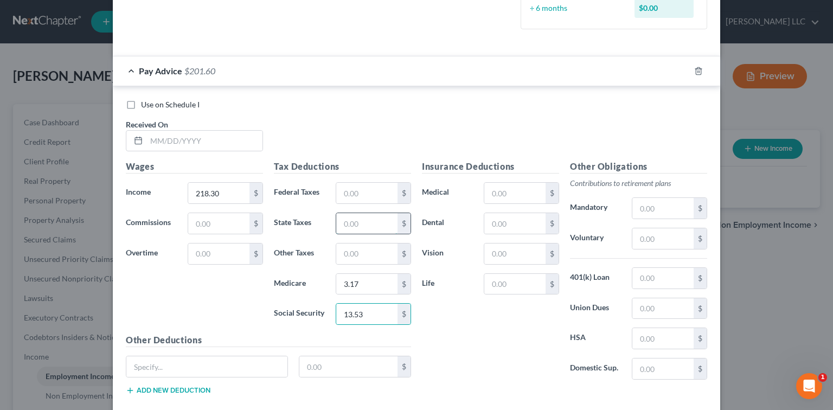
click at [359, 221] on input "text" at bounding box center [366, 223] width 61 height 21
type input "10.81"
click at [174, 143] on input "text" at bounding box center [204, 141] width 116 height 21
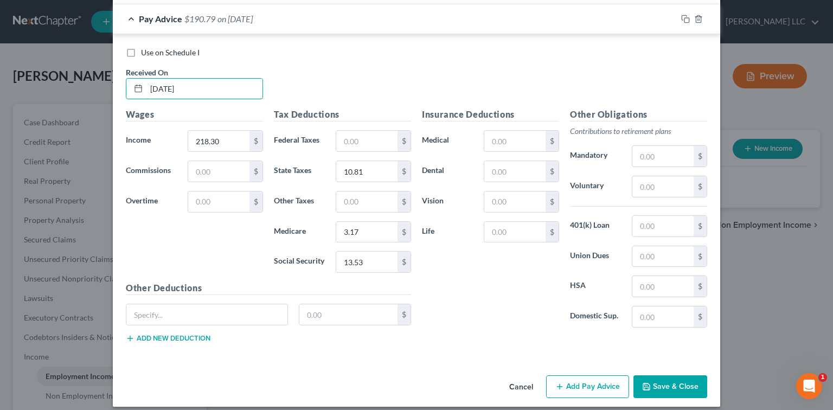
scroll to position [372, 0]
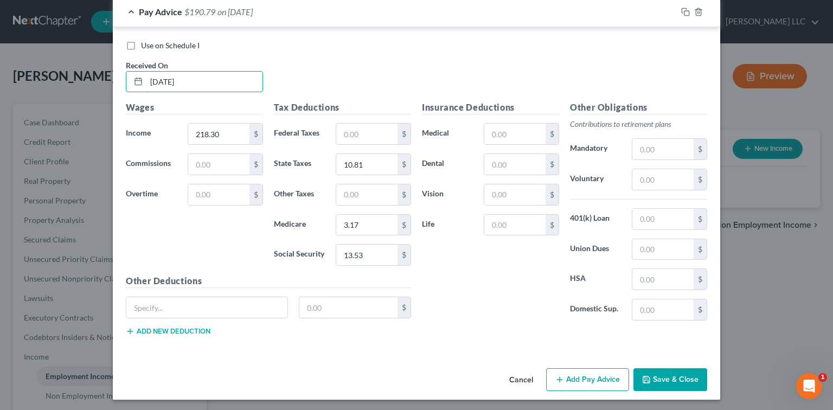
type input "[DATE]"
click at [657, 375] on button "Save & Close" at bounding box center [671, 379] width 74 height 23
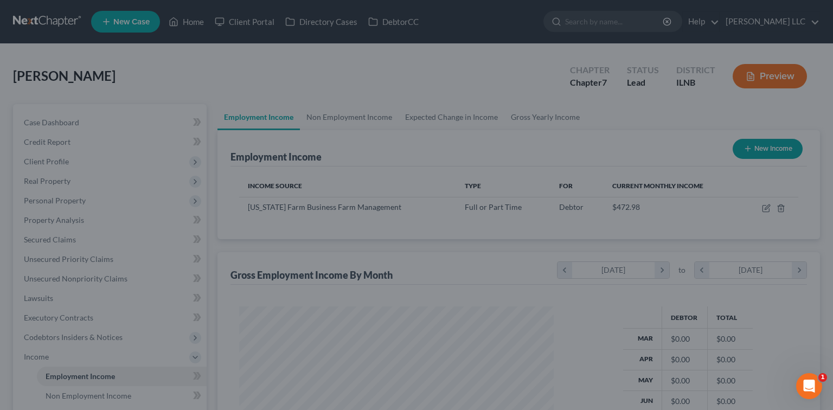
scroll to position [542392, 542249]
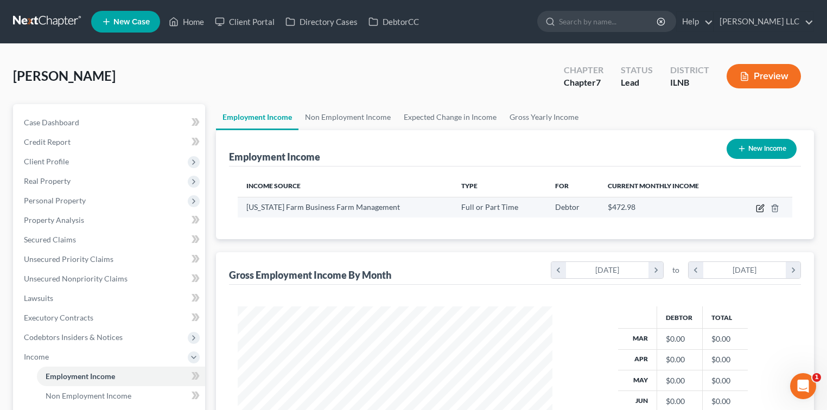
click at [760, 209] on icon "button" at bounding box center [760, 208] width 9 height 9
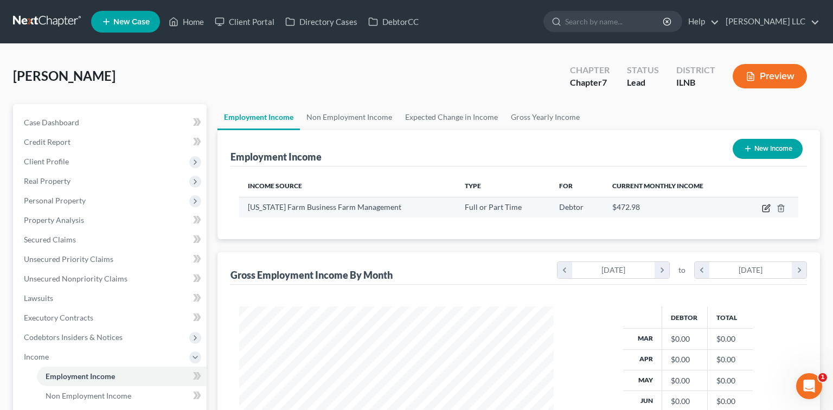
select select "0"
select select "14"
select select "2"
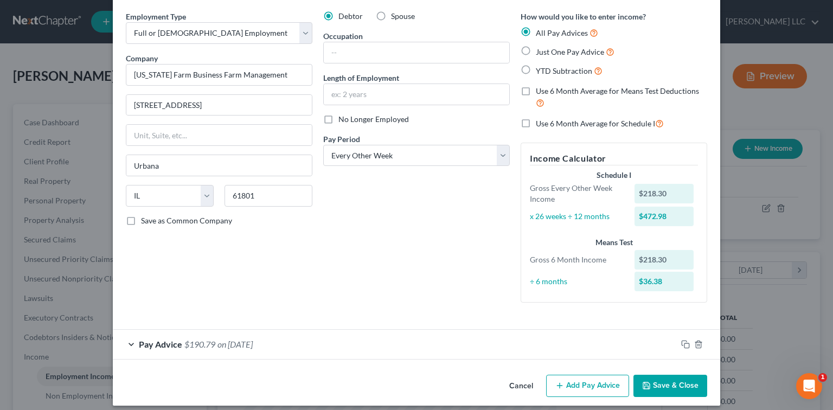
scroll to position [47, 0]
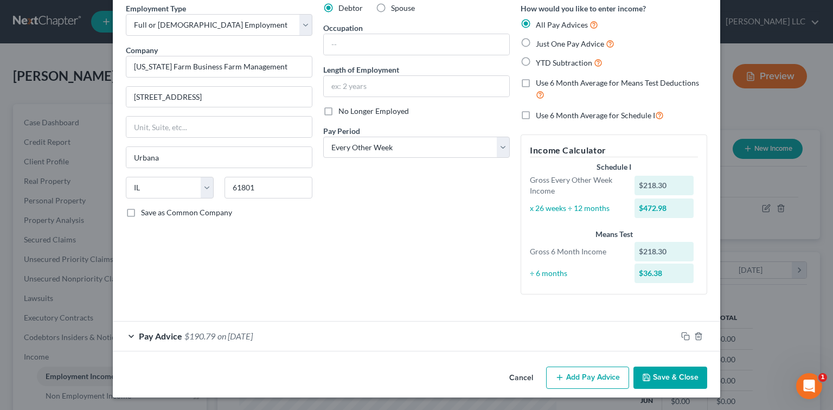
click at [595, 379] on button "Add Pay Advice" at bounding box center [587, 378] width 83 height 23
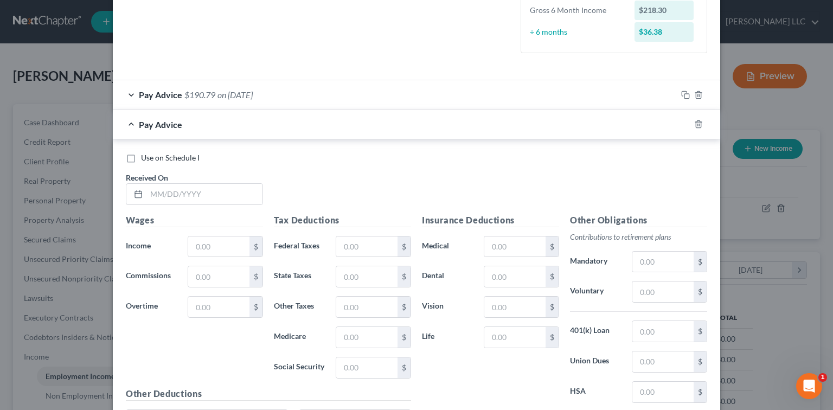
scroll to position [313, 0]
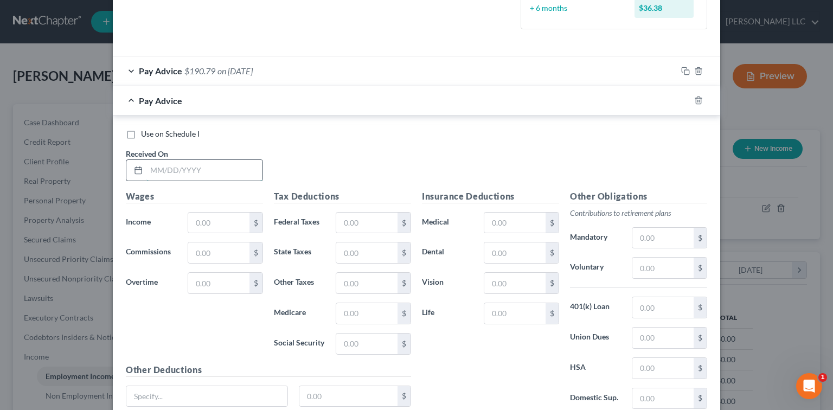
click at [158, 173] on input "text" at bounding box center [204, 170] width 116 height 21
type input "[DATE]"
click at [203, 228] on input "text" at bounding box center [218, 223] width 61 height 21
type input "177.87"
click at [356, 314] on input "text" at bounding box center [366, 313] width 61 height 21
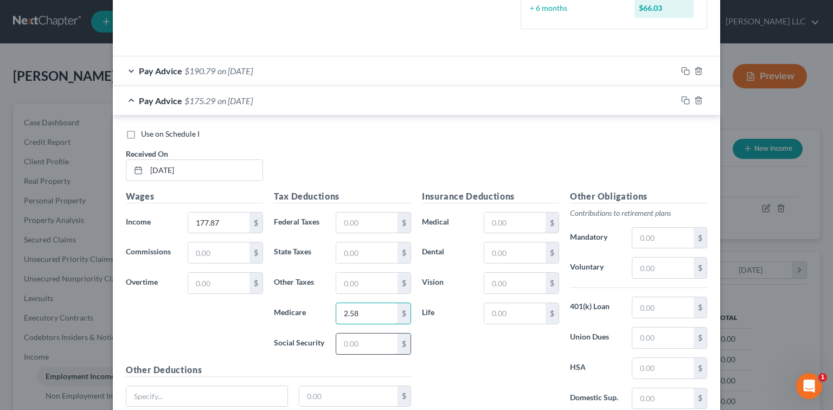
type input "2.58"
click at [355, 349] on input "text" at bounding box center [366, 344] width 61 height 21
type input "11.03"
click at [356, 255] on input "text" at bounding box center [366, 253] width 61 height 21
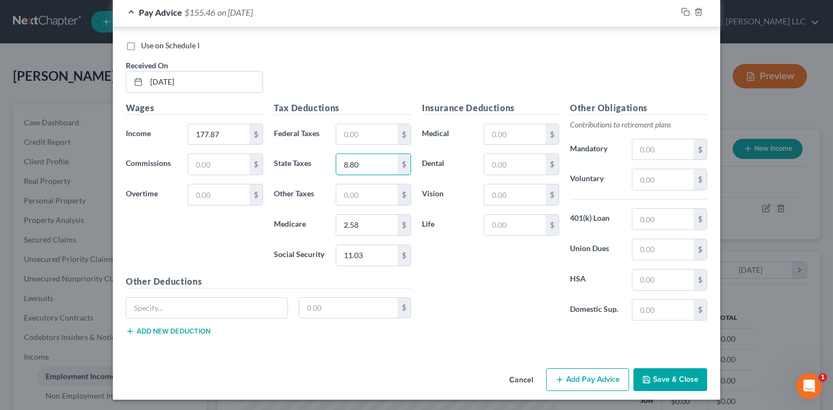
scroll to position [402, 0]
type input "8.80"
click at [609, 376] on button "Add Pay Advice" at bounding box center [587, 379] width 83 height 23
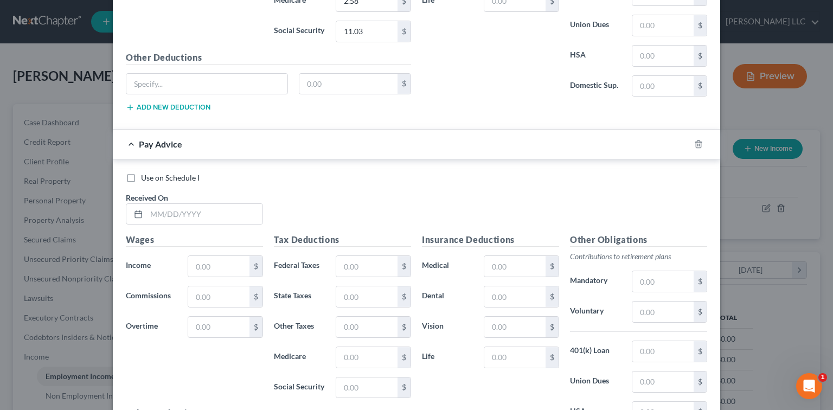
scroll to position [642, 0]
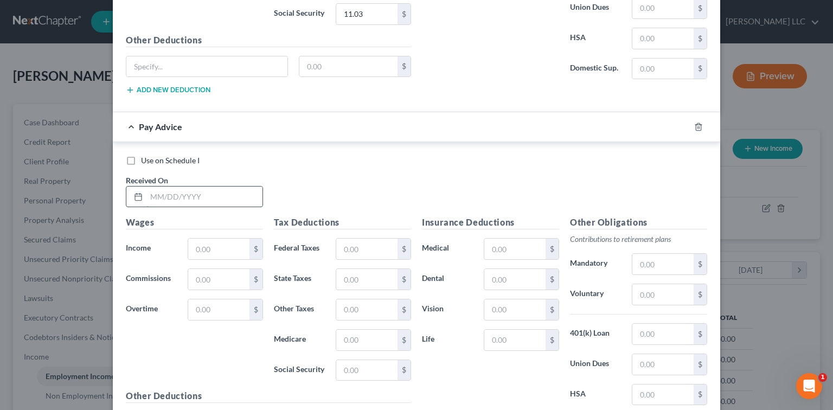
click at [148, 193] on input "text" at bounding box center [204, 197] width 116 height 21
type input "[DATE]"
click at [200, 245] on input "text" at bounding box center [218, 249] width 61 height 21
type input "190.73"
click at [371, 336] on input "text" at bounding box center [366, 340] width 61 height 21
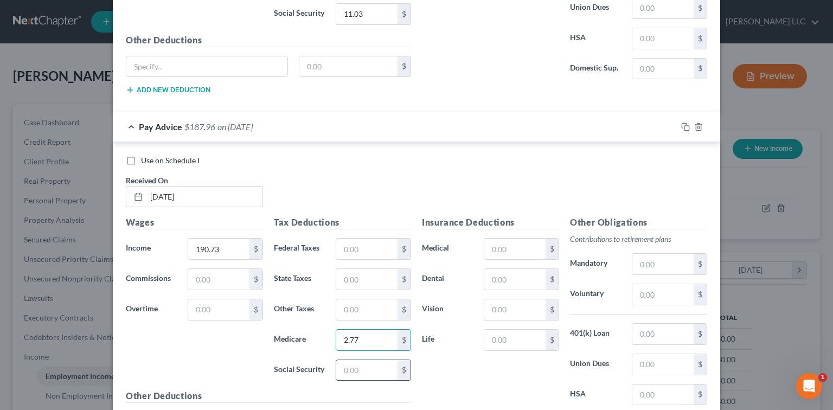
type input "2.77"
click at [349, 368] on input "text" at bounding box center [366, 370] width 61 height 21
type input "11.83"
click at [356, 286] on div "$" at bounding box center [373, 280] width 75 height 22
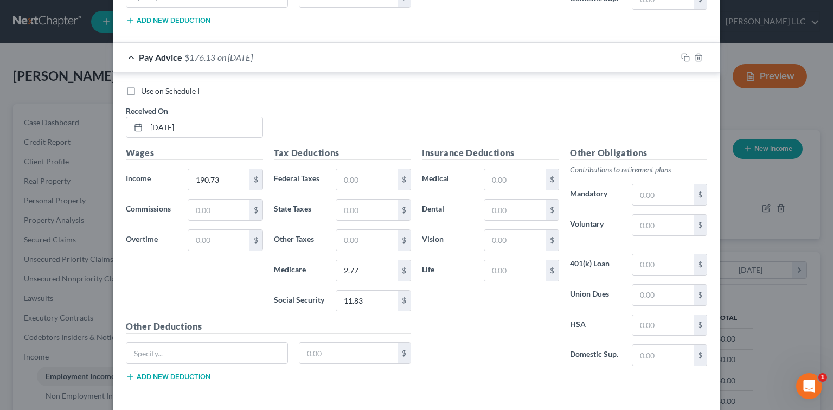
scroll to position [715, 0]
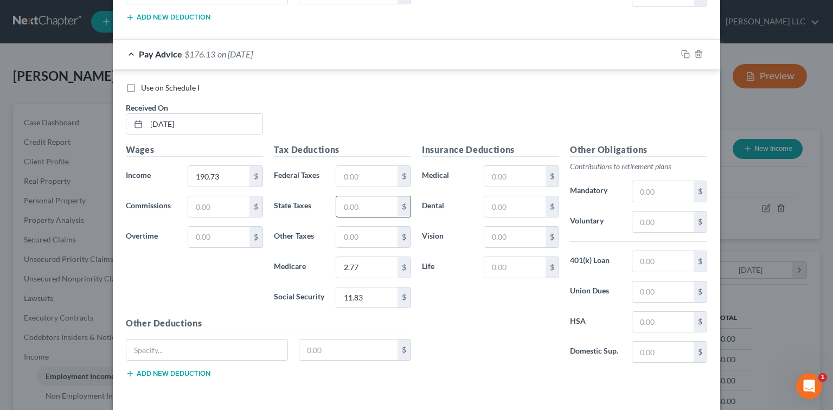
click at [336, 203] on input "text" at bounding box center [366, 206] width 61 height 21
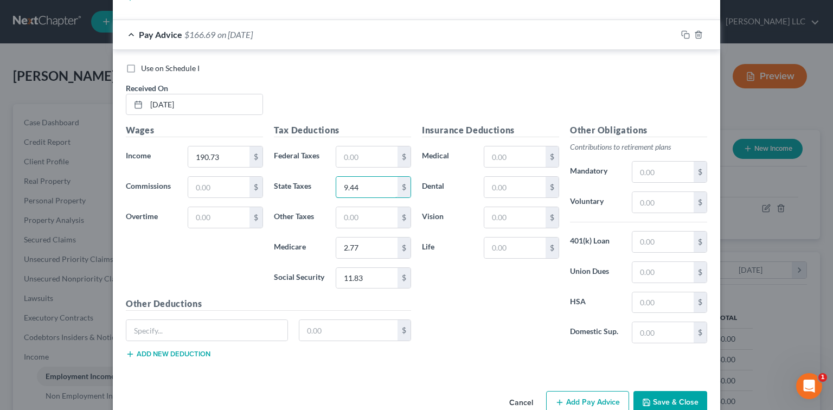
scroll to position [755, 0]
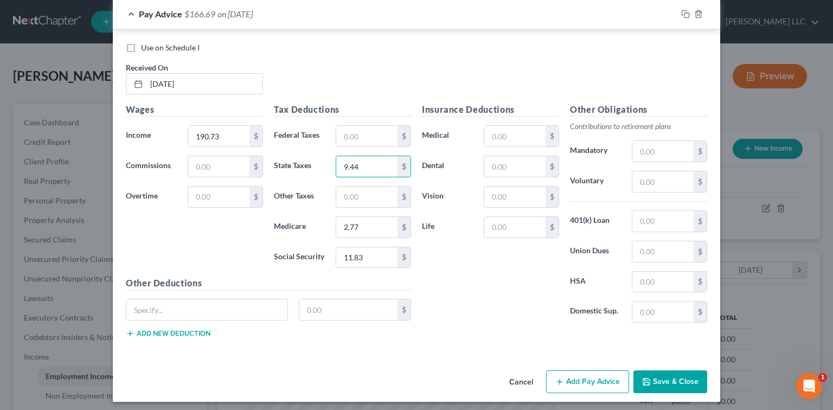
type input "9.44"
click at [589, 378] on button "Add Pay Advice" at bounding box center [587, 382] width 83 height 23
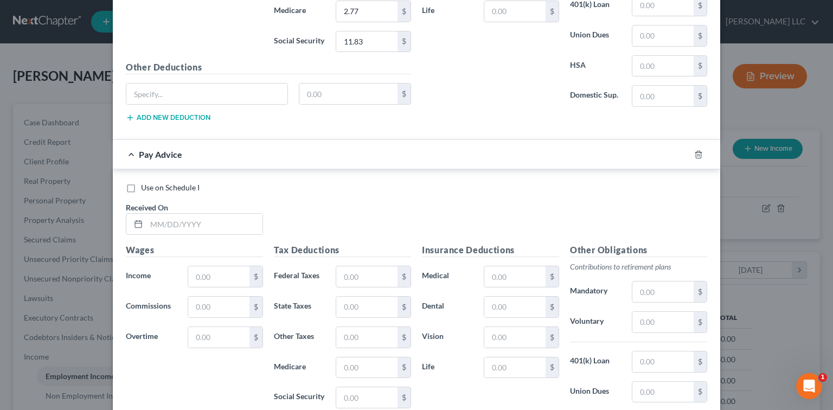
scroll to position [972, 0]
click at [154, 219] on input "text" at bounding box center [204, 223] width 116 height 21
type input "[DATE]"
click at [203, 267] on input "text" at bounding box center [218, 275] width 61 height 21
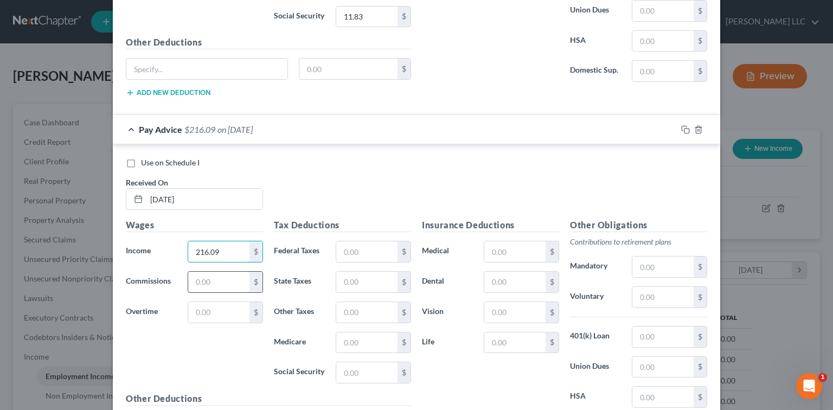
type input "216.09"
click at [216, 277] on input "text" at bounding box center [218, 282] width 61 height 21
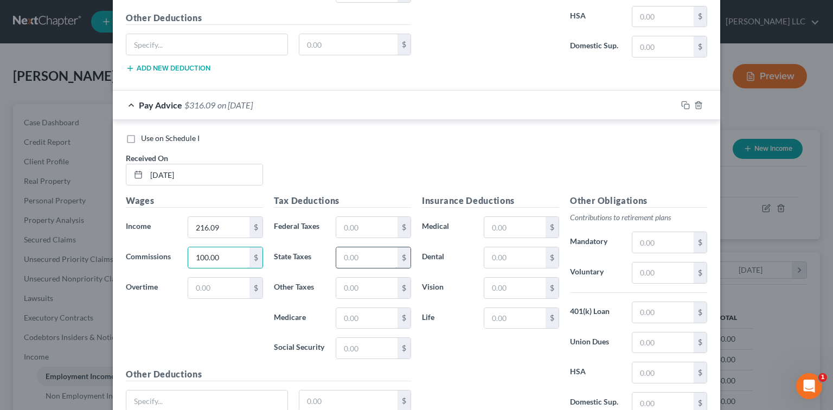
scroll to position [1045, 0]
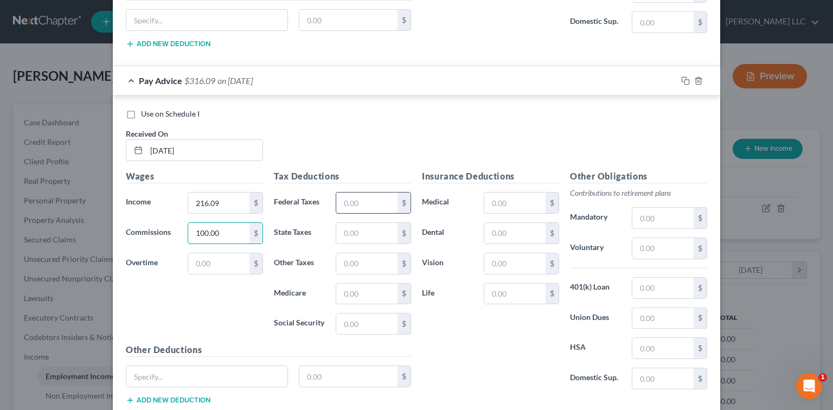
type input "100.00"
click at [343, 196] on input "text" at bounding box center [366, 203] width 61 height 21
type input "22.00"
click at [363, 290] on input "text" at bounding box center [366, 294] width 61 height 21
type input "4.58"
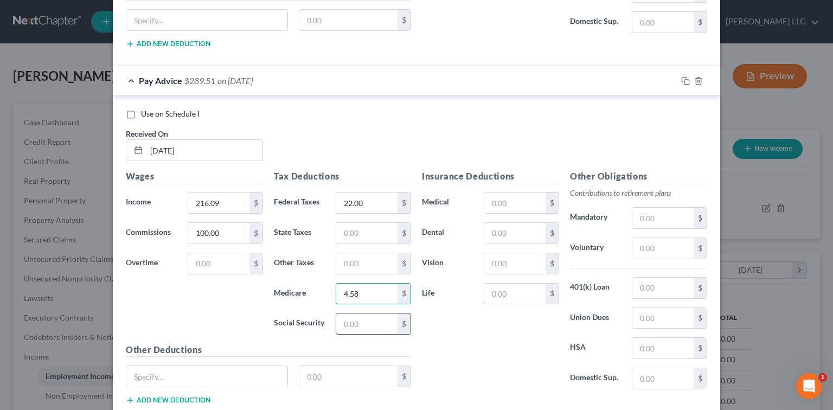
click at [341, 319] on input "text" at bounding box center [366, 324] width 61 height 21
type input "19.60"
drag, startPoint x: 345, startPoint y: 228, endPoint x: 343, endPoint y: 219, distance: 9.4
click at [345, 228] on input "text" at bounding box center [366, 233] width 61 height 21
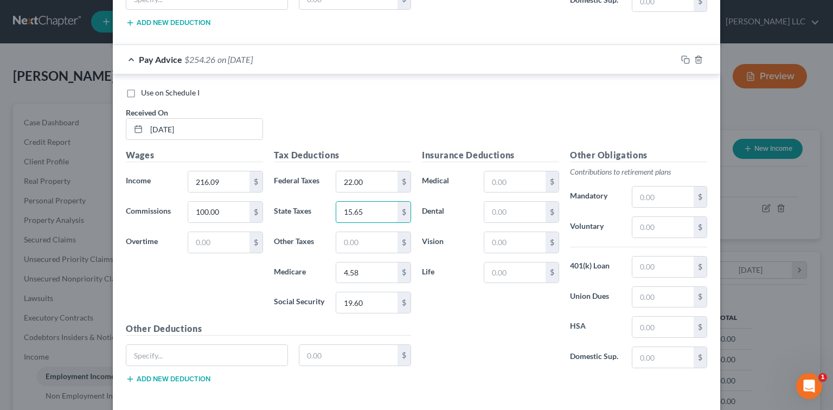
scroll to position [1110, 0]
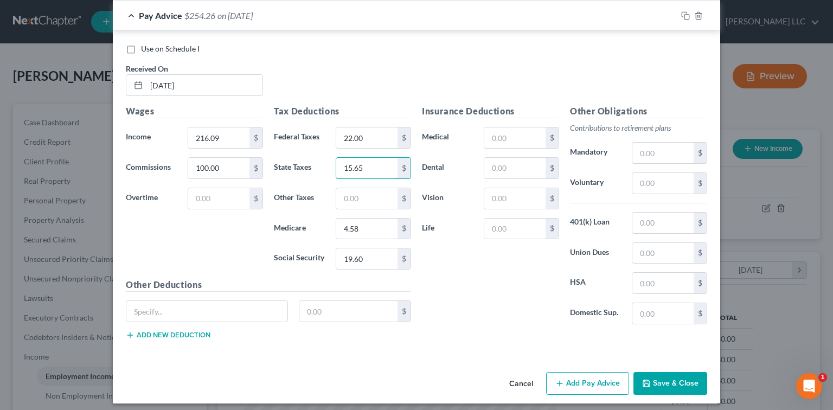
type input "15.65"
click at [574, 379] on button "Add Pay Advice" at bounding box center [587, 383] width 83 height 23
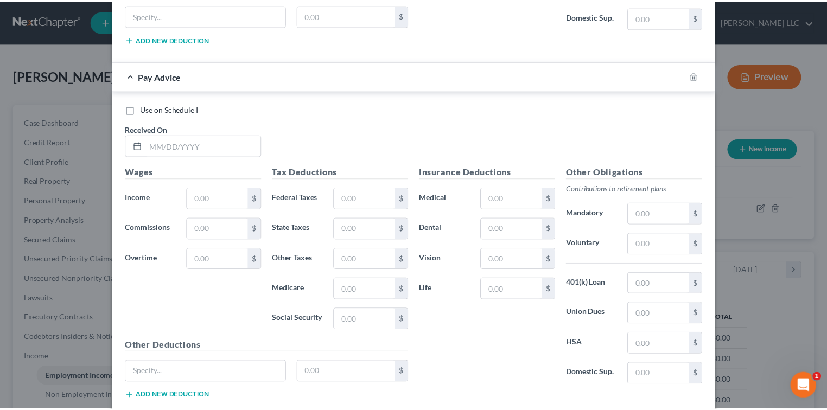
scroll to position [1465, 0]
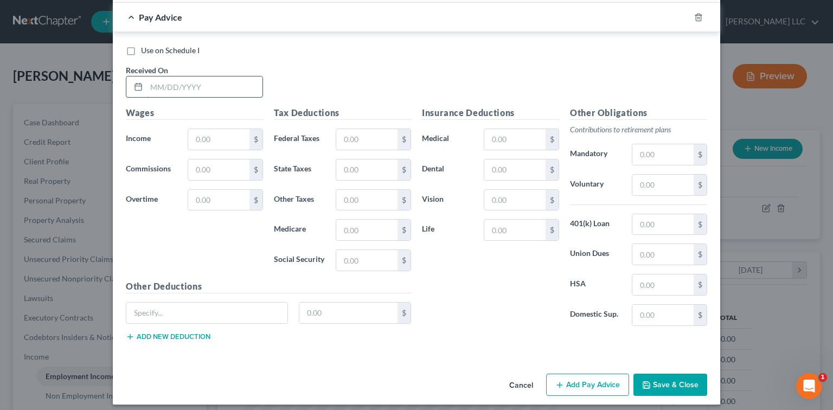
click at [163, 79] on input "text" at bounding box center [204, 87] width 116 height 21
type input "[DATE]"
click at [193, 137] on input "text" at bounding box center [218, 139] width 61 height 21
type input "179.34"
click at [341, 225] on input "text" at bounding box center [366, 230] width 61 height 21
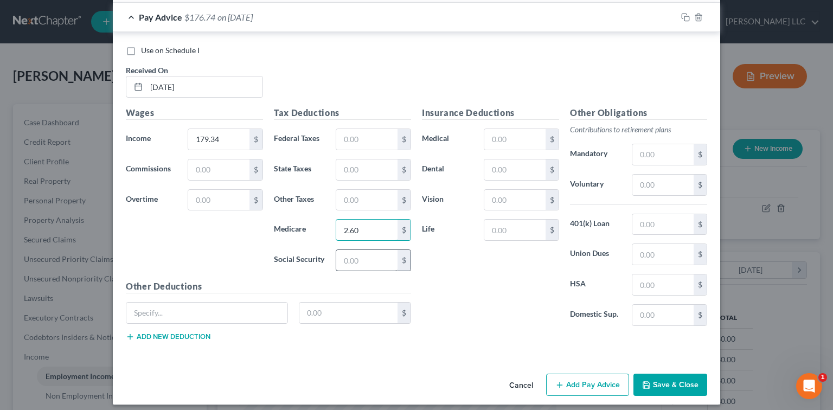
type input "2.60"
click at [349, 254] on input "text" at bounding box center [366, 260] width 61 height 21
type input "11.12"
click at [342, 160] on input "text" at bounding box center [366, 170] width 61 height 21
type input "8.88"
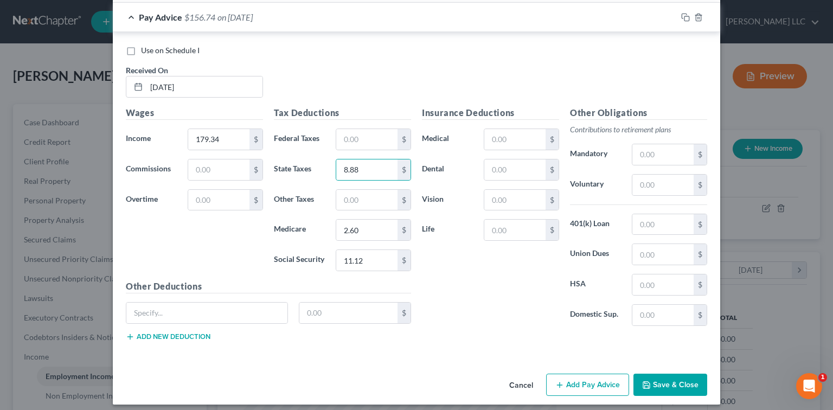
click at [655, 375] on button "Save & Close" at bounding box center [671, 385] width 74 height 23
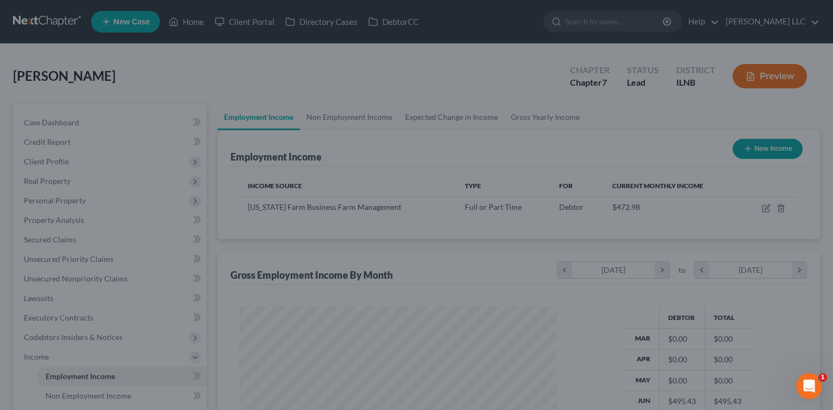
scroll to position [542392, 542249]
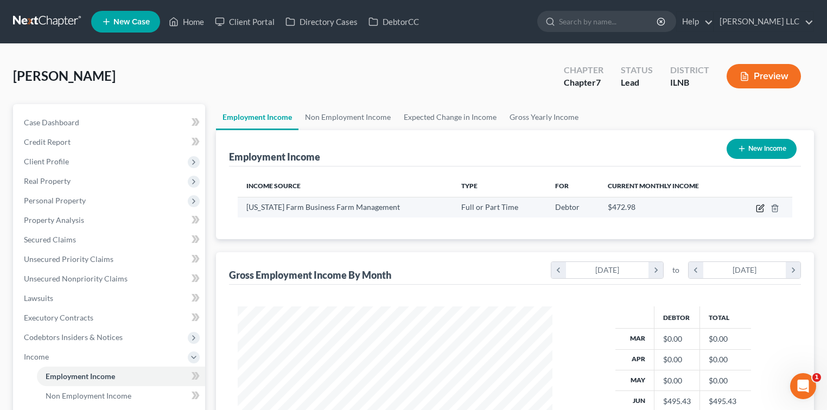
click at [759, 211] on icon "button" at bounding box center [760, 208] width 9 height 9
select select "0"
select select "14"
select select "2"
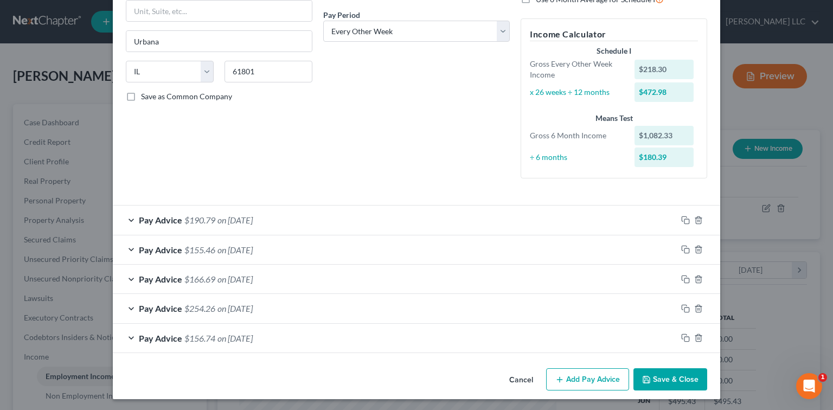
scroll to position [165, 0]
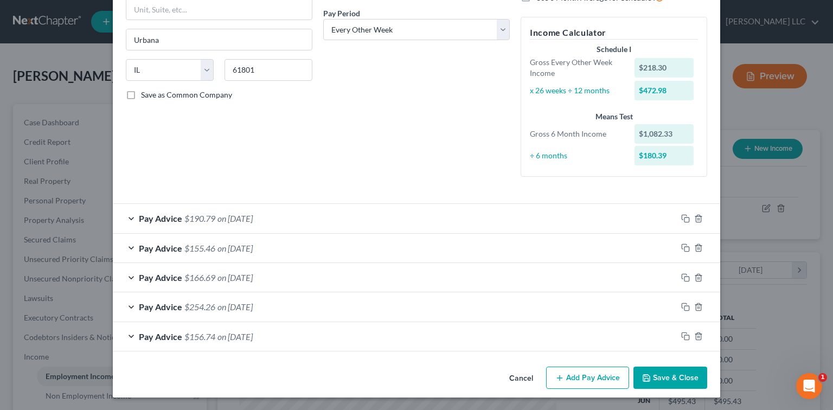
click at [567, 376] on button "Add Pay Advice" at bounding box center [587, 378] width 83 height 23
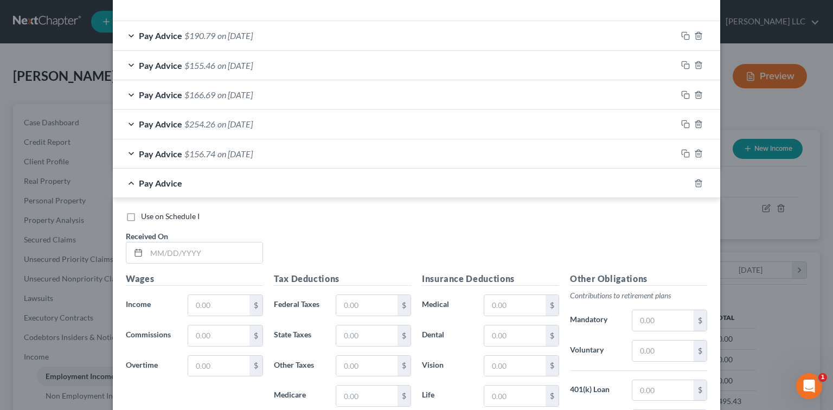
scroll to position [358, 0]
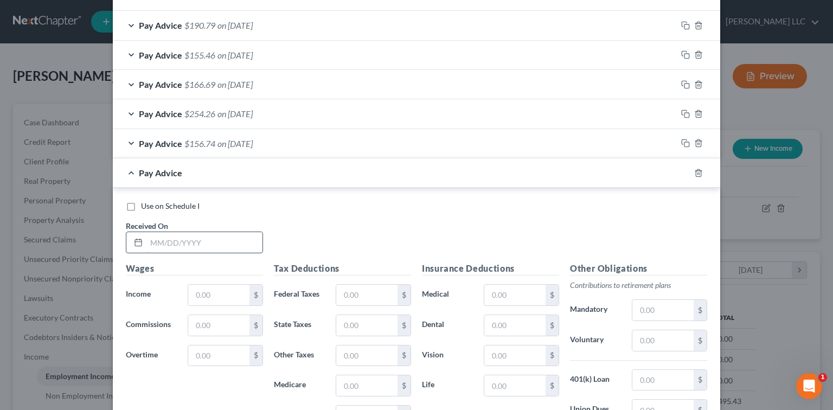
click at [167, 245] on input "text" at bounding box center [204, 242] width 116 height 21
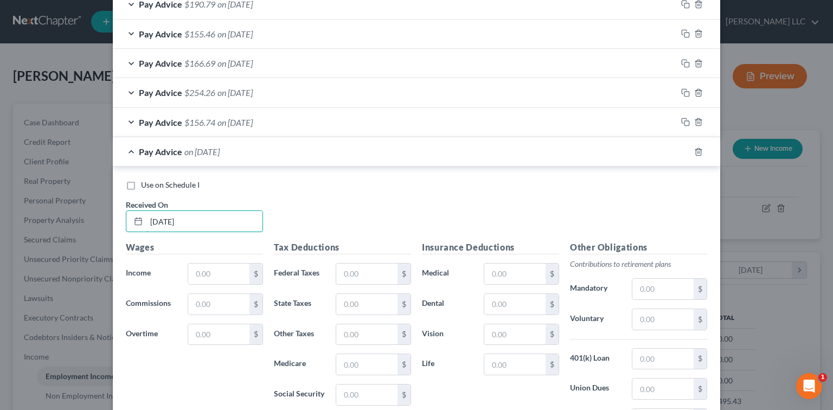
scroll to position [430, 0]
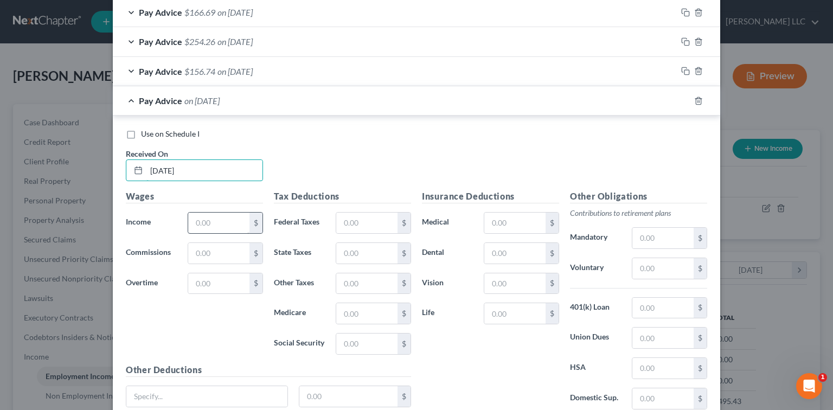
type input "[DATE]"
click at [205, 222] on input "text" at bounding box center [218, 223] width 61 height 21
type input "101.80"
click at [505, 220] on input "text" at bounding box center [515, 223] width 61 height 21
type input "1"
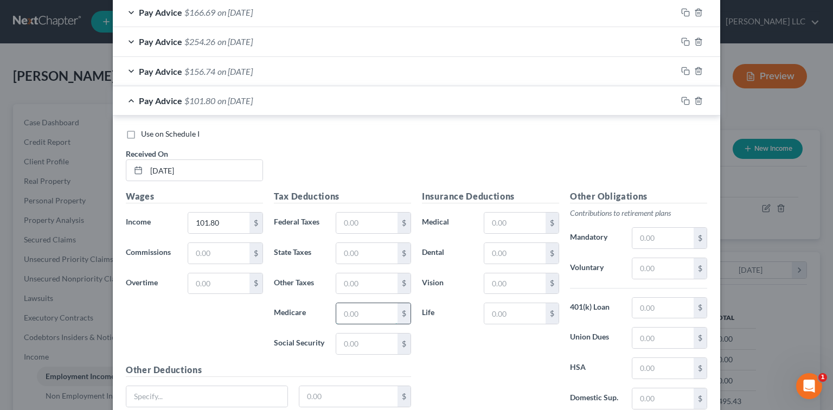
click at [356, 310] on input "text" at bounding box center [366, 313] width 61 height 21
type input "1.49"
click at [368, 336] on input "text" at bounding box center [366, 344] width 61 height 21
type input "6.31"
click at [359, 249] on input "text" at bounding box center [366, 253] width 61 height 21
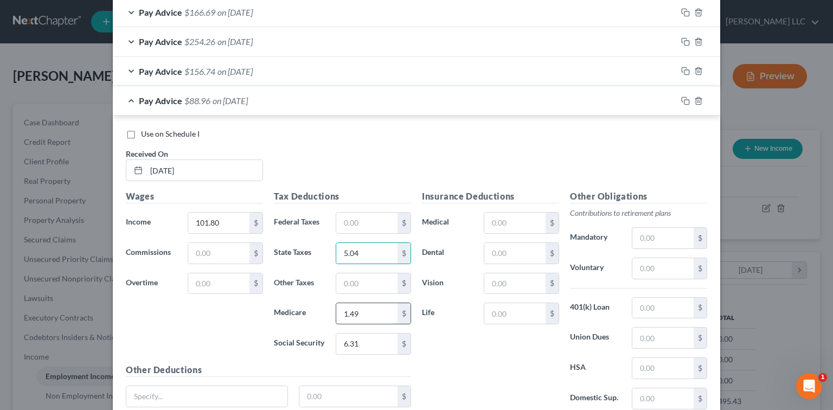
click at [358, 313] on input "1.49" at bounding box center [366, 313] width 61 height 21
click at [362, 313] on input "1.49" at bounding box center [366, 313] width 61 height 21
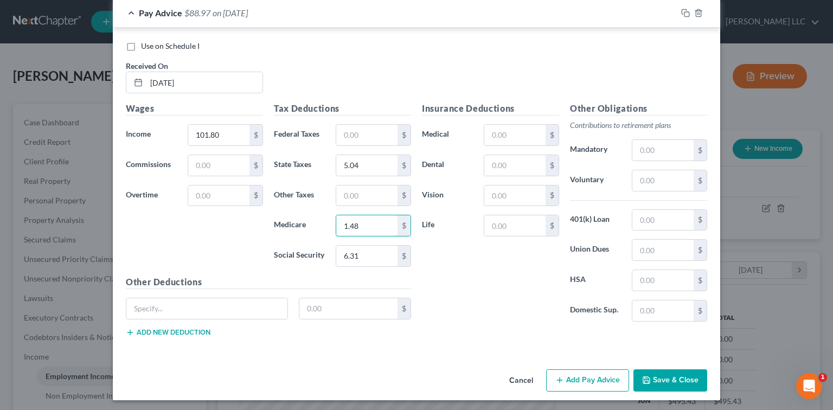
scroll to position [519, 0]
click at [596, 375] on button "Add Pay Advice" at bounding box center [587, 380] width 83 height 23
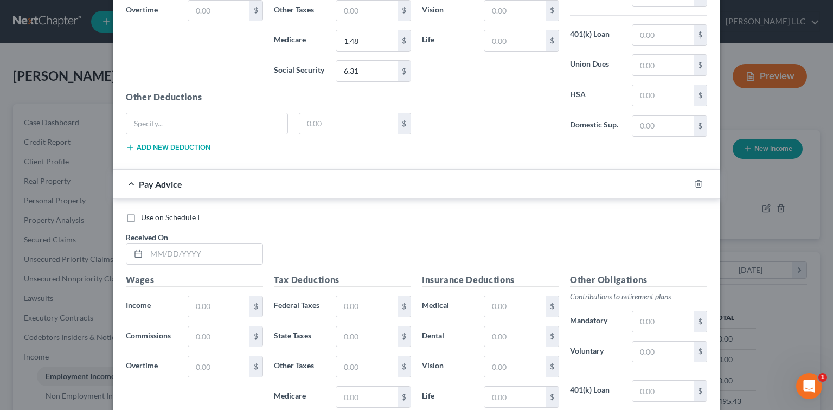
scroll to position [712, 0]
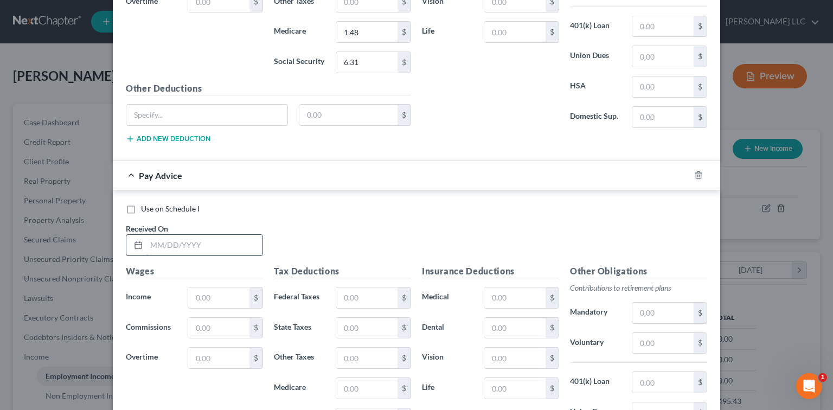
click at [151, 241] on input "text" at bounding box center [204, 245] width 116 height 21
drag, startPoint x: 205, startPoint y: 300, endPoint x: 206, endPoint y: 291, distance: 8.3
click at [205, 300] on input "text" at bounding box center [218, 298] width 61 height 21
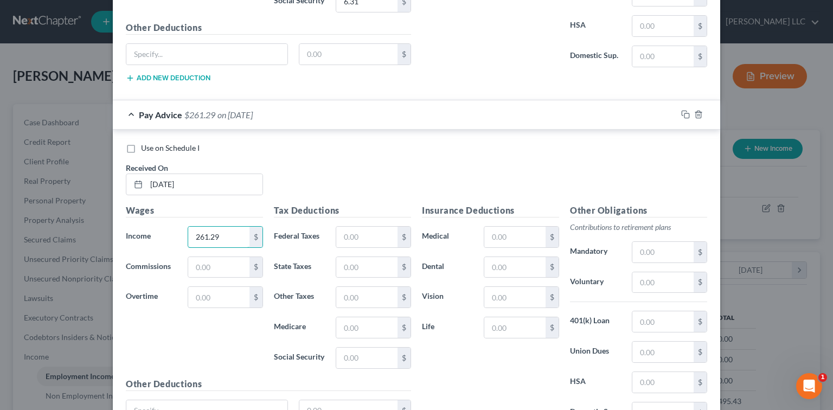
scroll to position [784, 0]
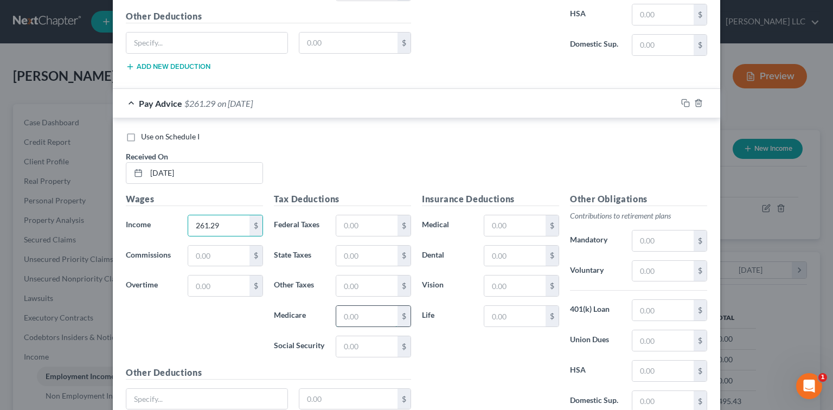
click at [342, 313] on input "text" at bounding box center [366, 316] width 61 height 21
click at [342, 249] on input "text" at bounding box center [366, 256] width 61 height 21
click at [355, 346] on input "text" at bounding box center [366, 346] width 61 height 21
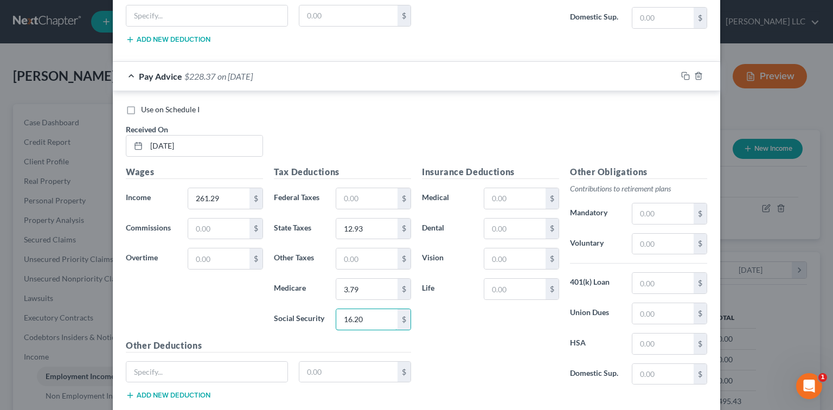
scroll to position [873, 0]
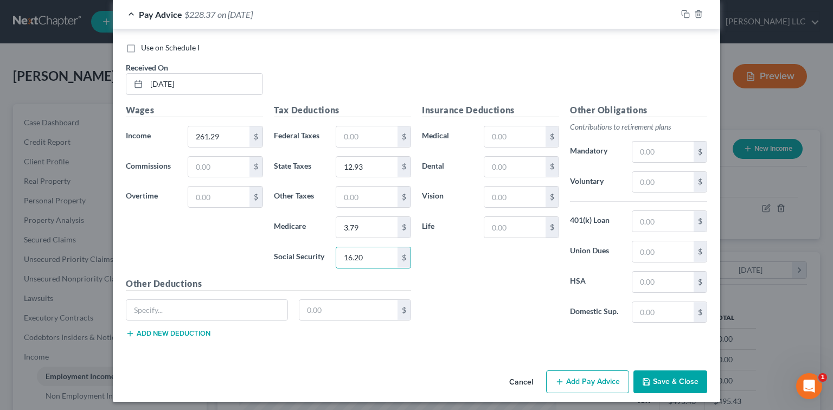
click at [570, 373] on button "Add Pay Advice" at bounding box center [587, 382] width 83 height 23
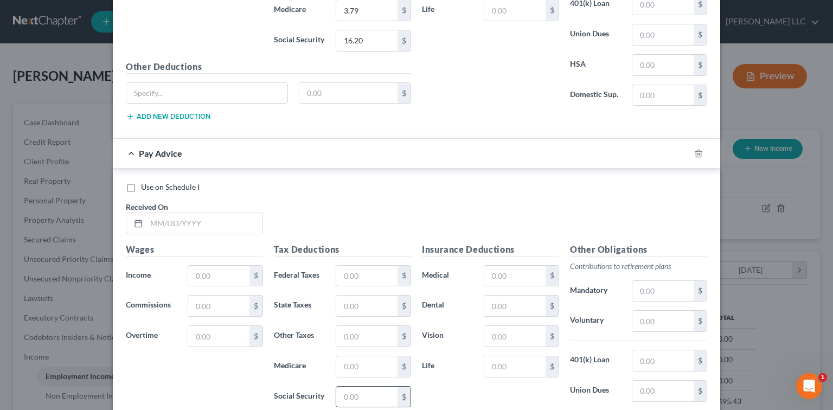
scroll to position [1114, 0]
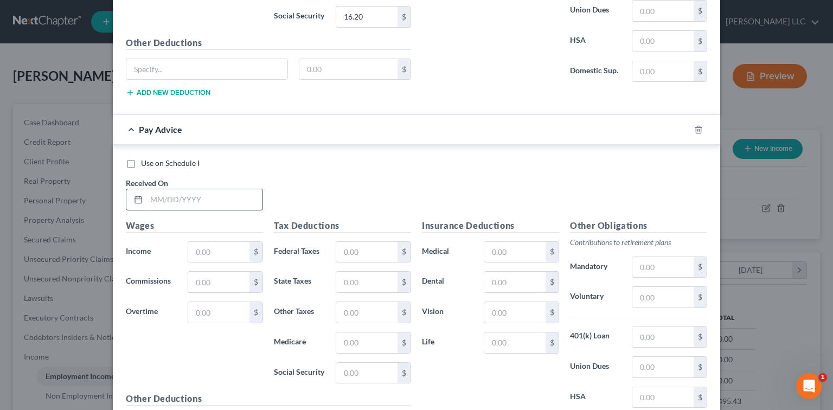
click at [161, 196] on input "text" at bounding box center [204, 199] width 116 height 21
click at [205, 242] on input "text" at bounding box center [218, 252] width 61 height 21
click at [345, 334] on input "text" at bounding box center [366, 343] width 61 height 21
click at [359, 368] on input "text" at bounding box center [366, 373] width 61 height 21
click at [346, 280] on input "text" at bounding box center [366, 282] width 61 height 21
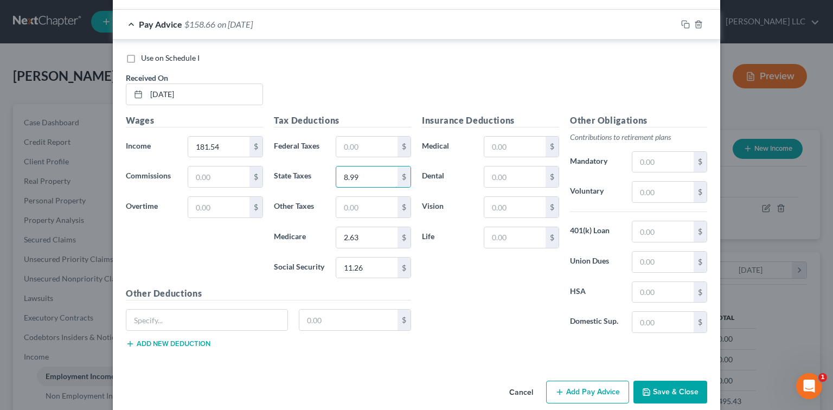
scroll to position [1228, 0]
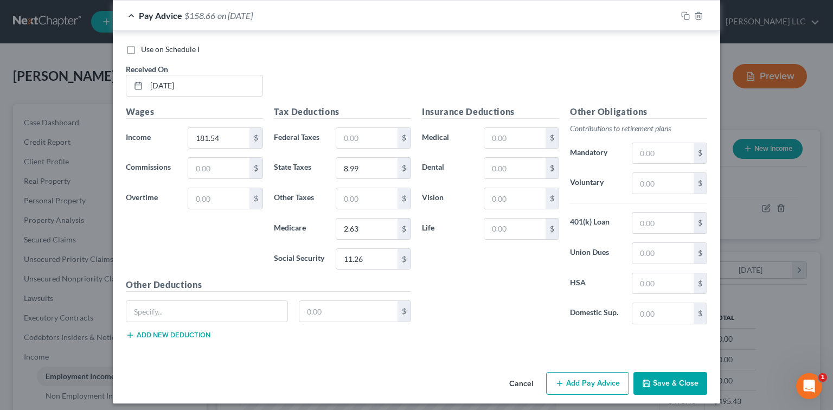
click at [585, 376] on button "Add Pay Advice" at bounding box center [587, 383] width 83 height 23
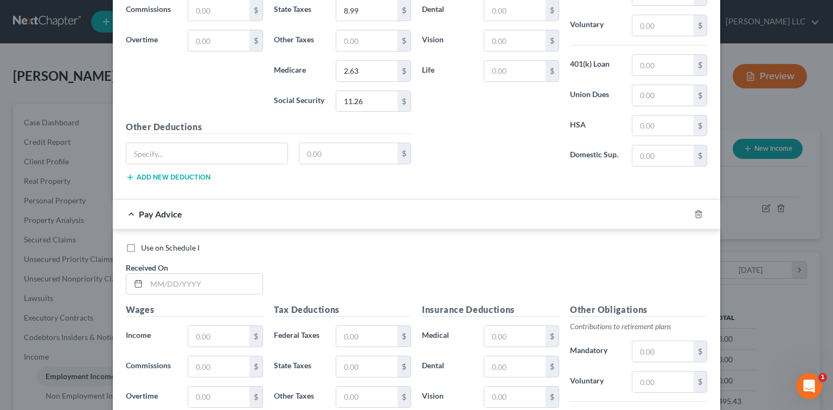
scroll to position [1517, 0]
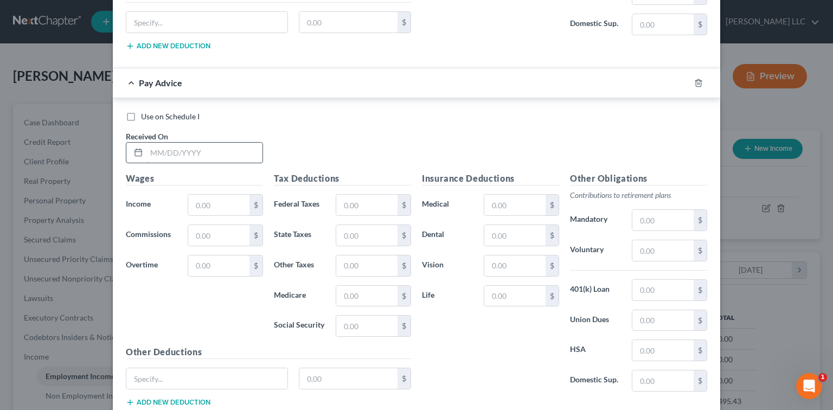
click at [167, 144] on input "text" at bounding box center [204, 153] width 116 height 21
click at [201, 199] on input "text" at bounding box center [218, 205] width 61 height 21
click at [349, 198] on input "text" at bounding box center [366, 205] width 61 height 21
click at [366, 286] on input "text" at bounding box center [366, 296] width 61 height 21
click at [347, 319] on input "text" at bounding box center [366, 326] width 61 height 21
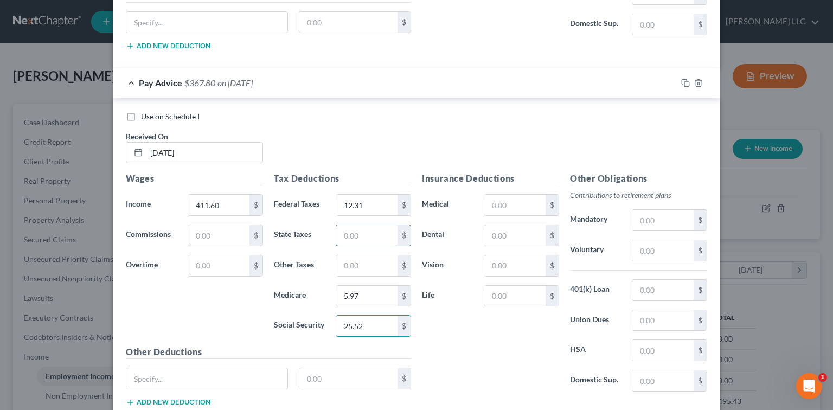
click at [366, 232] on input "text" at bounding box center [366, 235] width 61 height 21
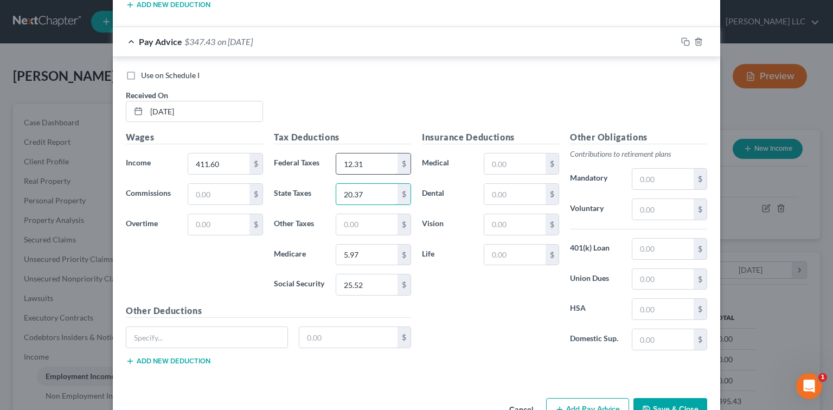
scroll to position [1582, 0]
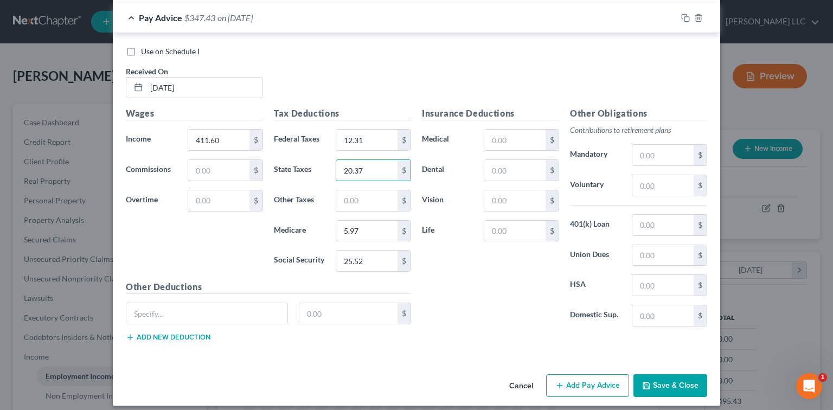
click at [611, 379] on button "Add Pay Advice" at bounding box center [587, 385] width 83 height 23
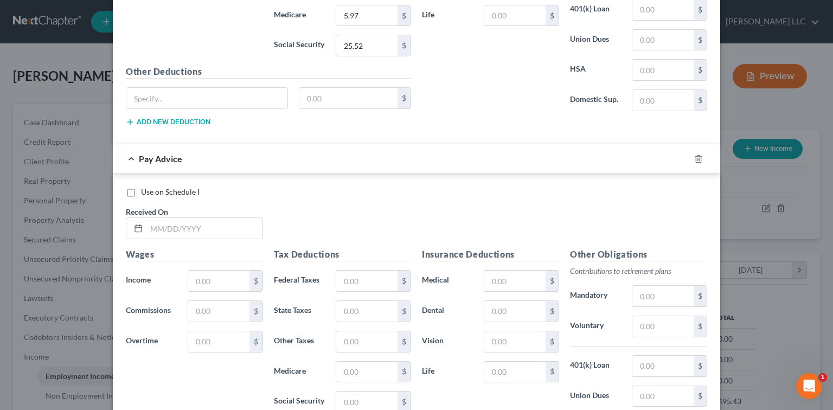
scroll to position [1799, 0]
click at [158, 217] on input "text" at bounding box center [204, 226] width 116 height 21
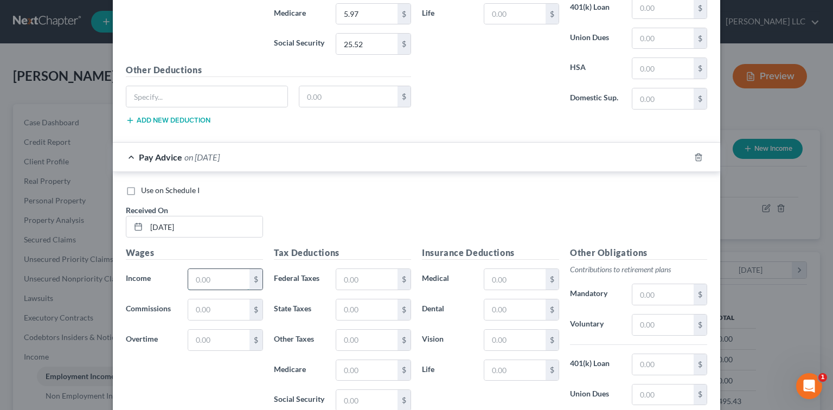
click at [219, 269] on input "text" at bounding box center [218, 279] width 61 height 21
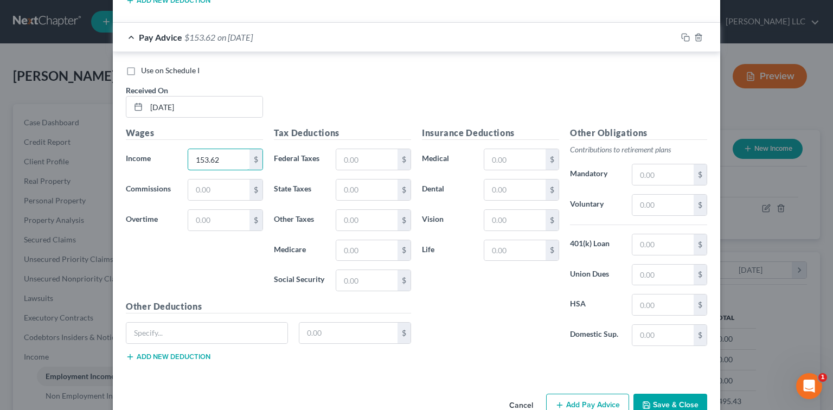
scroll to position [1920, 0]
drag, startPoint x: 359, startPoint y: 238, endPoint x: 353, endPoint y: 233, distance: 8.5
click at [359, 240] on input "text" at bounding box center [366, 250] width 61 height 21
click at [350, 271] on input "text" at bounding box center [366, 280] width 61 height 21
click at [342, 189] on input "text" at bounding box center [366, 189] width 61 height 21
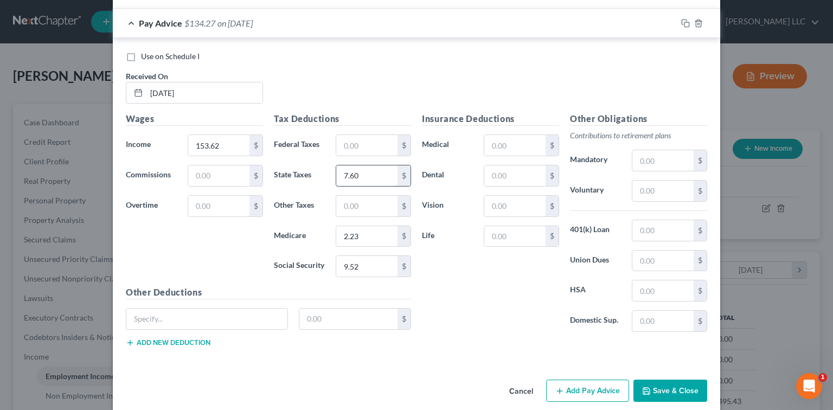
scroll to position [1936, 0]
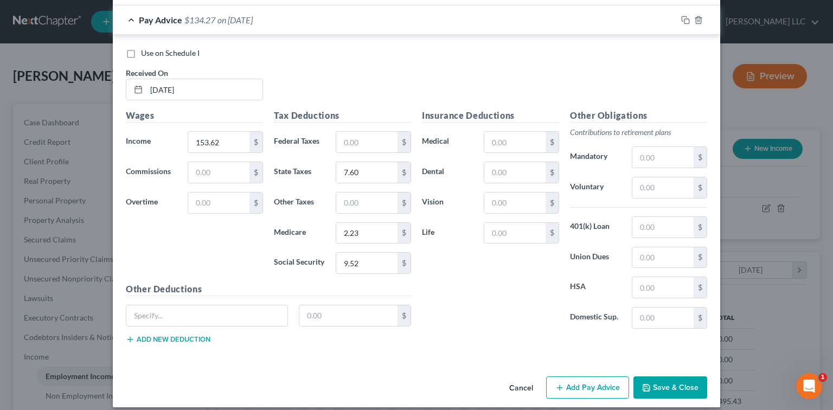
click at [564, 385] on button "Add Pay Advice" at bounding box center [587, 388] width 83 height 23
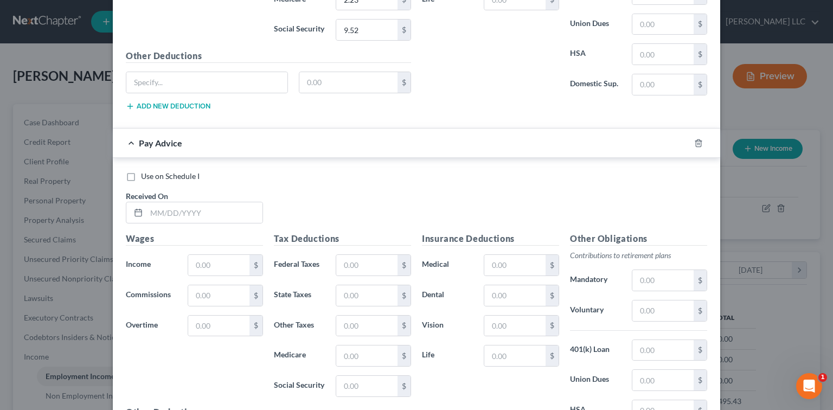
scroll to position [2177, 0]
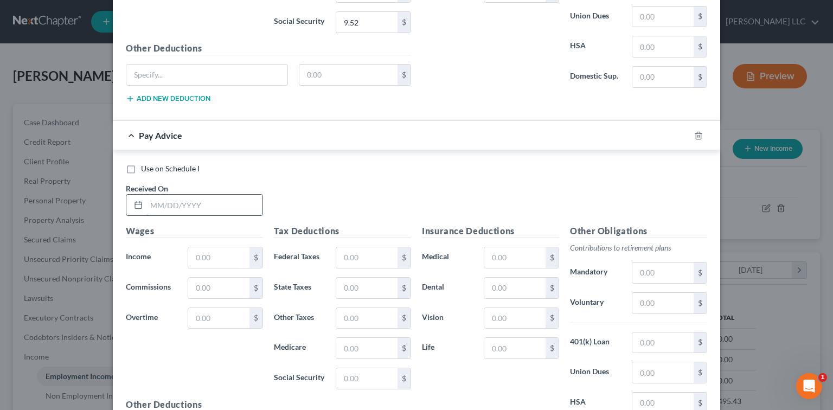
click at [165, 195] on input "text" at bounding box center [204, 205] width 116 height 21
click at [194, 247] on input "text" at bounding box center [218, 257] width 61 height 21
click at [353, 251] on input "text" at bounding box center [366, 257] width 61 height 21
click at [365, 338] on input "text" at bounding box center [366, 348] width 61 height 21
click at [342, 375] on input "text" at bounding box center [366, 378] width 61 height 21
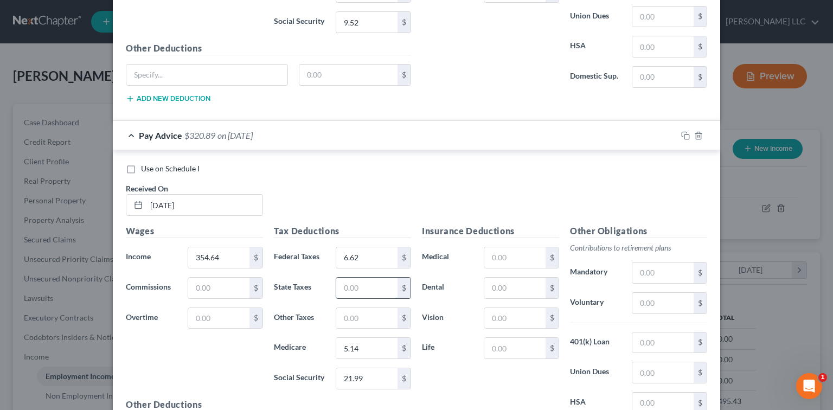
click at [356, 278] on input "text" at bounding box center [366, 288] width 61 height 21
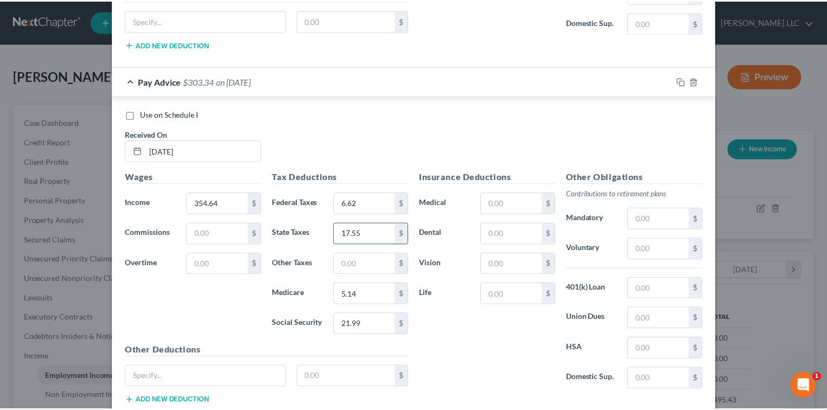
scroll to position [2291, 0]
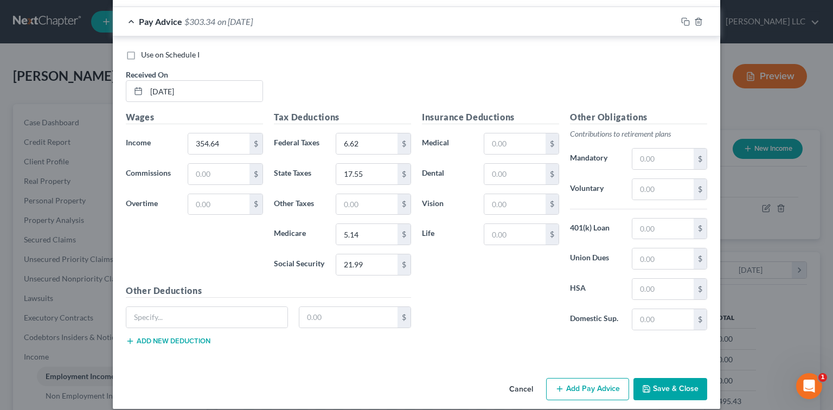
click at [661, 378] on button "Save & Close" at bounding box center [671, 389] width 74 height 23
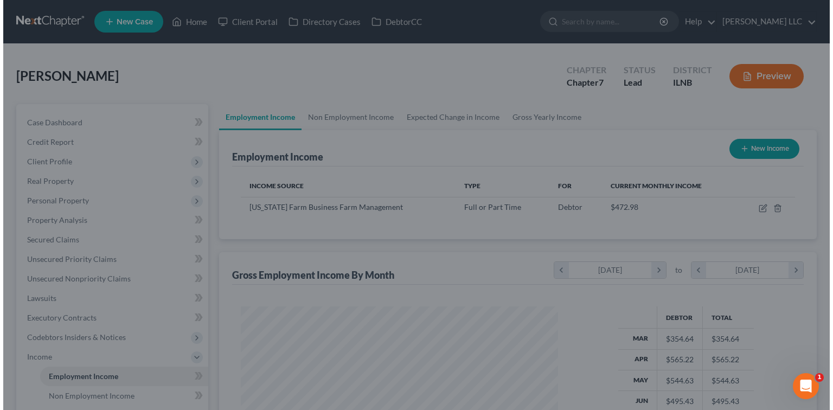
scroll to position [542392, 542249]
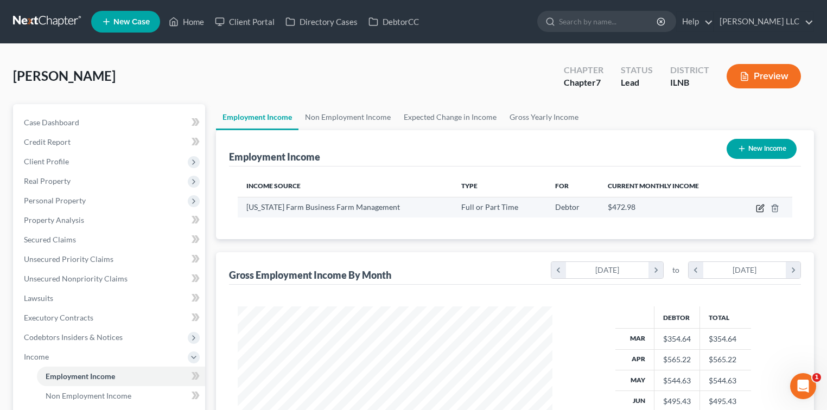
click at [759, 206] on icon "button" at bounding box center [760, 208] width 9 height 9
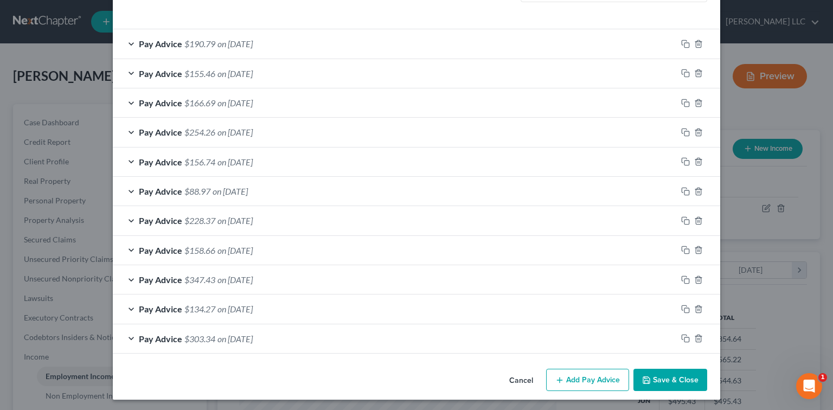
scroll to position [341, 0]
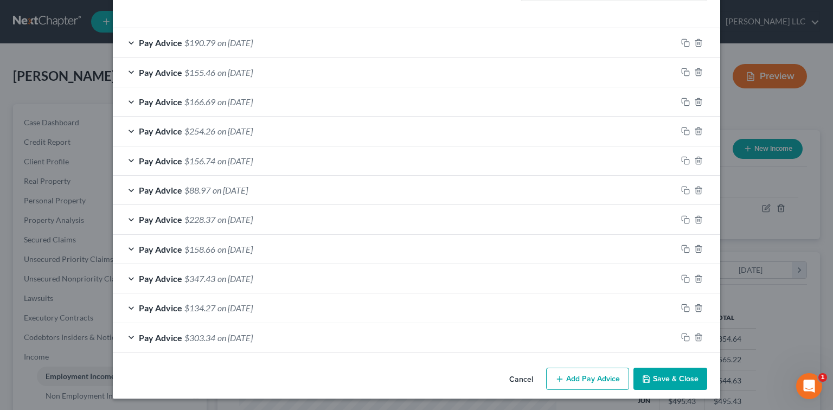
click at [574, 375] on button "Add Pay Advice" at bounding box center [587, 379] width 83 height 23
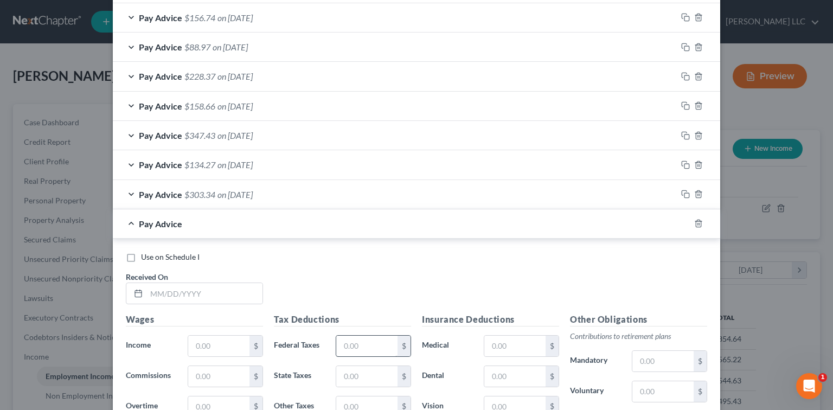
scroll to position [558, 0]
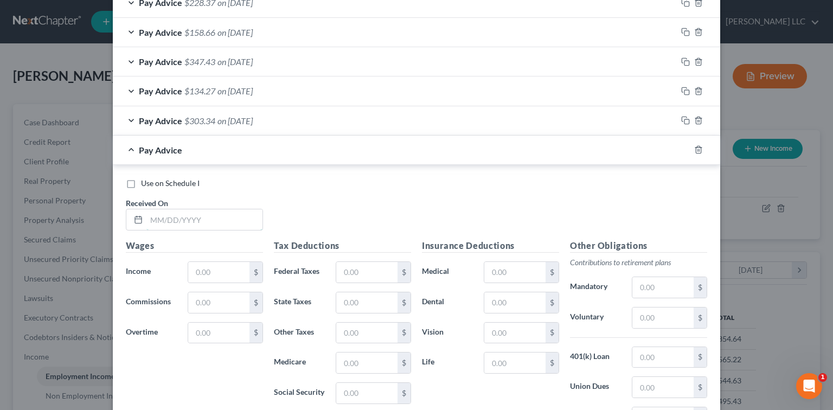
drag, startPoint x: 162, startPoint y: 215, endPoint x: 158, endPoint y: 206, distance: 10.0
click at [162, 215] on input "text" at bounding box center [204, 219] width 116 height 21
click at [189, 265] on input "text" at bounding box center [218, 272] width 61 height 21
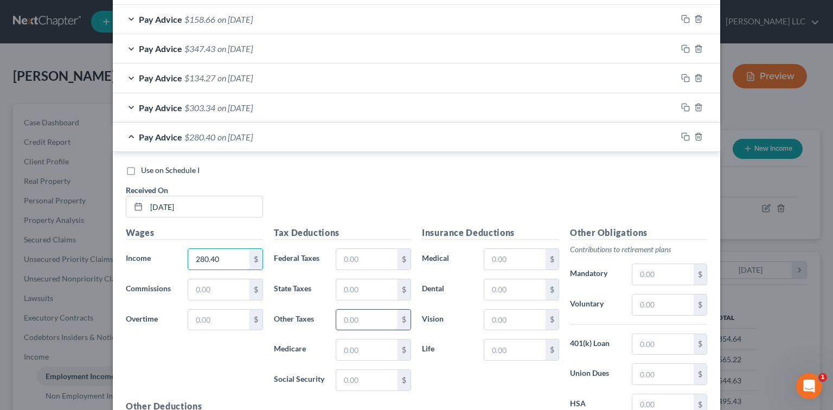
scroll to position [582, 0]
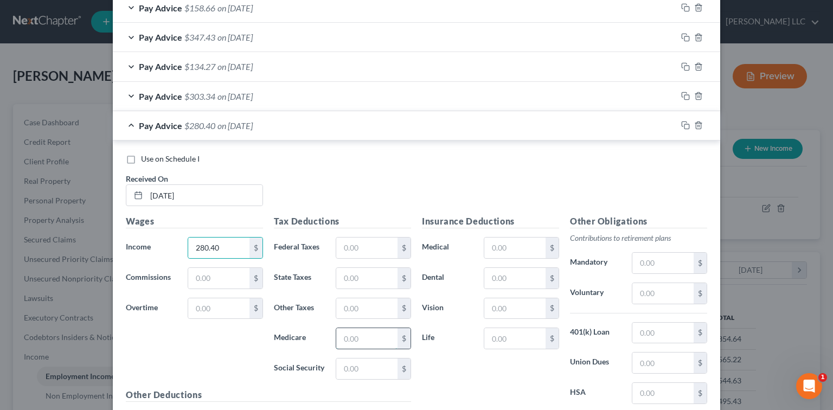
drag, startPoint x: 342, startPoint y: 334, endPoint x: 342, endPoint y: 327, distance: 7.6
click at [342, 334] on input "text" at bounding box center [366, 338] width 61 height 21
click at [360, 370] on input "text" at bounding box center [366, 369] width 61 height 21
click at [360, 271] on input "text" at bounding box center [366, 278] width 61 height 21
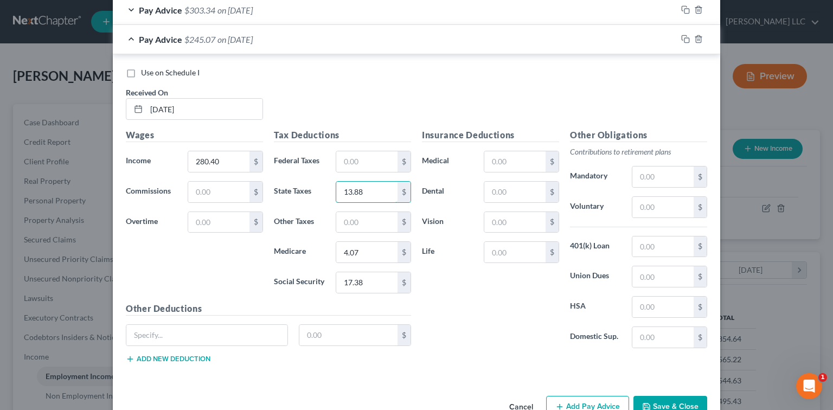
scroll to position [695, 0]
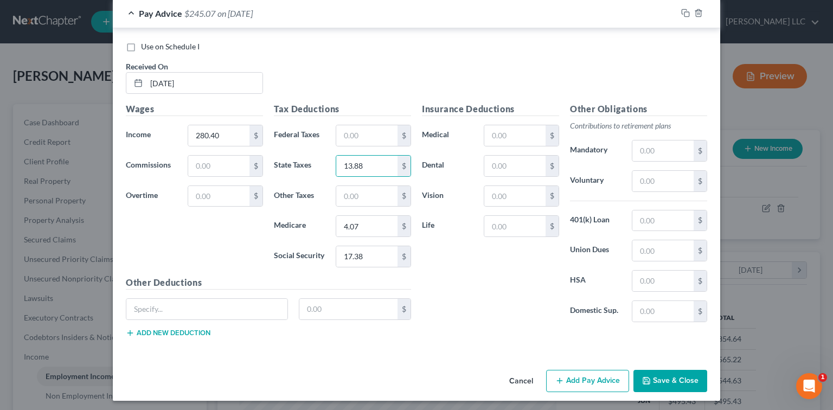
click at [577, 376] on button "Add Pay Advice" at bounding box center [587, 381] width 83 height 23
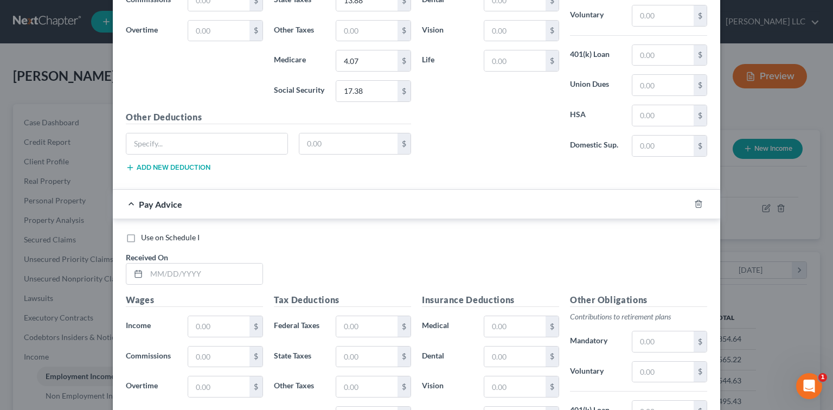
scroll to position [863, 0]
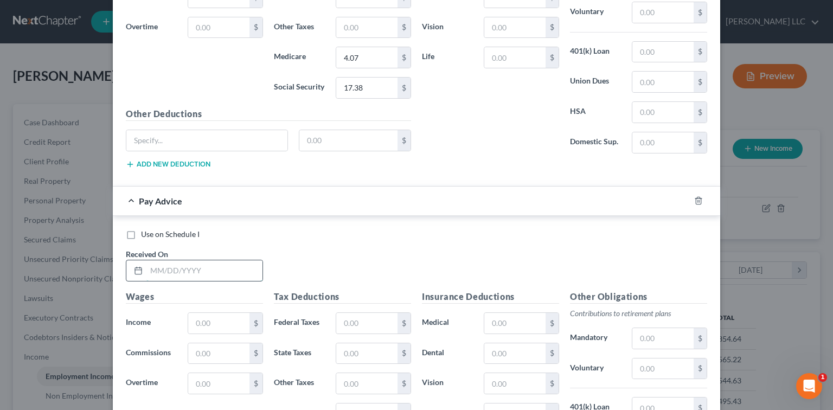
click at [163, 272] on input "text" at bounding box center [204, 270] width 116 height 21
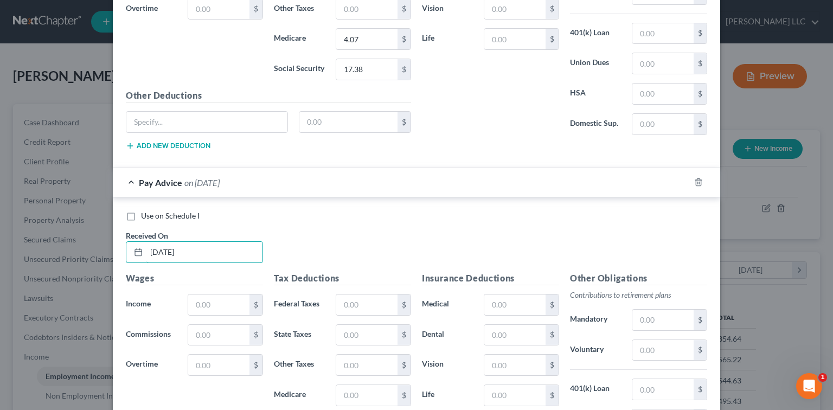
scroll to position [959, 0]
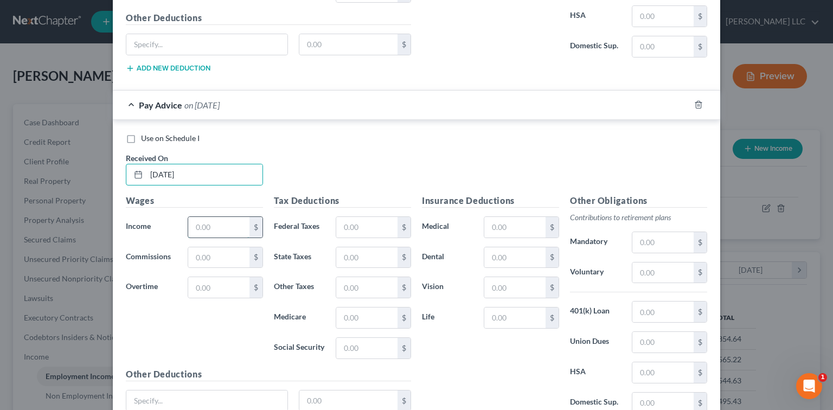
click at [205, 221] on input "text" at bounding box center [218, 227] width 61 height 21
click at [376, 225] on input "text" at bounding box center [366, 227] width 61 height 21
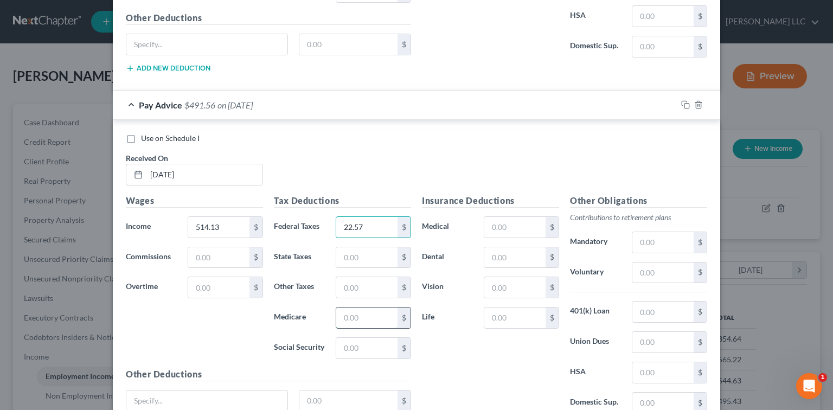
click at [366, 315] on input "text" at bounding box center [366, 318] width 61 height 21
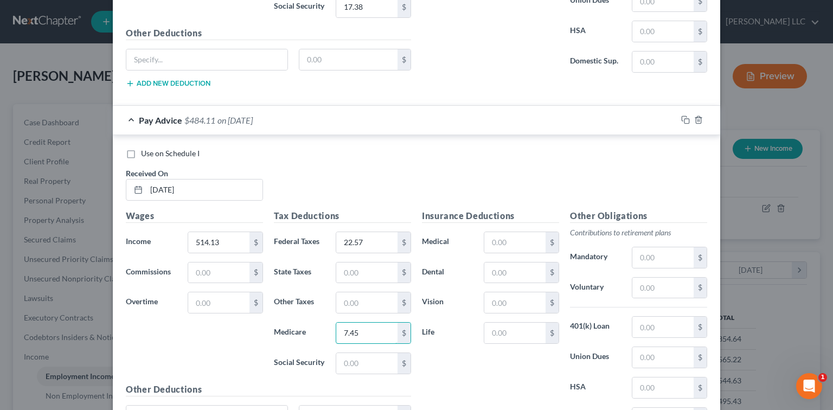
scroll to position [936, 0]
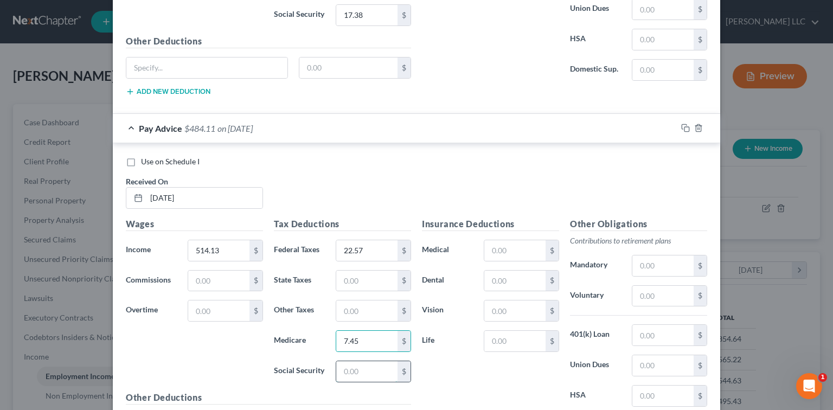
click at [366, 368] on input "text" at bounding box center [366, 371] width 61 height 21
click at [345, 275] on input "text" at bounding box center [366, 281] width 61 height 21
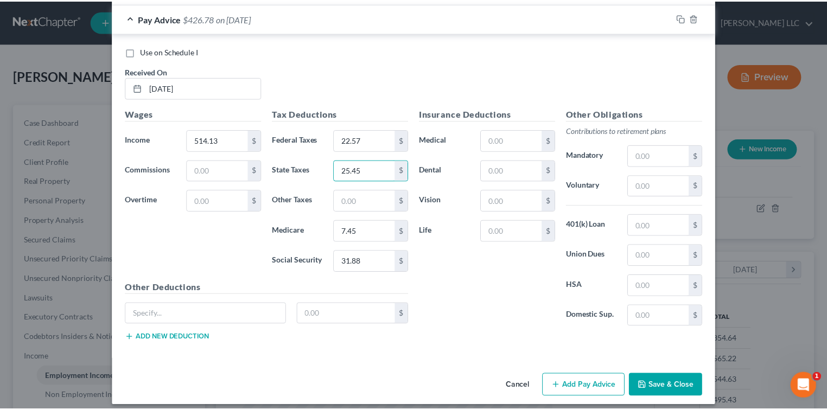
scroll to position [1049, 0]
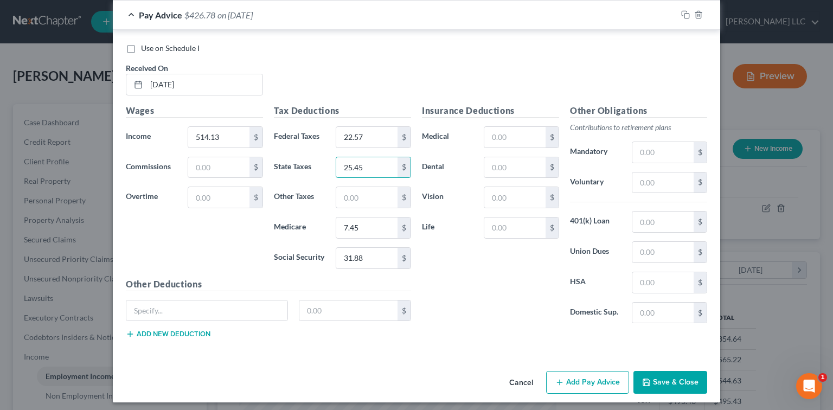
click at [664, 381] on button "Save & Close" at bounding box center [671, 382] width 74 height 23
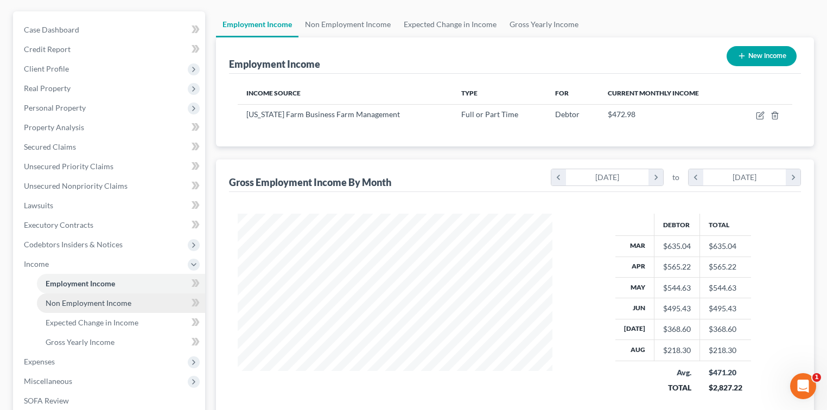
scroll to position [96, 0]
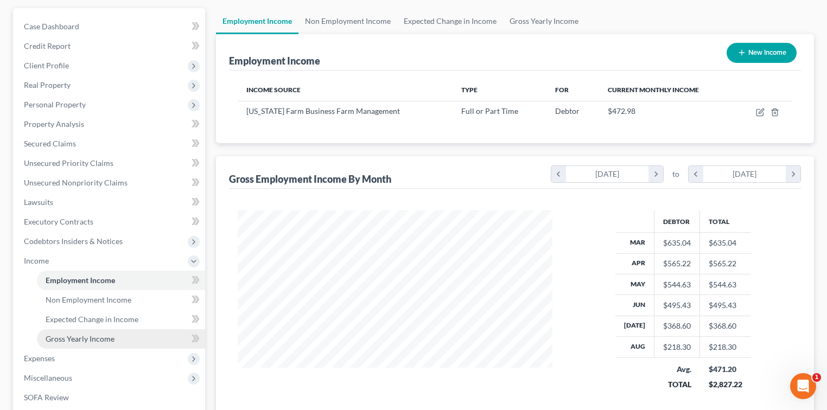
click at [93, 342] on span "Gross Yearly Income" at bounding box center [80, 338] width 69 height 9
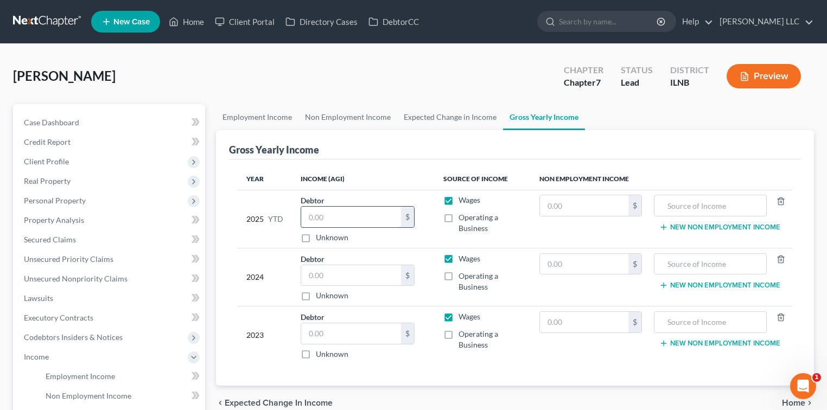
click at [354, 213] on input "text" at bounding box center [351, 217] width 100 height 21
click at [332, 273] on input "text" at bounding box center [351, 275] width 100 height 21
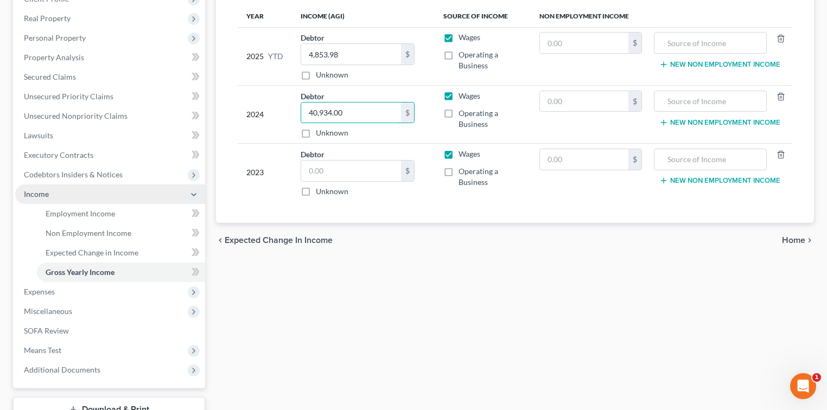
scroll to position [168, 0]
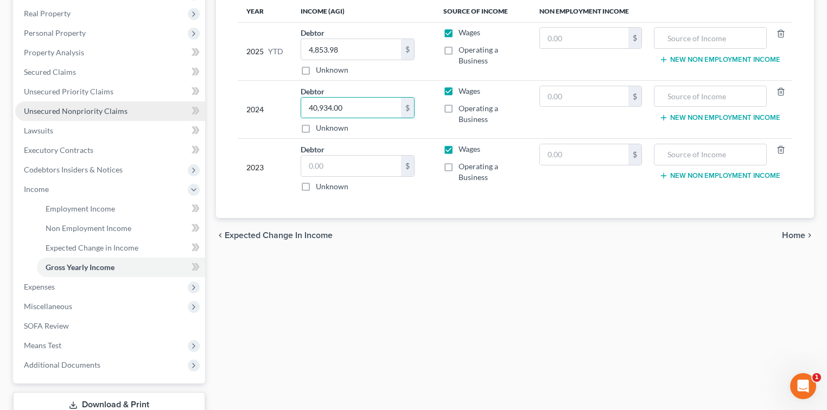
click at [72, 112] on span "Unsecured Nonpriority Claims" at bounding box center [76, 110] width 104 height 9
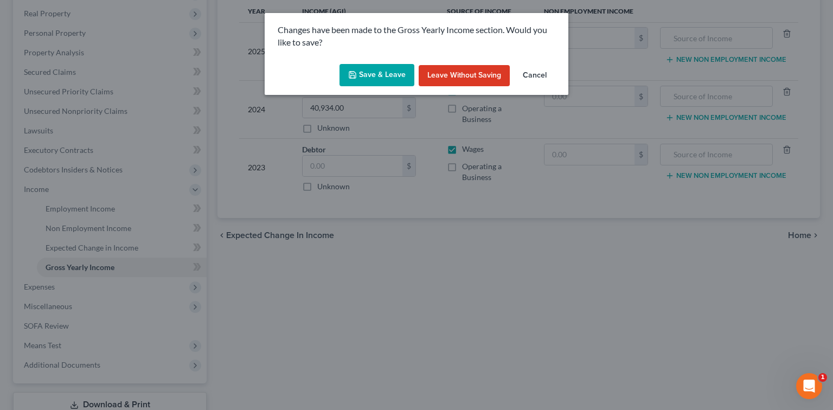
click at [397, 74] on button "Save & Leave" at bounding box center [377, 75] width 75 height 23
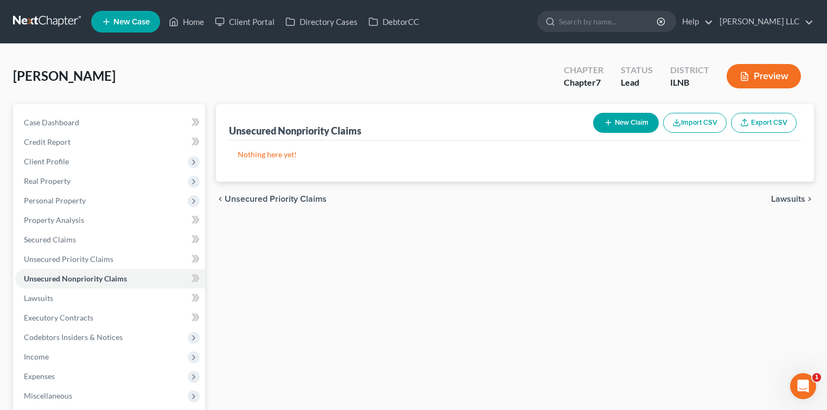
click at [640, 124] on button "New Claim" at bounding box center [626, 123] width 66 height 20
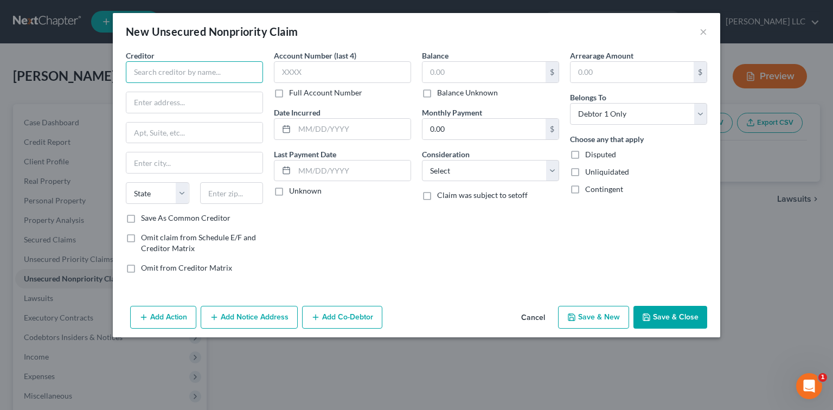
click at [251, 73] on input "text" at bounding box center [194, 72] width 137 height 22
click at [246, 186] on input "19886" at bounding box center [231, 193] width 63 height 22
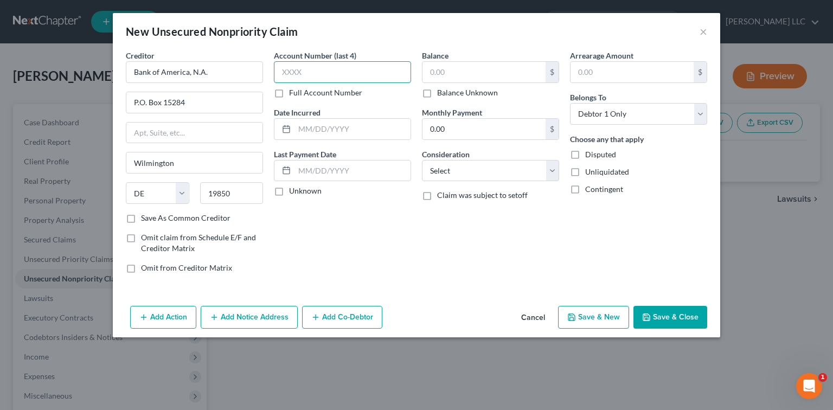
click at [373, 75] on input "text" at bounding box center [342, 72] width 137 height 22
click at [469, 69] on input "text" at bounding box center [484, 72] width 123 height 21
click at [554, 173] on select "Select Cable / Satellite Services Collection Agency Credit Card Debt Debt Couns…" at bounding box center [490, 171] width 137 height 22
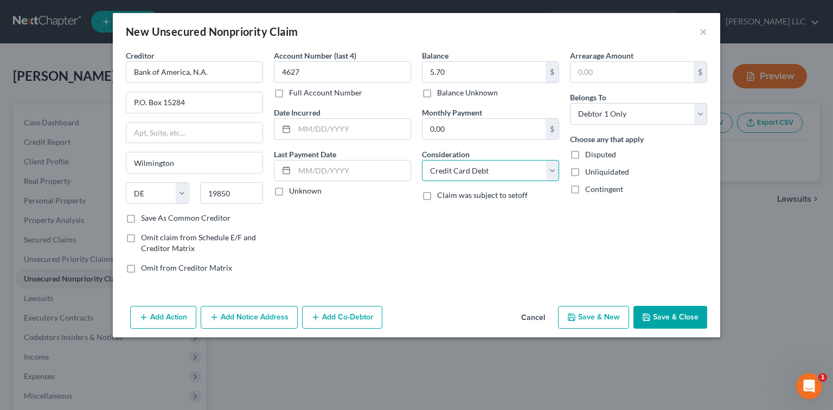
click at [422, 160] on select "Select Cable / Satellite Services Collection Agency Credit Card Debt Debt Couns…" at bounding box center [490, 171] width 137 height 22
click at [665, 315] on button "Save & Close" at bounding box center [671, 317] width 74 height 23
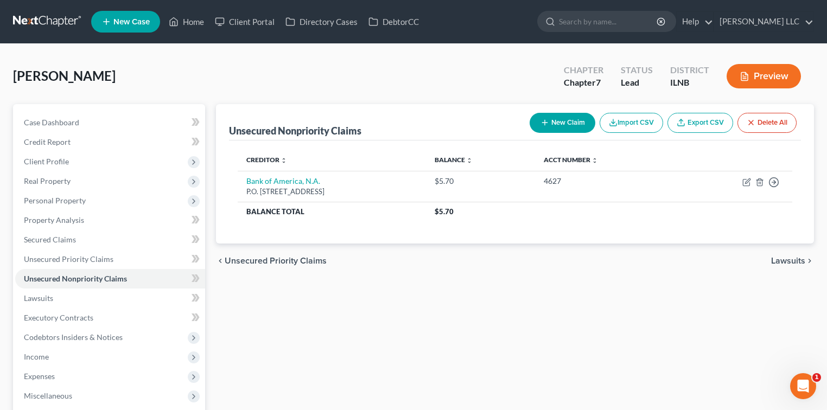
click at [554, 126] on button "New Claim" at bounding box center [563, 123] width 66 height 20
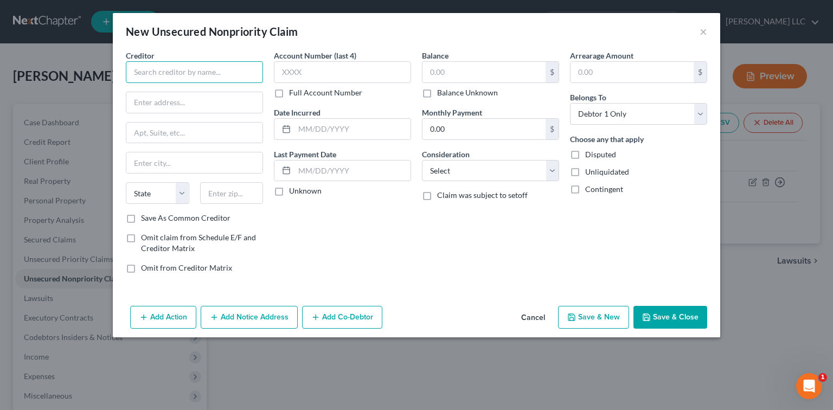
click at [241, 67] on input "text" at bounding box center [194, 72] width 137 height 22
click at [456, 67] on input "text" at bounding box center [484, 72] width 123 height 21
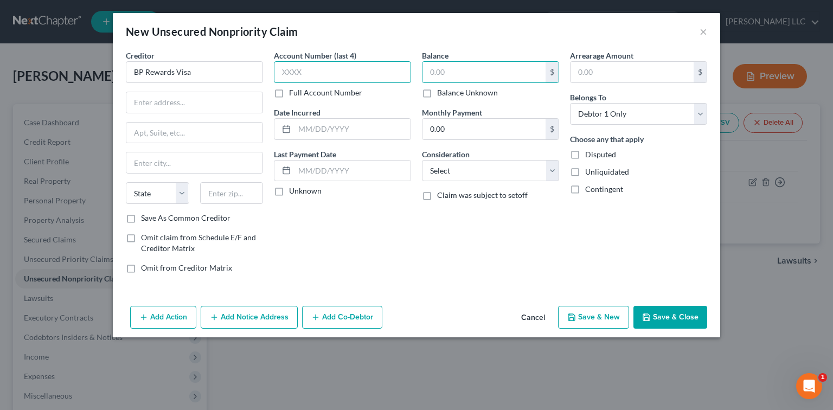
click at [354, 72] on input "text" at bounding box center [342, 72] width 137 height 22
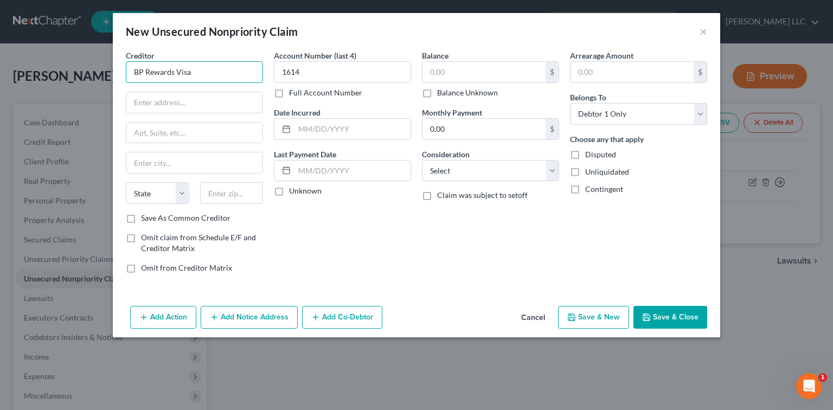
click at [135, 74] on input "BP Rewards Visa" at bounding box center [194, 72] width 137 height 22
click at [454, 67] on input "text" at bounding box center [484, 72] width 123 height 21
click at [238, 105] on input "text" at bounding box center [194, 102] width 136 height 21
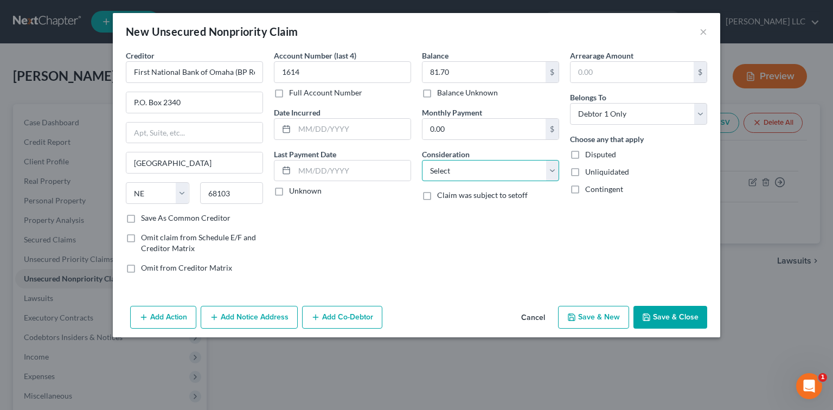
click at [554, 174] on select "Select Cable / Satellite Services Collection Agency Credit Card Debt Debt Couns…" at bounding box center [490, 171] width 137 height 22
click at [422, 160] on select "Select Cable / Satellite Services Collection Agency Credit Card Debt Debt Couns…" at bounding box center [490, 171] width 137 height 22
click at [655, 317] on button "Save & Close" at bounding box center [671, 317] width 74 height 23
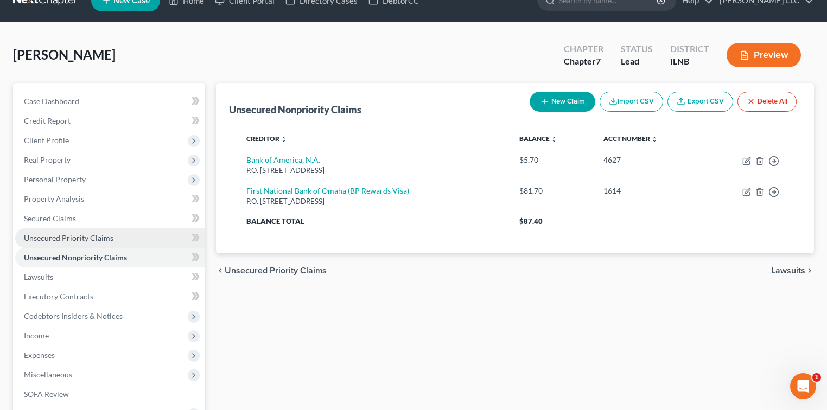
scroll to position [72, 0]
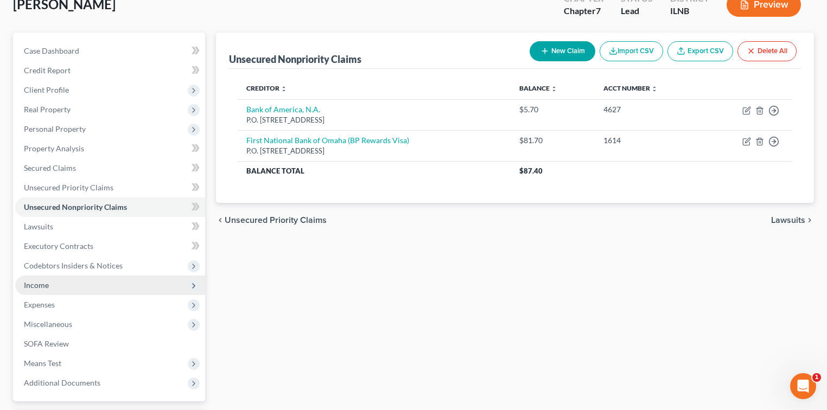
click at [43, 285] on span "Income" at bounding box center [36, 285] width 25 height 9
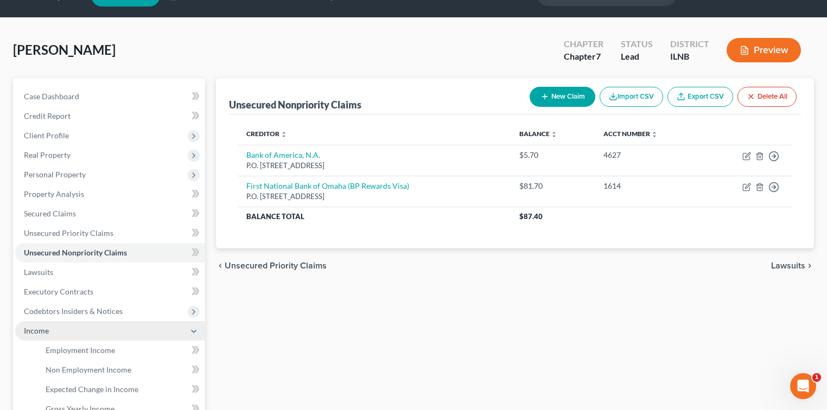
scroll to position [24, 0]
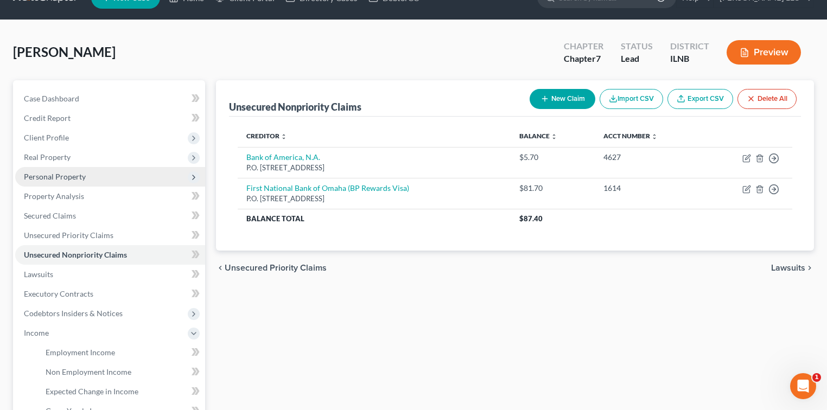
click at [65, 177] on span "Personal Property" at bounding box center [55, 176] width 62 height 9
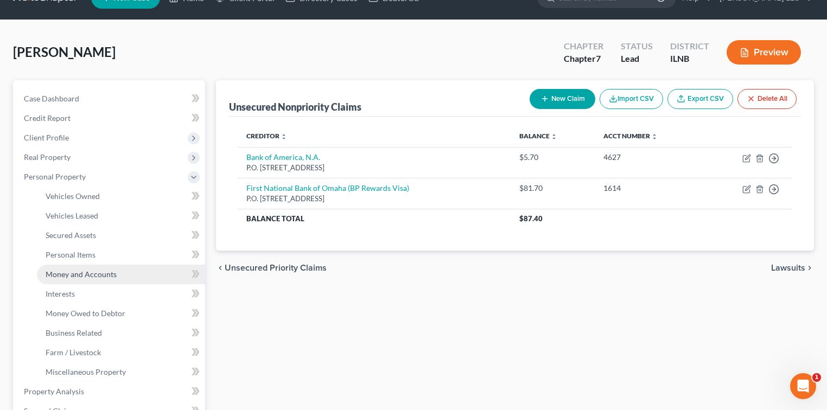
click at [106, 275] on span "Money and Accounts" at bounding box center [81, 274] width 71 height 9
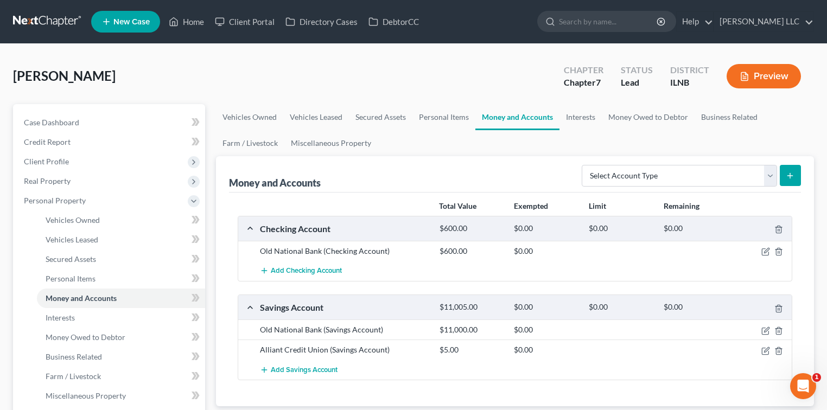
scroll to position [23, 0]
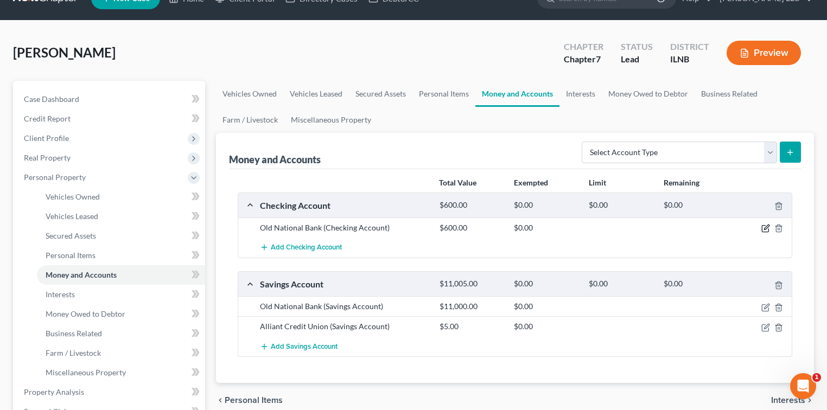
click at [766, 228] on icon "button" at bounding box center [766, 227] width 5 height 5
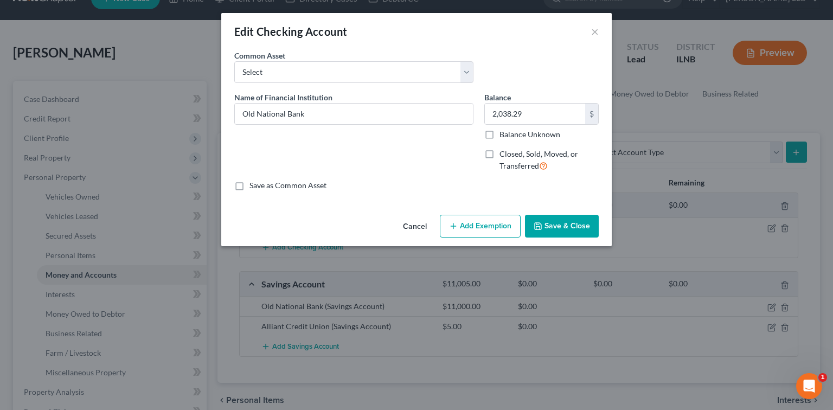
click at [554, 222] on button "Save & Close" at bounding box center [562, 226] width 74 height 23
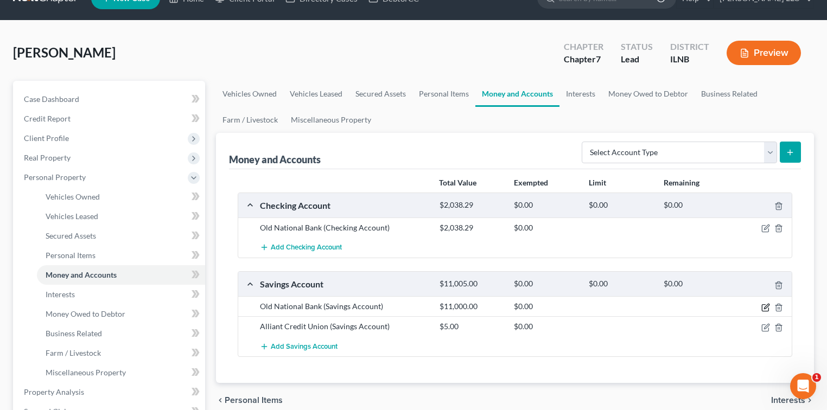
click at [768, 307] on icon "button" at bounding box center [765, 307] width 9 height 9
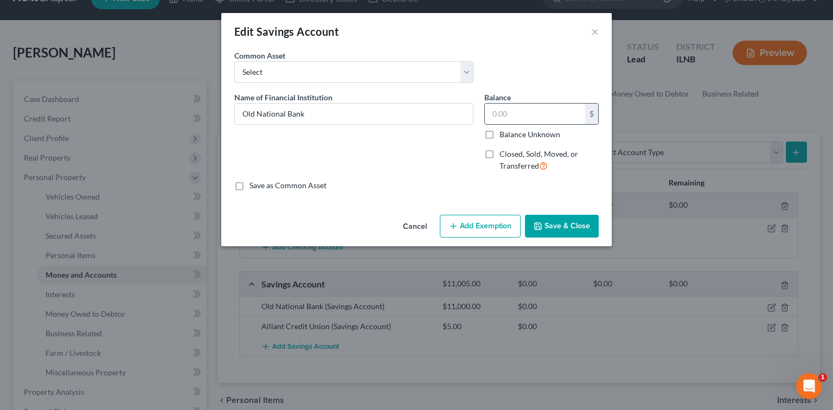
click at [527, 116] on input "text" at bounding box center [535, 114] width 100 height 21
click at [566, 220] on button "Save & Close" at bounding box center [562, 226] width 74 height 23
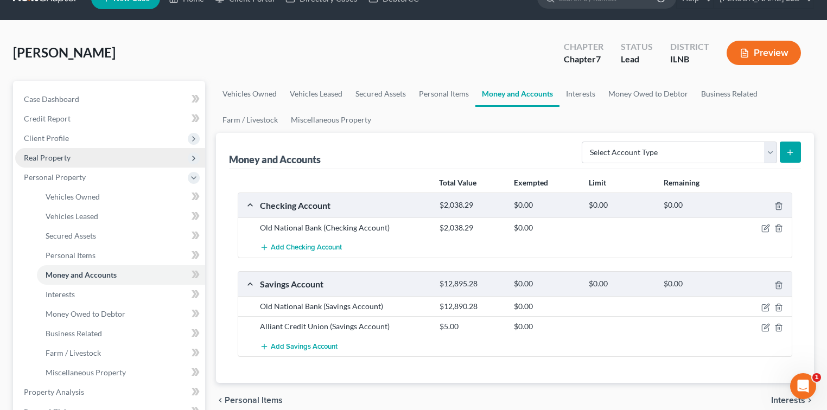
click at [63, 148] on span "Real Property" at bounding box center [110, 158] width 190 height 20
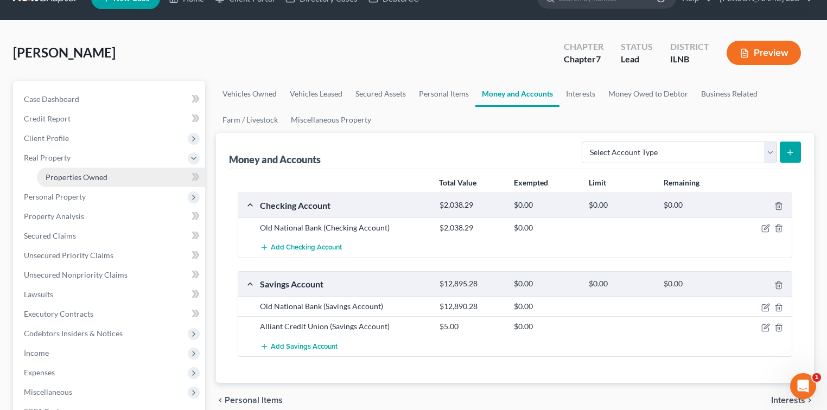
click at [61, 177] on span "Properties Owned" at bounding box center [77, 177] width 62 height 9
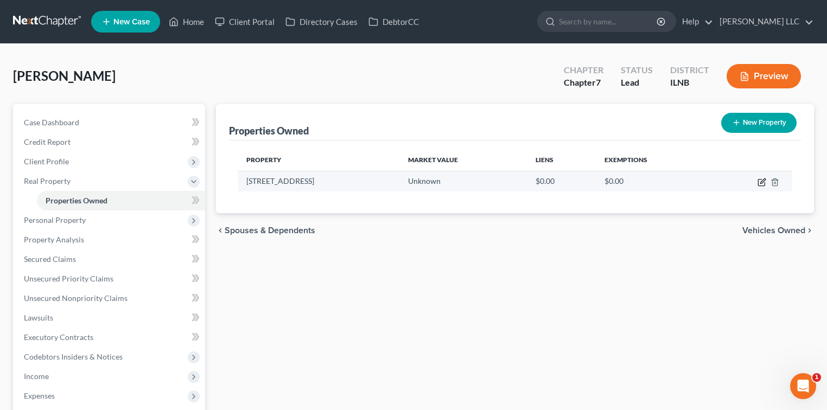
click at [762, 181] on icon "button" at bounding box center [761, 182] width 9 height 9
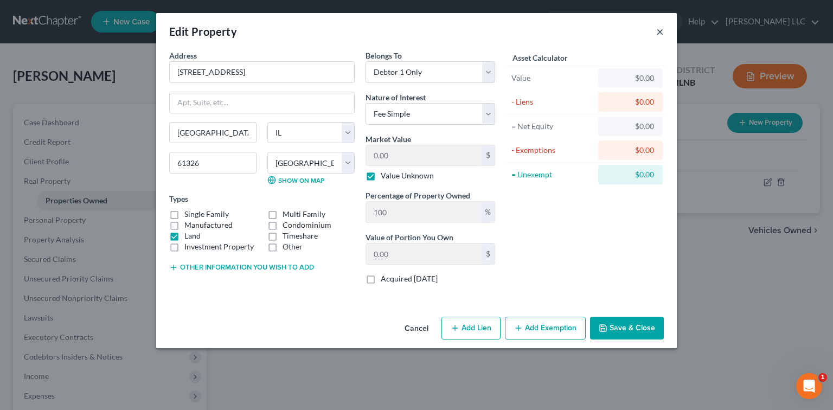
click at [664, 34] on button "×" at bounding box center [661, 31] width 8 height 13
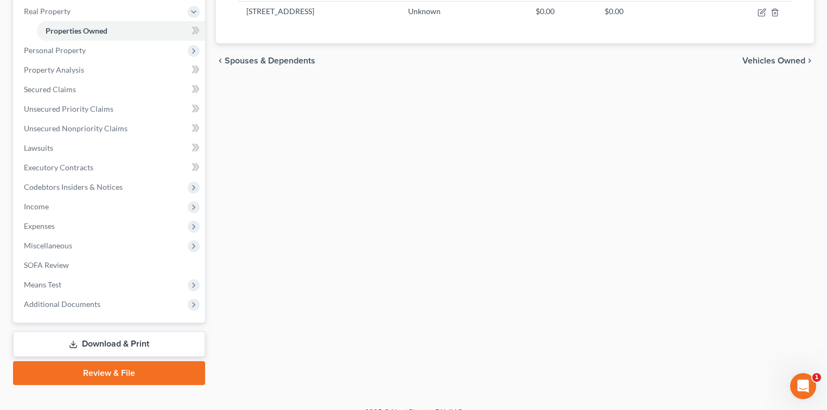
scroll to position [161, 0]
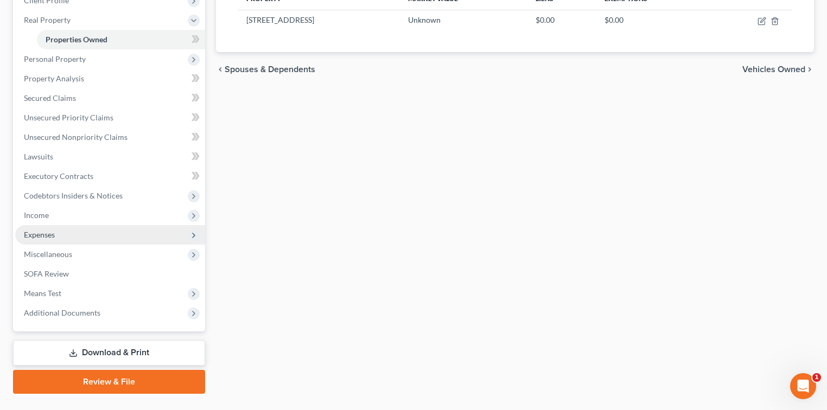
click at [28, 234] on span "Expenses" at bounding box center [39, 234] width 31 height 9
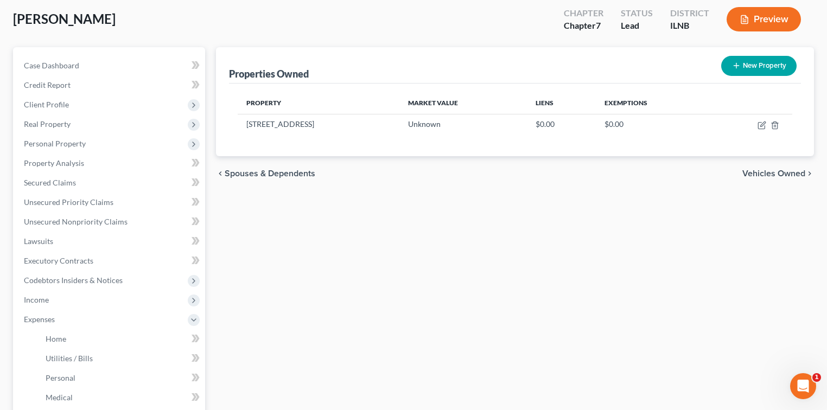
scroll to position [41, 0]
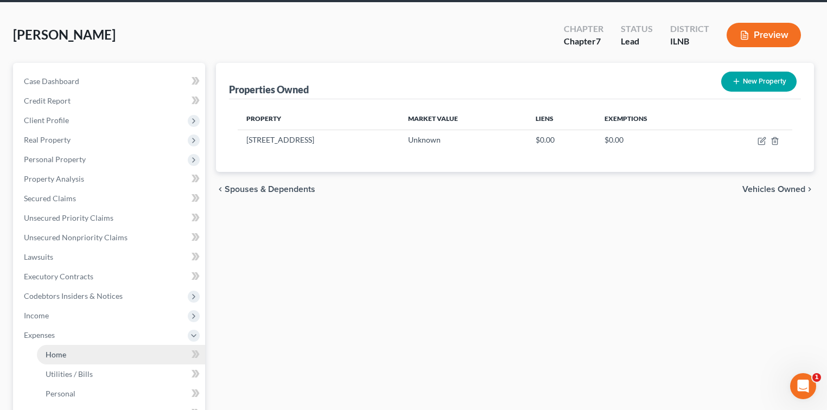
click at [63, 358] on span "Home" at bounding box center [56, 354] width 21 height 9
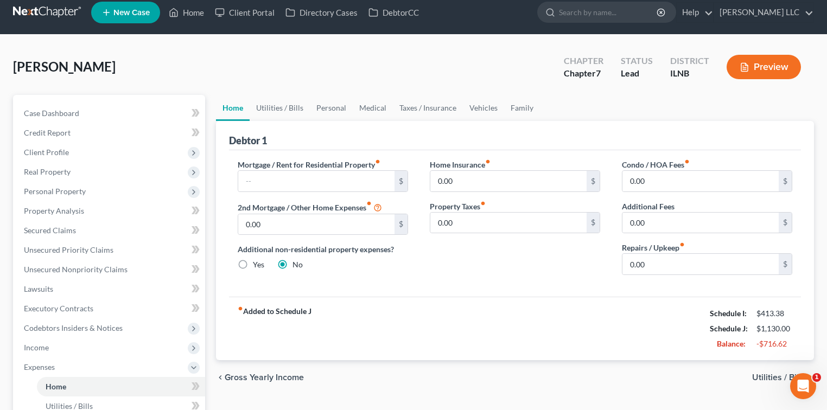
scroll to position [23, 0]
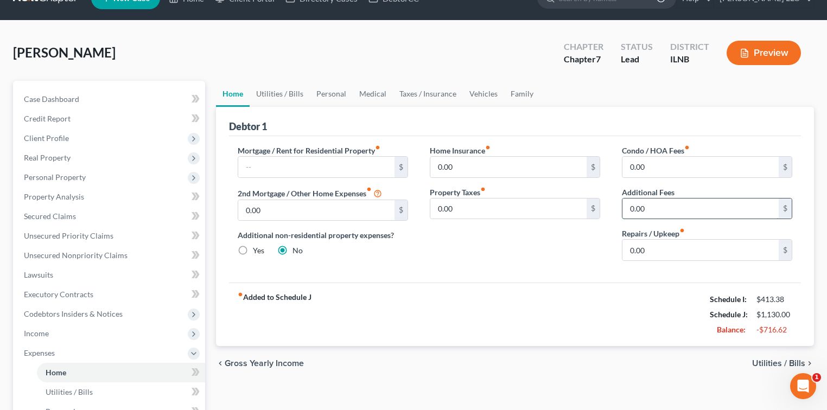
click at [679, 200] on input "0.00" at bounding box center [700, 209] width 156 height 21
click at [482, 311] on div "fiber_manual_record Added to Schedule J Schedule I: $413.38 Schedule J: $1,130.…" at bounding box center [515, 314] width 572 height 63
click at [768, 360] on span "Utilities / Bills" at bounding box center [778, 363] width 53 height 9
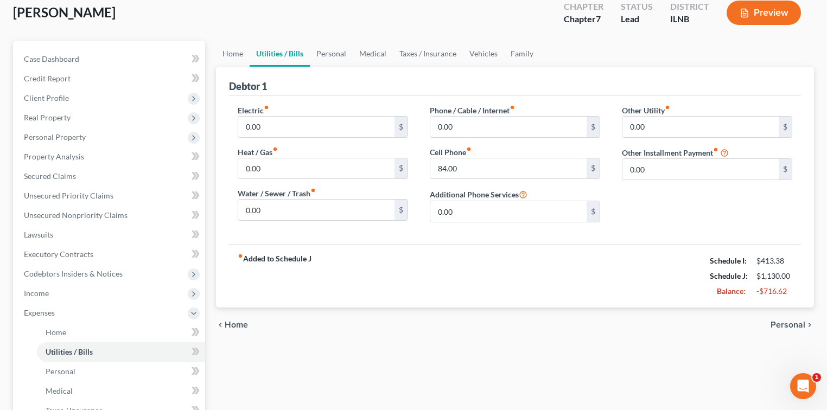
scroll to position [72, 0]
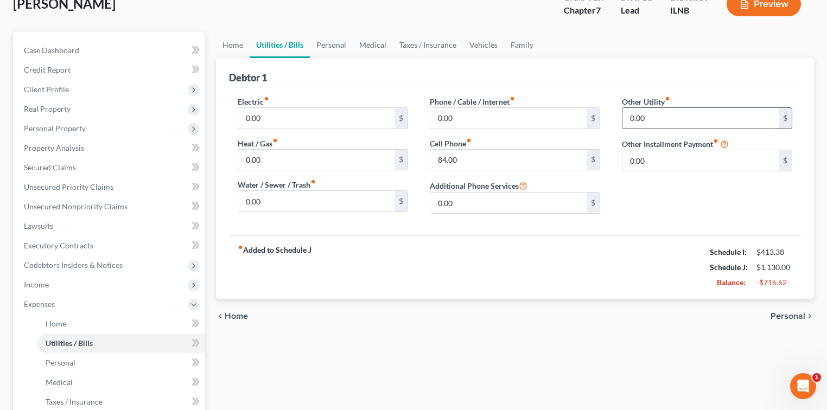
click at [671, 114] on input "0.00" at bounding box center [700, 118] width 156 height 21
click at [241, 316] on span "Home" at bounding box center [236, 316] width 23 height 9
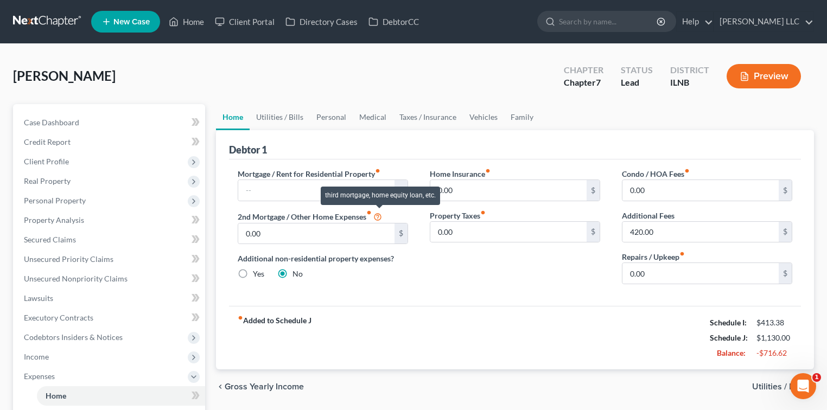
click at [380, 215] on icon at bounding box center [377, 216] width 9 height 10
click at [378, 170] on icon "fiber_manual_record" at bounding box center [377, 170] width 5 height 5
click at [253, 273] on label "Yes" at bounding box center [258, 274] width 11 height 11
click at [257, 273] on input "Yes" at bounding box center [260, 272] width 7 height 7
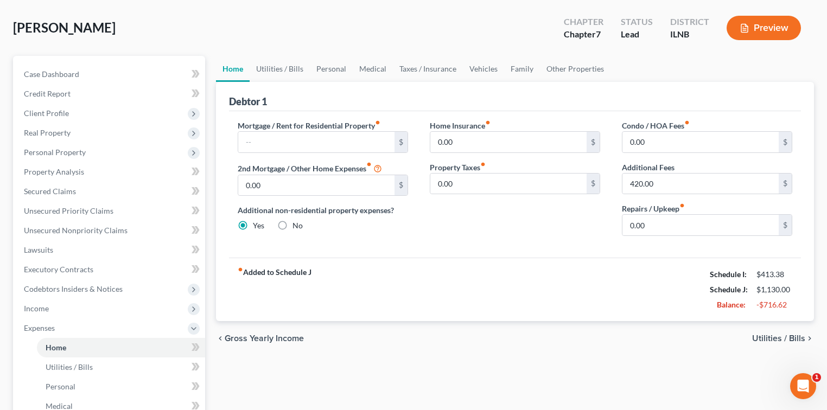
scroll to position [72, 0]
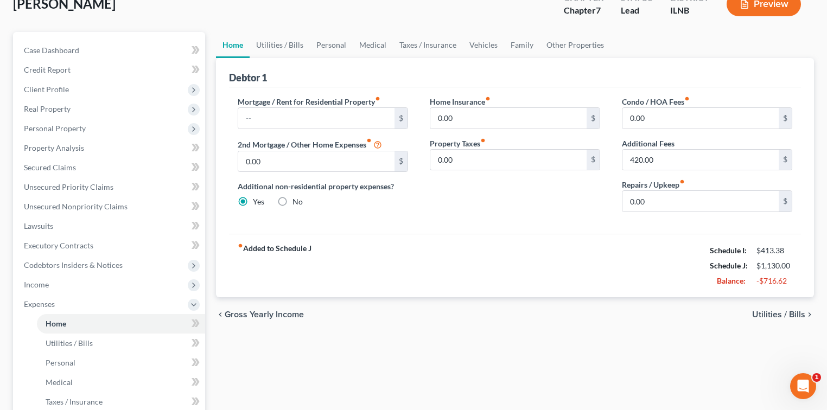
click at [787, 311] on span "Utilities / Bills" at bounding box center [778, 314] width 53 height 9
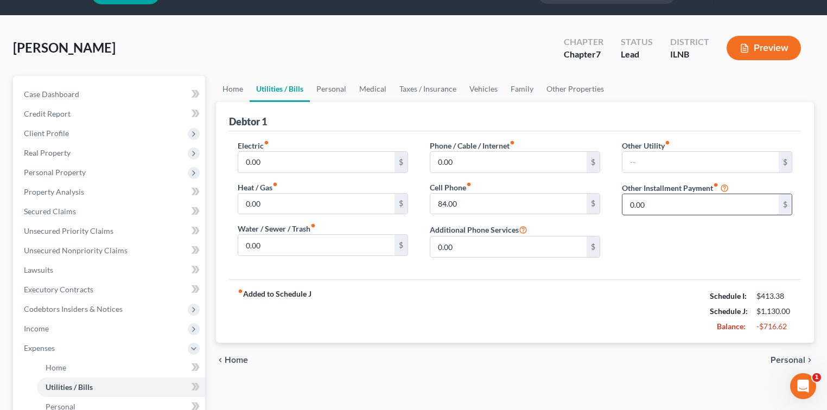
scroll to position [48, 0]
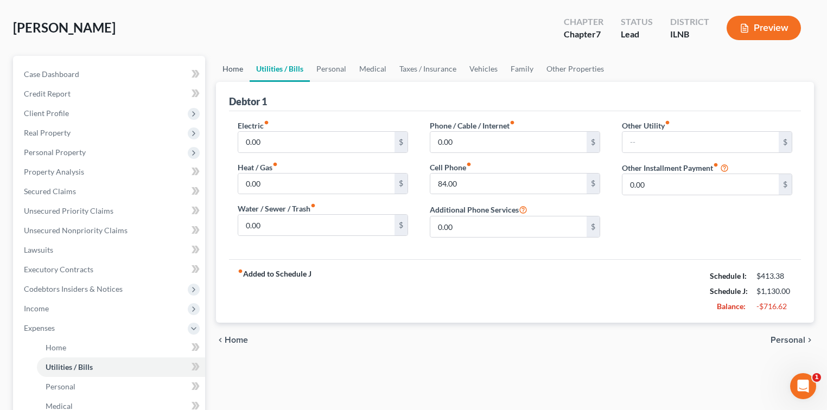
click at [228, 66] on link "Home" at bounding box center [233, 69] width 34 height 26
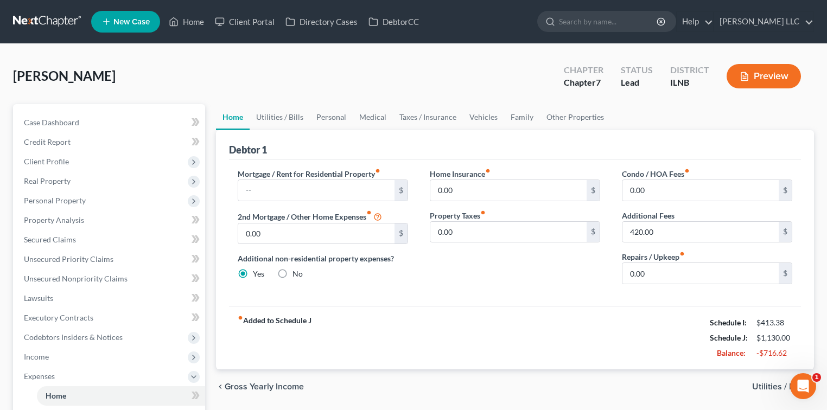
click at [292, 273] on label "No" at bounding box center [297, 274] width 10 height 11
click at [297, 273] on input "No" at bounding box center [300, 272] width 7 height 7
click at [488, 117] on link "Vehicles" at bounding box center [483, 117] width 41 height 26
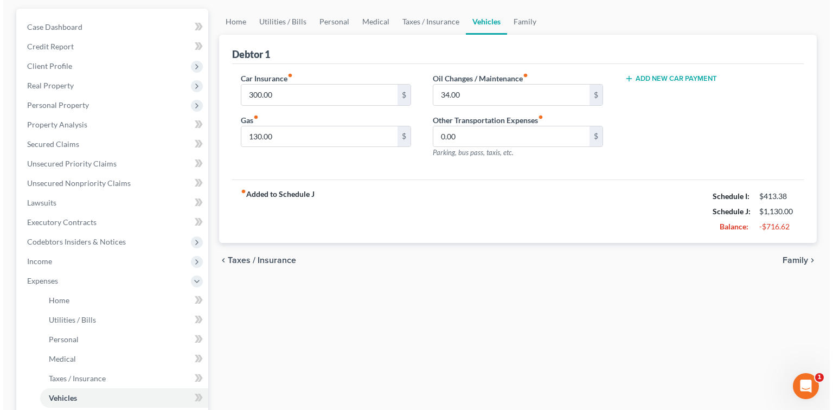
scroll to position [96, 0]
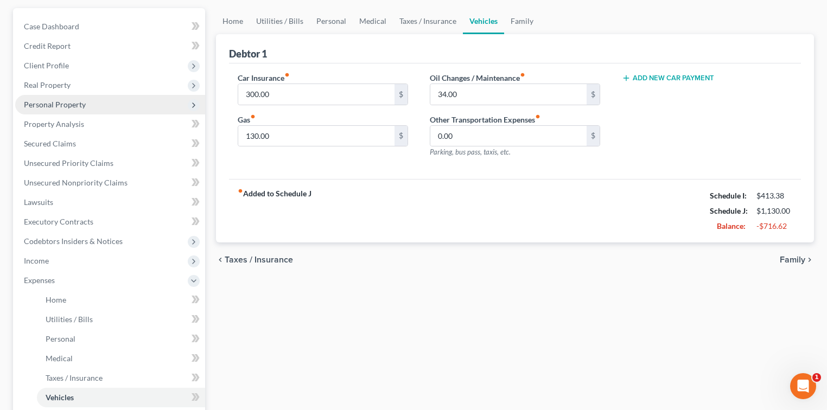
click at [37, 103] on span "Personal Property" at bounding box center [55, 104] width 62 height 9
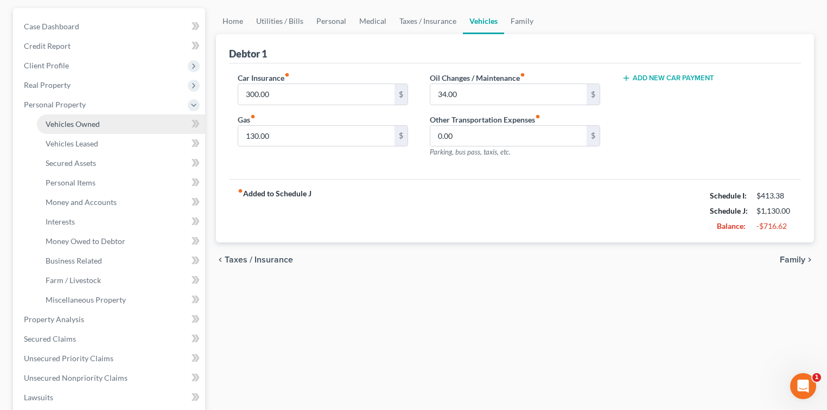
click at [84, 128] on span "Vehicles Owned" at bounding box center [73, 123] width 54 height 9
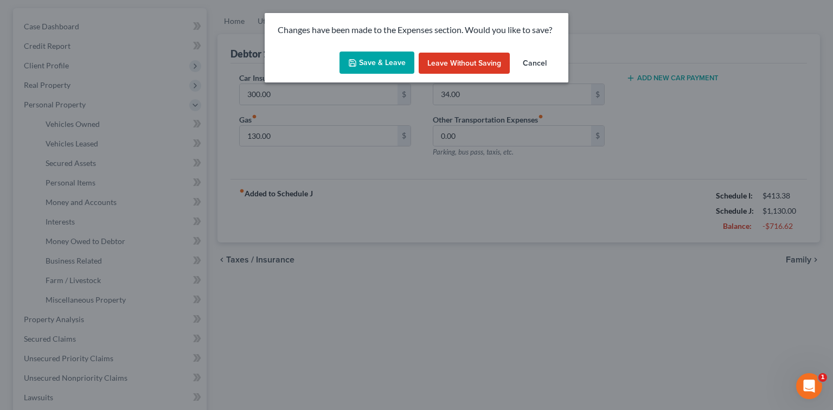
click at [381, 60] on button "Save & Leave" at bounding box center [377, 63] width 75 height 23
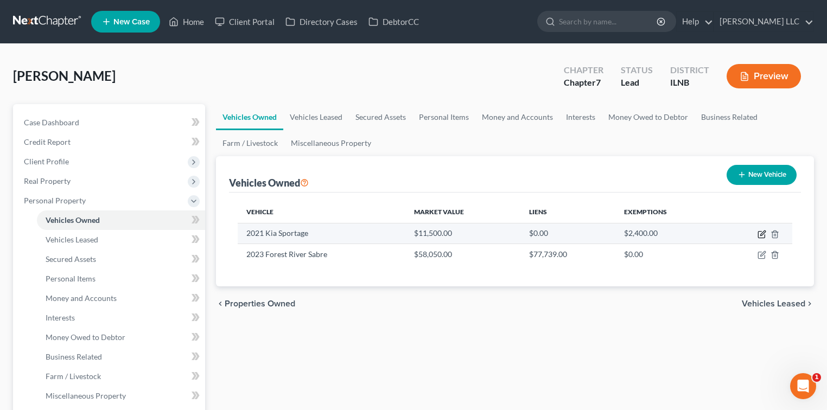
click at [760, 233] on icon "button" at bounding box center [761, 234] width 9 height 9
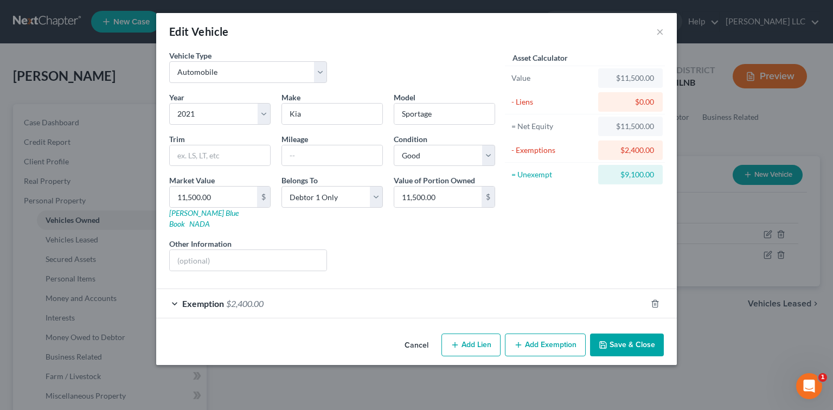
click at [484, 334] on button "Add Lien" at bounding box center [471, 345] width 59 height 23
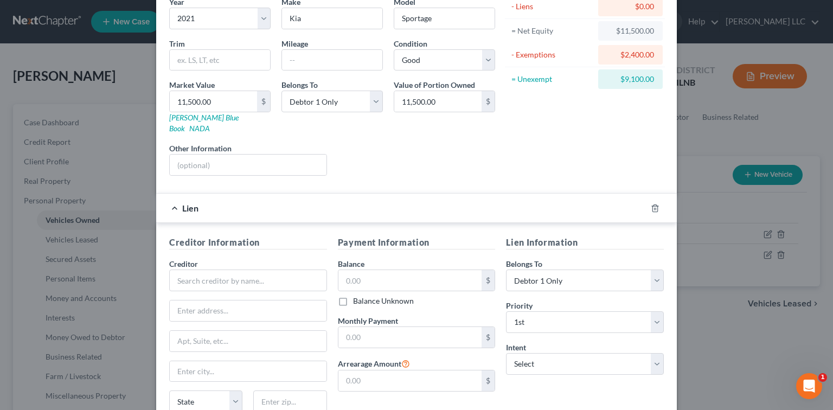
scroll to position [96, 0]
click at [268, 271] on input "text" at bounding box center [248, 280] width 158 height 22
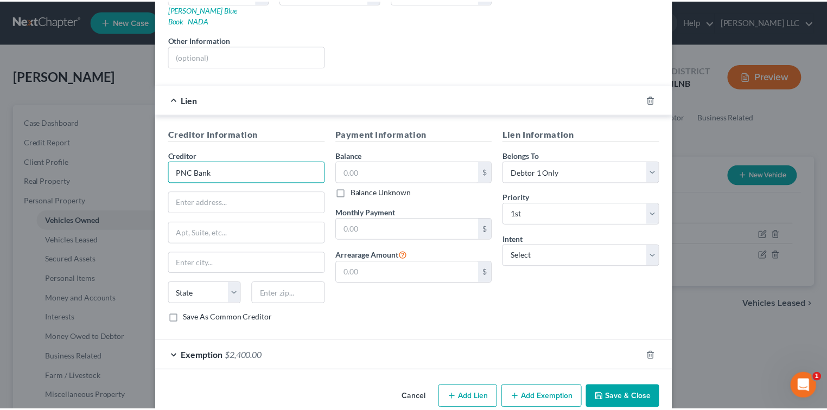
scroll to position [211, 0]
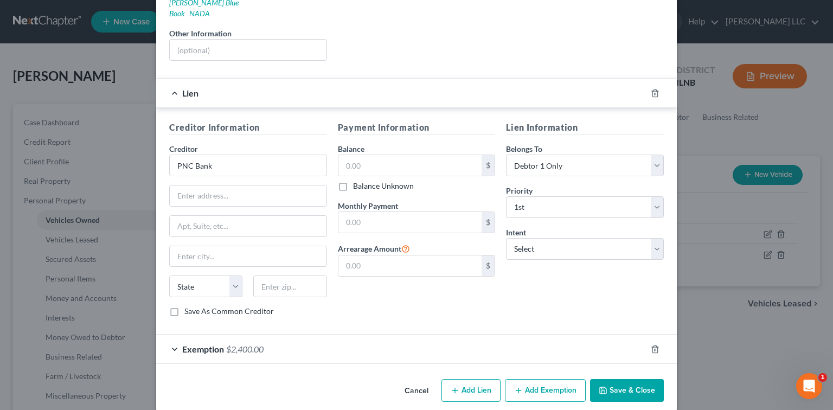
click at [353, 181] on label "Balance Unknown" at bounding box center [383, 186] width 61 height 11
click at [358, 181] on input "Balance Unknown" at bounding box center [361, 184] width 7 height 7
click at [657, 239] on select "Select Surrender Redeem Reaffirm Avoid Other" at bounding box center [585, 249] width 158 height 22
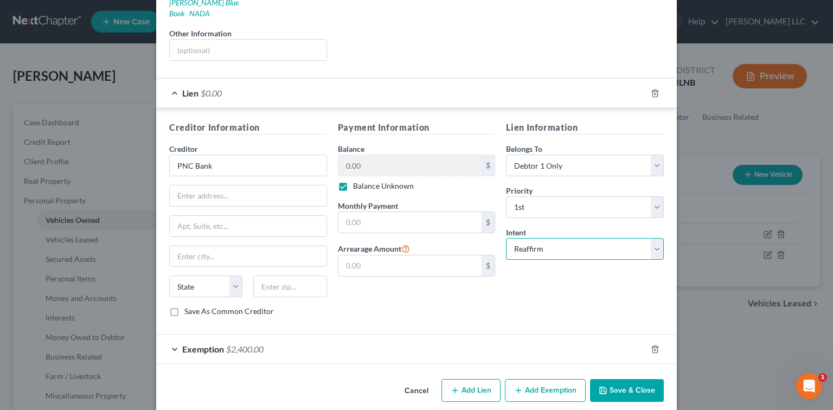
click at [506, 238] on select "Select Surrender Redeem Reaffirm Avoid Other" at bounding box center [585, 249] width 158 height 22
click at [402, 212] on input "text" at bounding box center [411, 222] width 144 height 21
click at [619, 379] on button "Save & Close" at bounding box center [627, 390] width 74 height 23
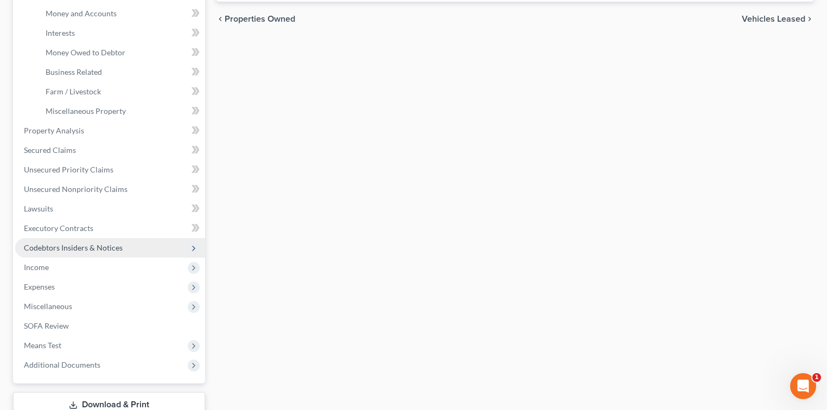
scroll to position [289, 0]
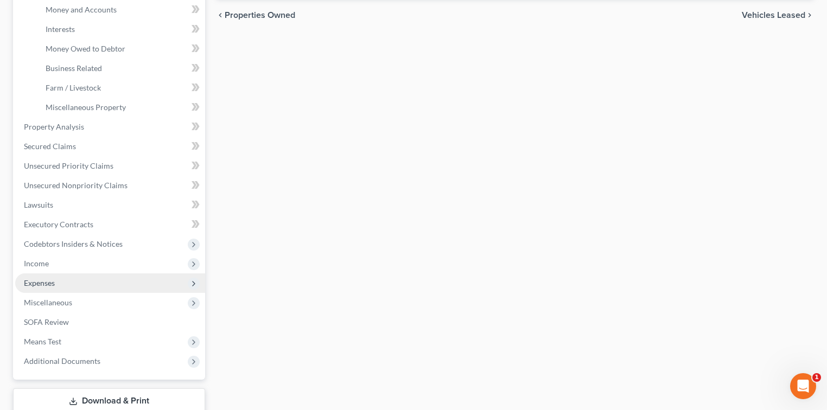
click at [43, 282] on span "Expenses" at bounding box center [39, 282] width 31 height 9
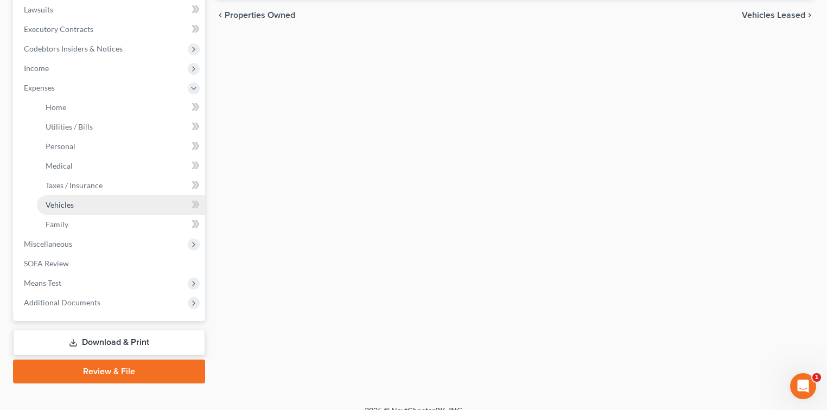
click at [52, 206] on span "Vehicles" at bounding box center [60, 204] width 28 height 9
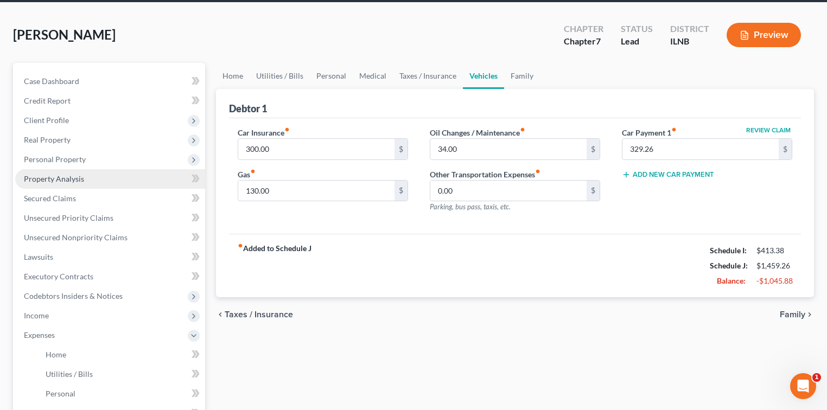
scroll to position [48, 0]
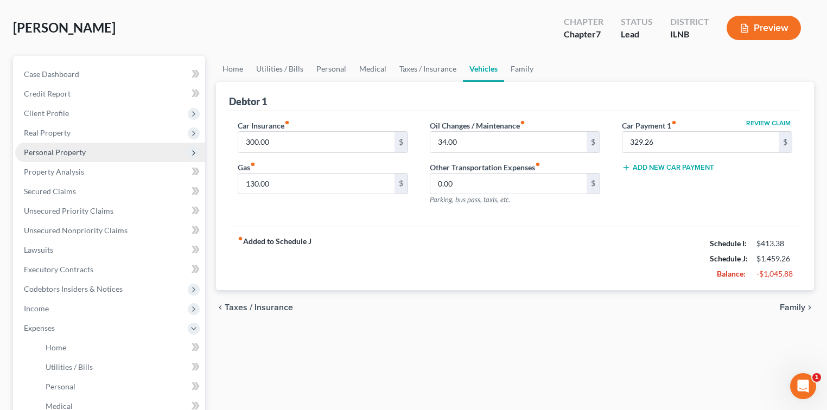
click at [55, 152] on span "Personal Property" at bounding box center [55, 152] width 62 height 9
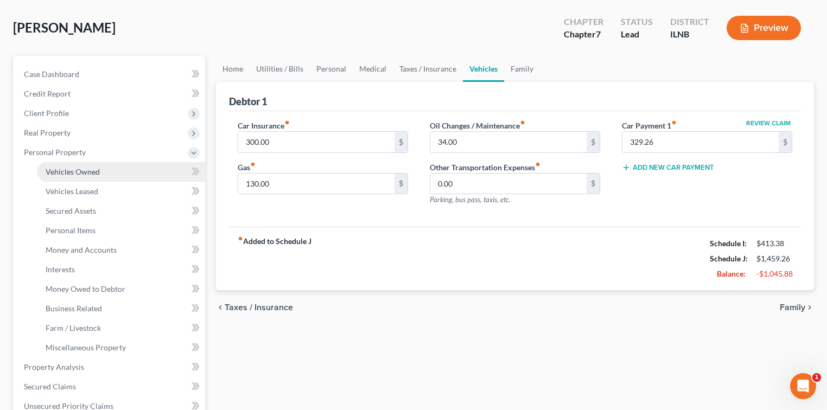
click at [99, 170] on link "Vehicles Owned" at bounding box center [121, 172] width 168 height 20
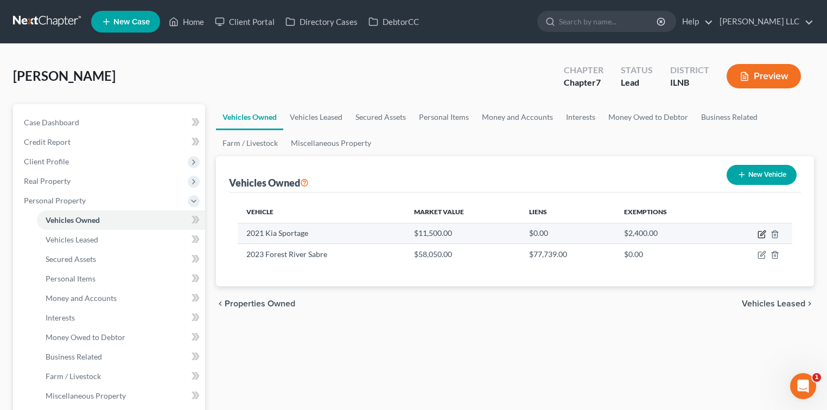
click at [759, 234] on icon "button" at bounding box center [761, 234] width 9 height 9
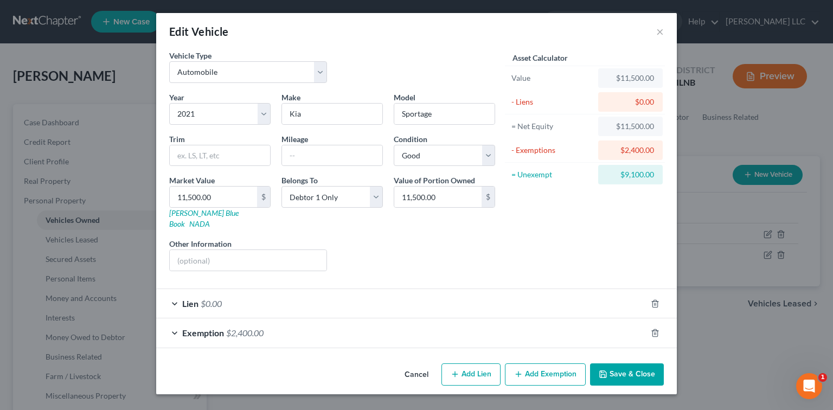
click at [174, 293] on div "Lien $0.00" at bounding box center [401, 303] width 490 height 29
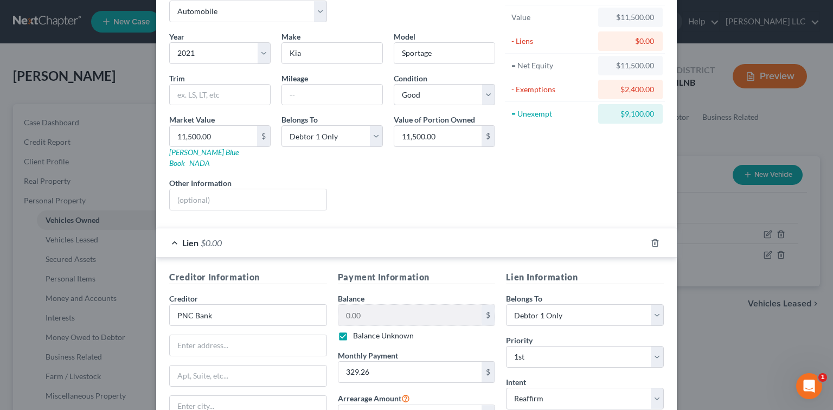
scroll to position [72, 0]
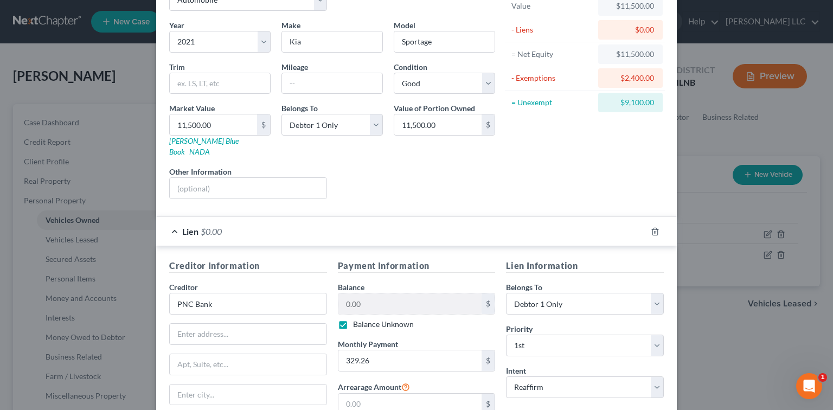
click at [353, 319] on label "Balance Unknown" at bounding box center [383, 324] width 61 height 11
click at [358, 319] on input "Balance Unknown" at bounding box center [361, 322] width 7 height 7
click at [372, 294] on input "0.00" at bounding box center [411, 304] width 144 height 21
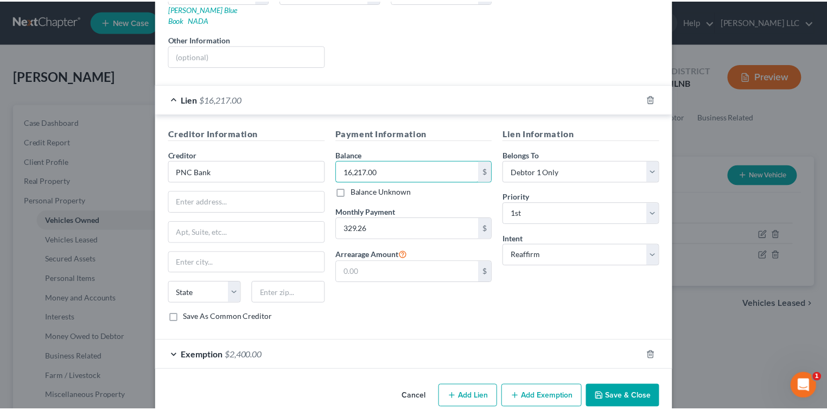
scroll to position [211, 0]
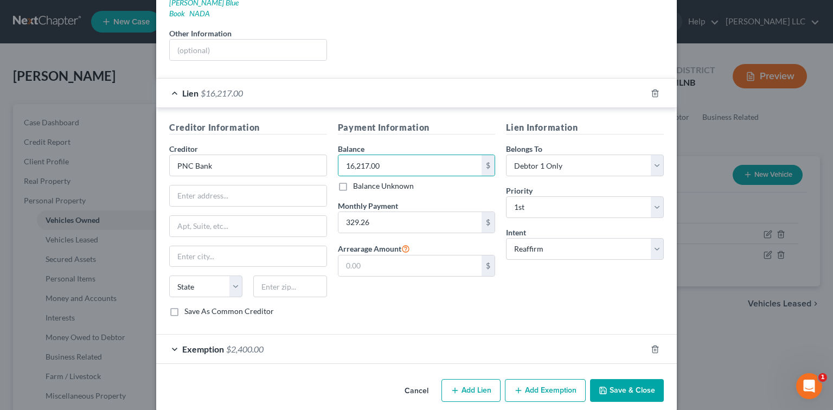
click at [629, 379] on button "Save & Close" at bounding box center [627, 390] width 74 height 23
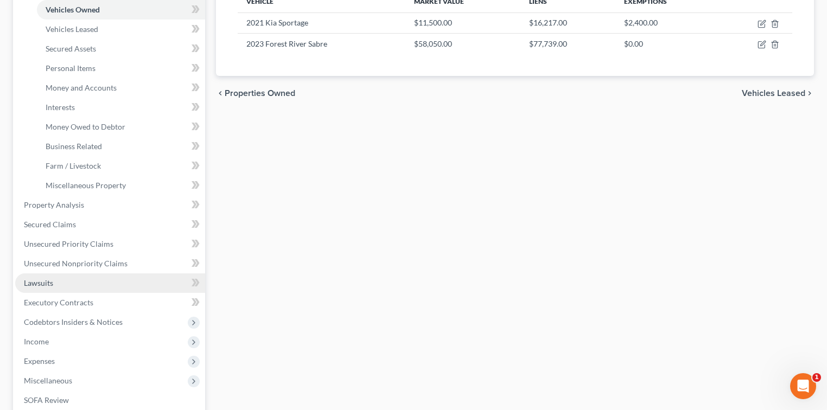
scroll to position [265, 0]
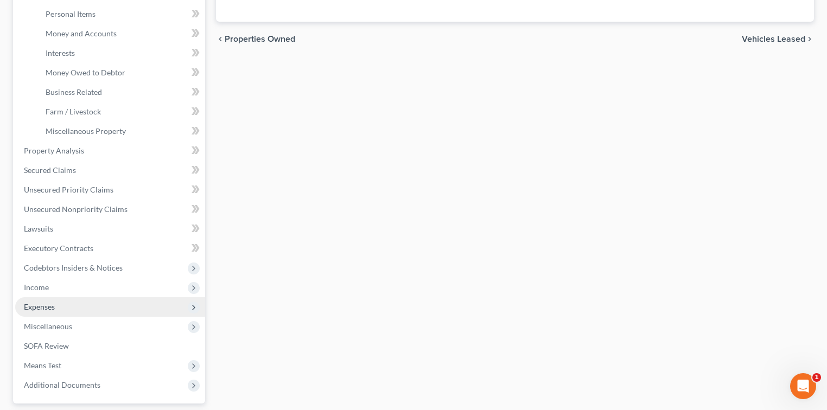
click at [52, 304] on span "Expenses" at bounding box center [39, 306] width 31 height 9
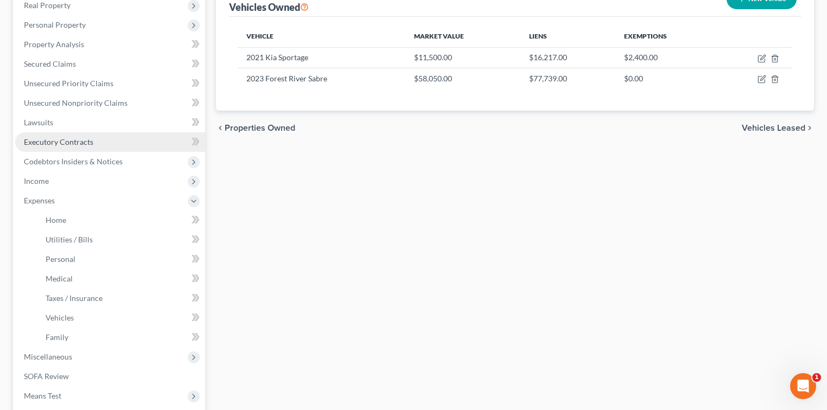
scroll to position [169, 0]
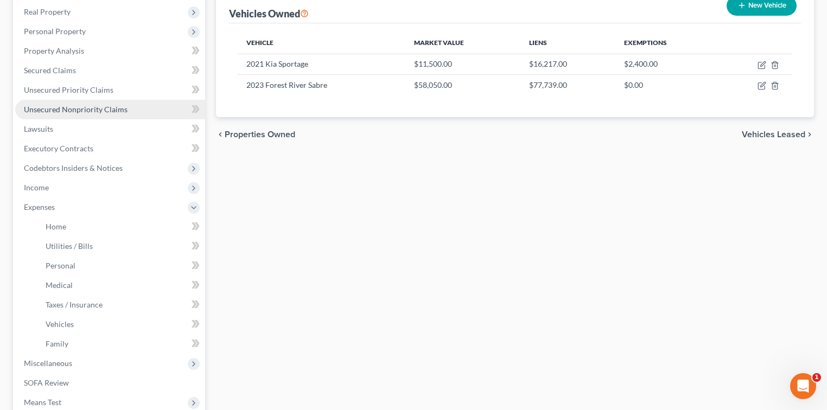
click at [81, 108] on span "Unsecured Nonpriority Claims" at bounding box center [76, 109] width 104 height 9
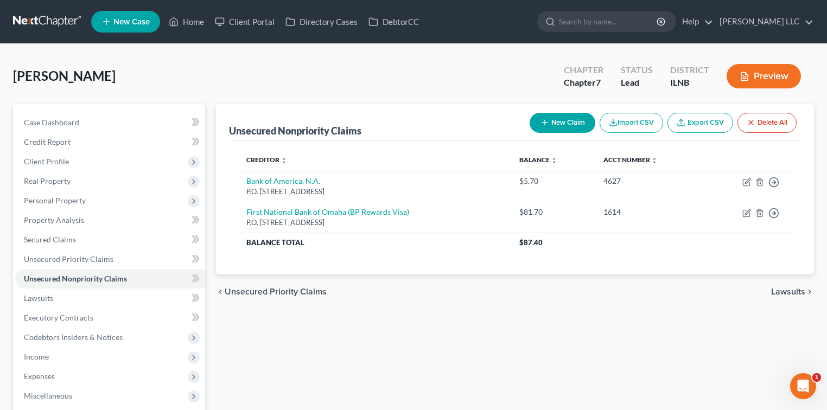
click at [557, 117] on button "New Claim" at bounding box center [563, 123] width 66 height 20
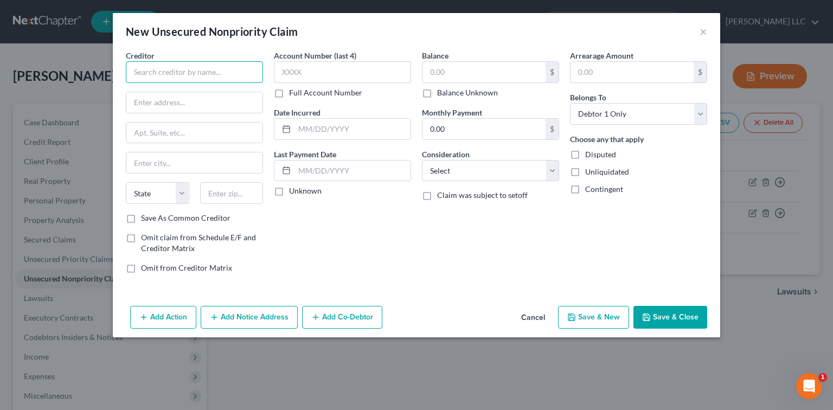
click at [193, 72] on input "text" at bounding box center [194, 72] width 137 height 22
click at [454, 67] on input "text" at bounding box center [484, 72] width 123 height 21
drag, startPoint x: 251, startPoint y: 72, endPoint x: 90, endPoint y: 62, distance: 161.4
click at [90, 62] on div "New Unsecured Nonpriority Claim × Creditor * Capital One Kohls Credit Card Stat…" at bounding box center [416, 205] width 833 height 410
click at [179, 194] on select "State [US_STATE] AK AR AZ CA CO CT DE DC [GEOGRAPHIC_DATA] [GEOGRAPHIC_DATA] GU…" at bounding box center [157, 193] width 63 height 22
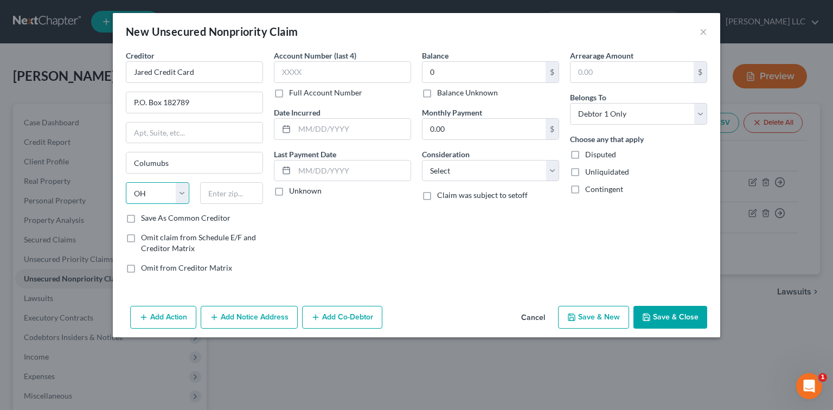
click at [126, 182] on select "State [US_STATE] AK AR AZ CA CO CT DE DC [GEOGRAPHIC_DATA] [GEOGRAPHIC_DATA] GU…" at bounding box center [157, 193] width 63 height 22
click at [220, 194] on input "text" at bounding box center [231, 193] width 63 height 22
click at [674, 313] on button "Save & Close" at bounding box center [671, 317] width 74 height 23
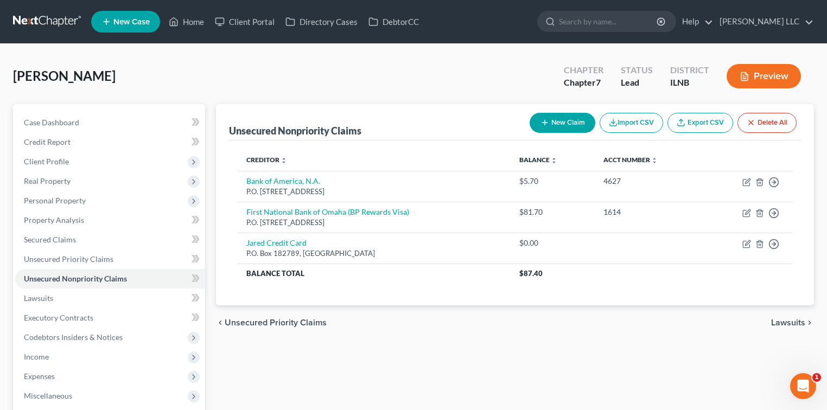
click at [559, 122] on button "New Claim" at bounding box center [563, 123] width 66 height 20
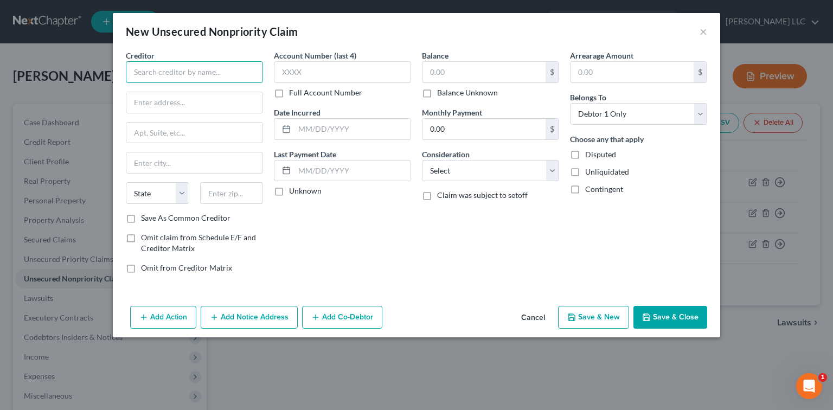
click at [133, 75] on input "text" at bounding box center [194, 72] width 137 height 22
click at [201, 100] on input "text" at bounding box center [194, 102] width 136 height 21
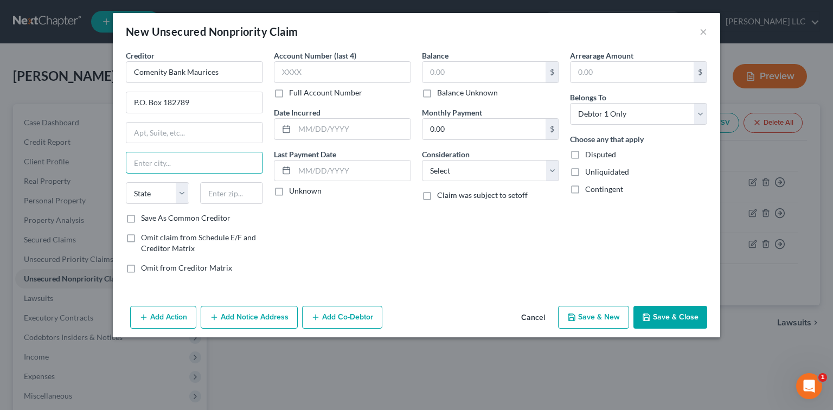
drag, startPoint x: 187, startPoint y: 165, endPoint x: 181, endPoint y: 145, distance: 20.3
click at [188, 164] on input "text" at bounding box center [194, 162] width 136 height 21
click at [444, 66] on input "text" at bounding box center [484, 72] width 123 height 21
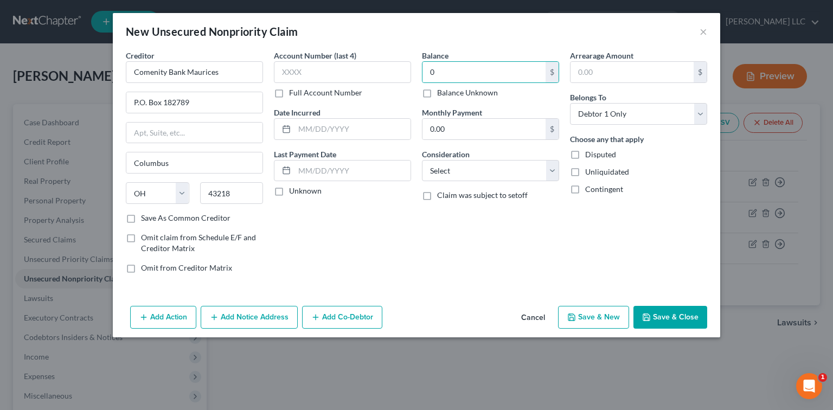
click at [683, 317] on button "Save & Close" at bounding box center [671, 317] width 74 height 23
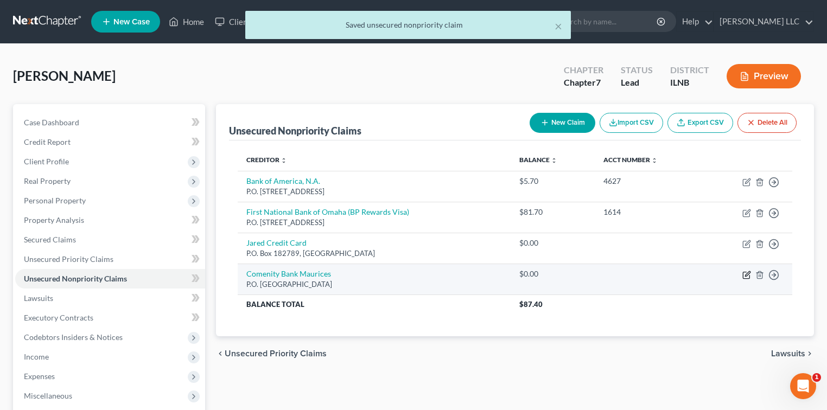
click at [744, 273] on icon "button" at bounding box center [746, 275] width 9 height 9
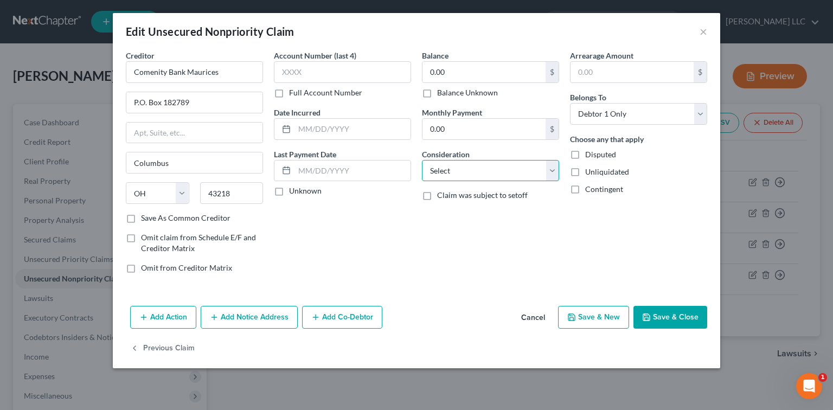
click at [551, 171] on select "Select Cable / Satellite Services Collection Agency Credit Card Debt Debt Couns…" at bounding box center [490, 171] width 137 height 22
click at [422, 160] on select "Select Cable / Satellite Services Collection Agency Credit Card Debt Debt Couns…" at bounding box center [490, 171] width 137 height 22
click at [658, 315] on button "Save & Close" at bounding box center [671, 317] width 74 height 23
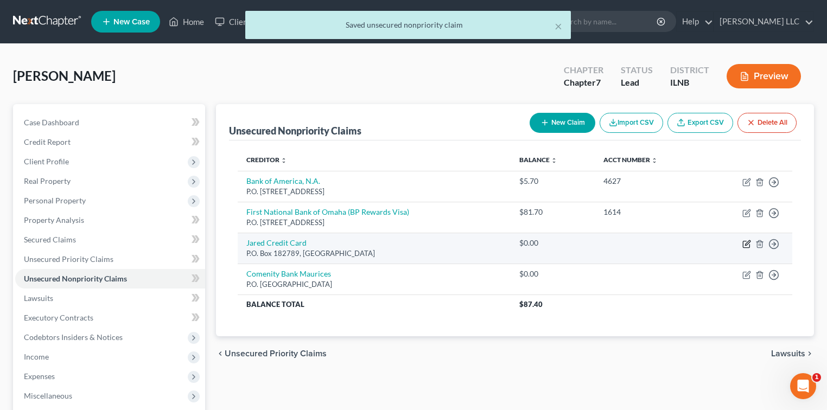
click at [744, 245] on icon "button" at bounding box center [746, 244] width 9 height 9
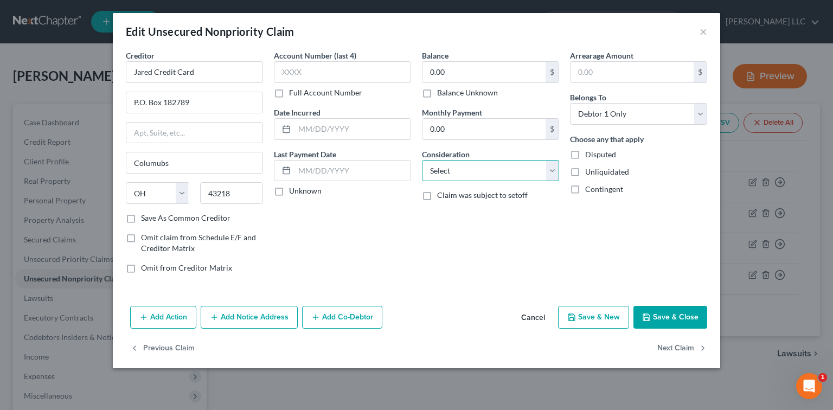
click at [551, 169] on select "Select Cable / Satellite Services Collection Agency Credit Card Debt Debt Couns…" at bounding box center [490, 171] width 137 height 22
click at [422, 160] on select "Select Cable / Satellite Services Collection Agency Credit Card Debt Debt Couns…" at bounding box center [490, 171] width 137 height 22
click at [662, 311] on button "Save & Close" at bounding box center [671, 317] width 74 height 23
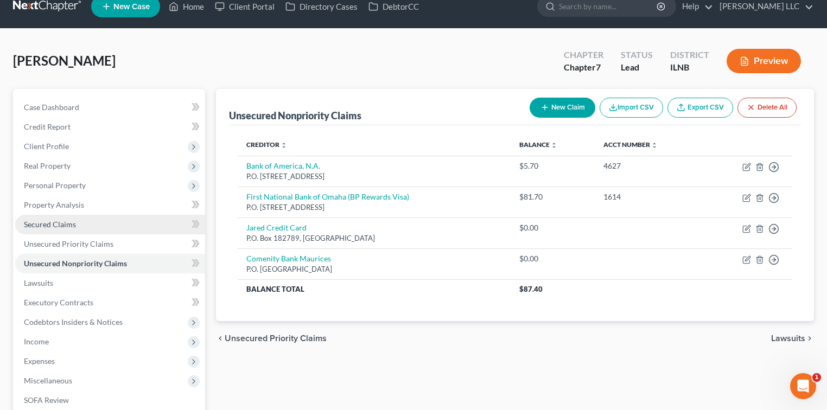
scroll to position [24, 0]
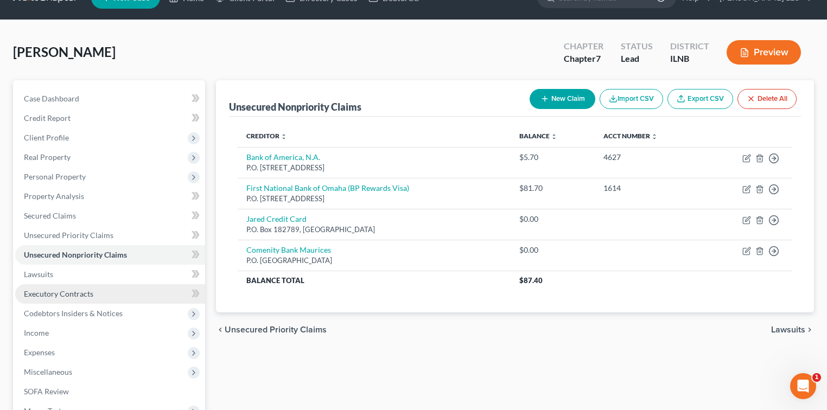
click at [77, 294] on span "Executory Contracts" at bounding box center [58, 293] width 69 height 9
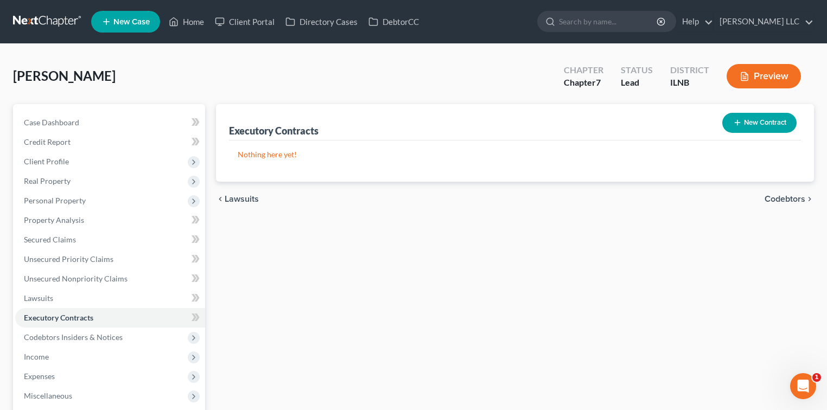
click at [739, 121] on icon "button" at bounding box center [737, 122] width 9 height 9
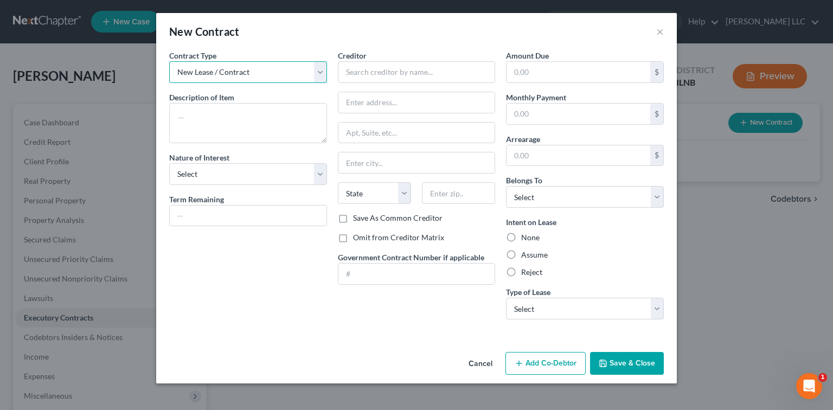
click at [321, 66] on select "New Lease / Contract New Timeshare" at bounding box center [248, 72] width 158 height 22
drag, startPoint x: 661, startPoint y: 30, endPoint x: 645, endPoint y: 37, distance: 17.5
click at [661, 30] on button "×" at bounding box center [661, 31] width 8 height 13
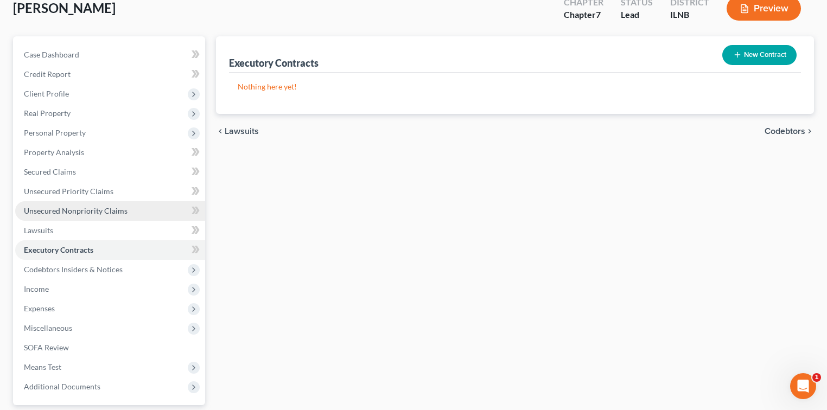
scroll to position [72, 0]
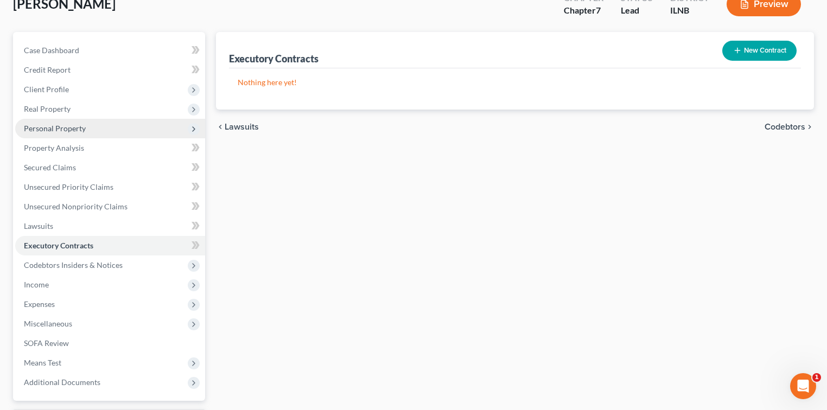
click at [90, 130] on span "Personal Property" at bounding box center [110, 129] width 190 height 20
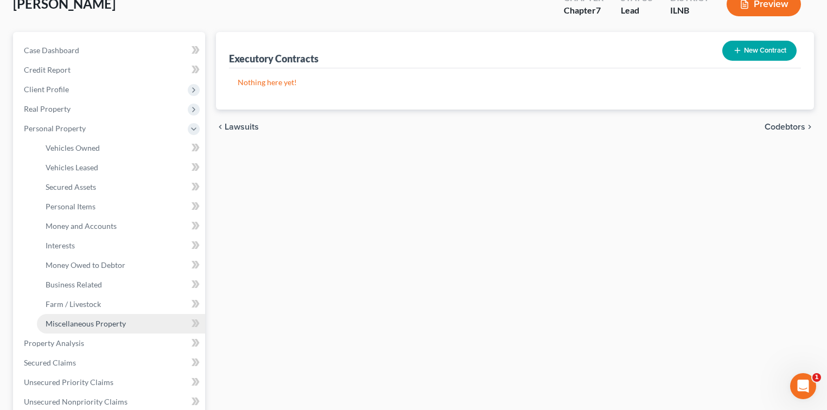
click at [104, 328] on link "Miscellaneous Property" at bounding box center [121, 324] width 168 height 20
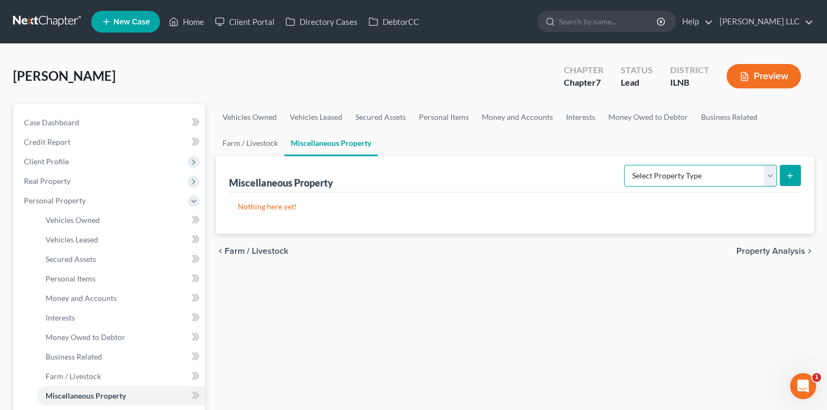
click at [769, 171] on select "Select Property Type Assigned for Creditor Benefit [DATE] Holding for Another N…" at bounding box center [700, 176] width 153 height 22
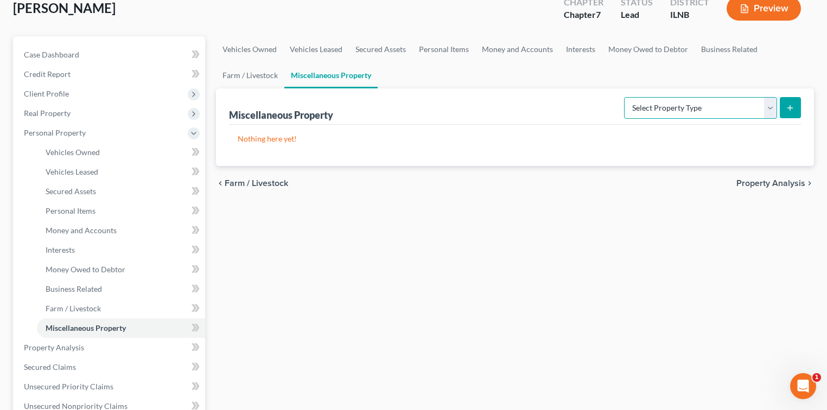
scroll to position [72, 0]
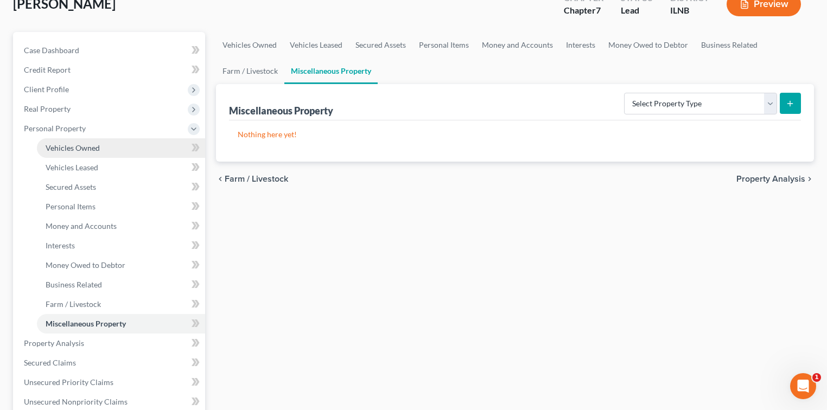
click at [86, 150] on span "Vehicles Owned" at bounding box center [73, 147] width 54 height 9
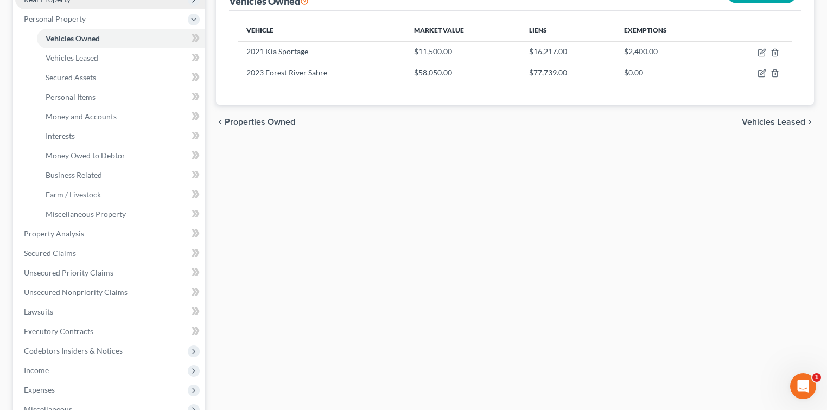
scroll to position [193, 0]
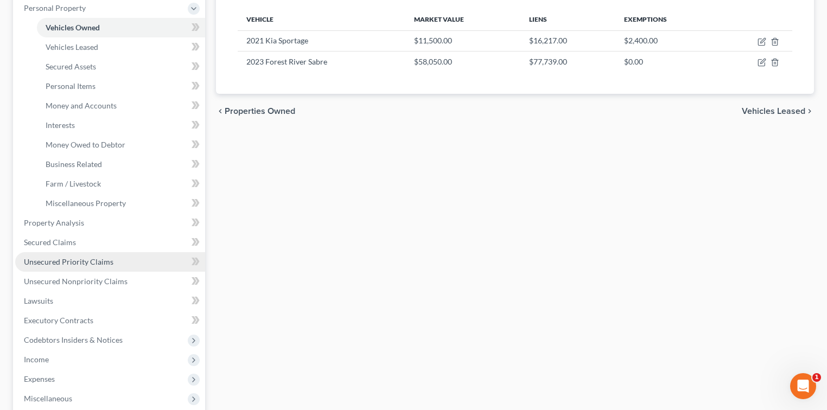
click at [81, 257] on span "Unsecured Priority Claims" at bounding box center [69, 261] width 90 height 9
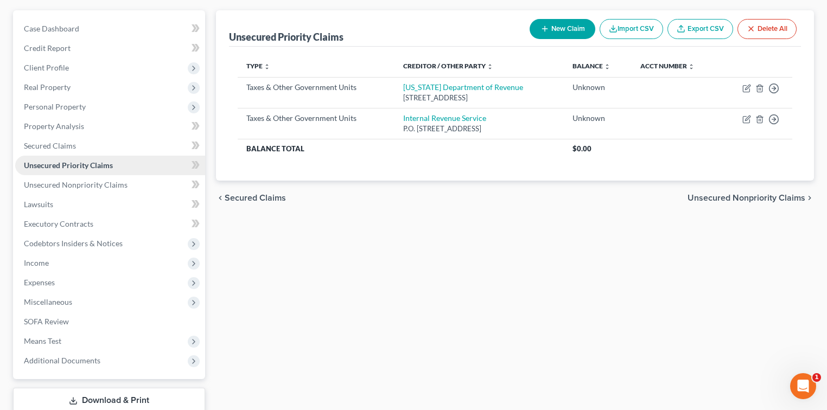
scroll to position [93, 0]
click at [82, 181] on span "Unsecured Nonpriority Claims" at bounding box center [76, 185] width 104 height 9
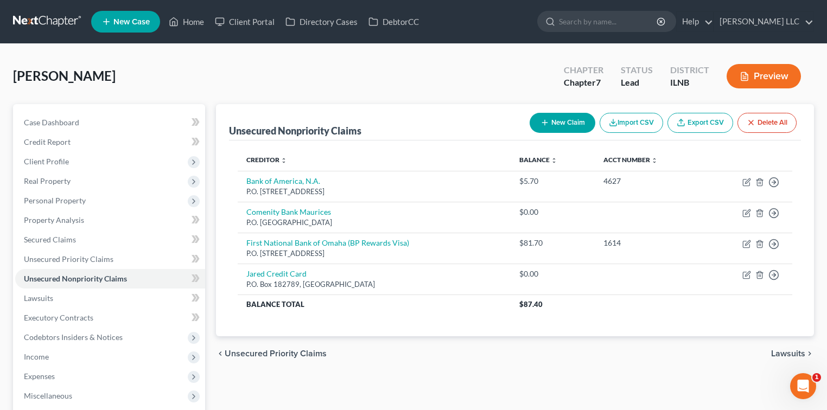
click at [577, 124] on button "New Claim" at bounding box center [563, 123] width 66 height 20
